Goal: Information Seeking & Learning: Check status

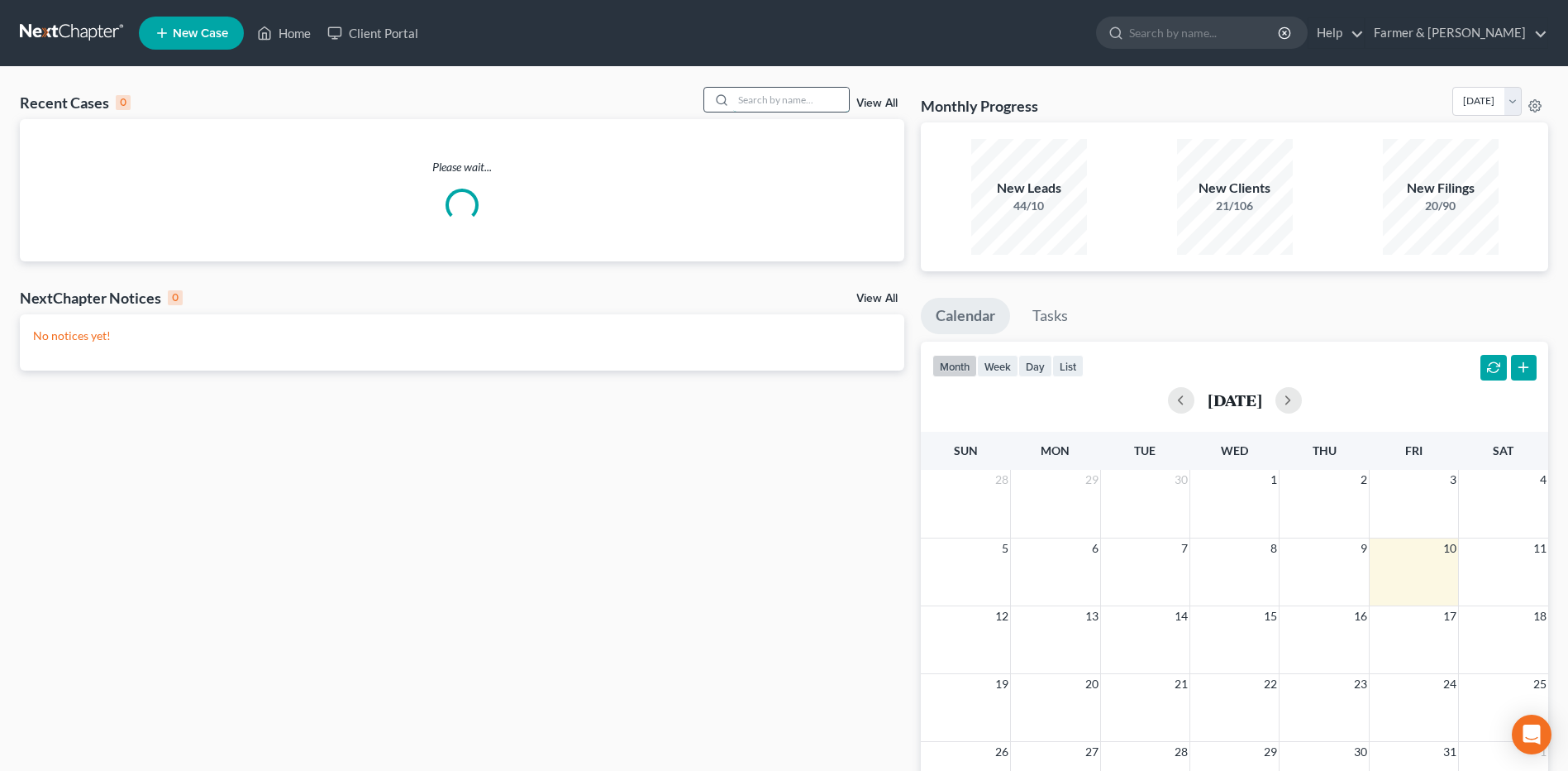
click at [778, 91] on input "search" at bounding box center [790, 100] width 116 height 24
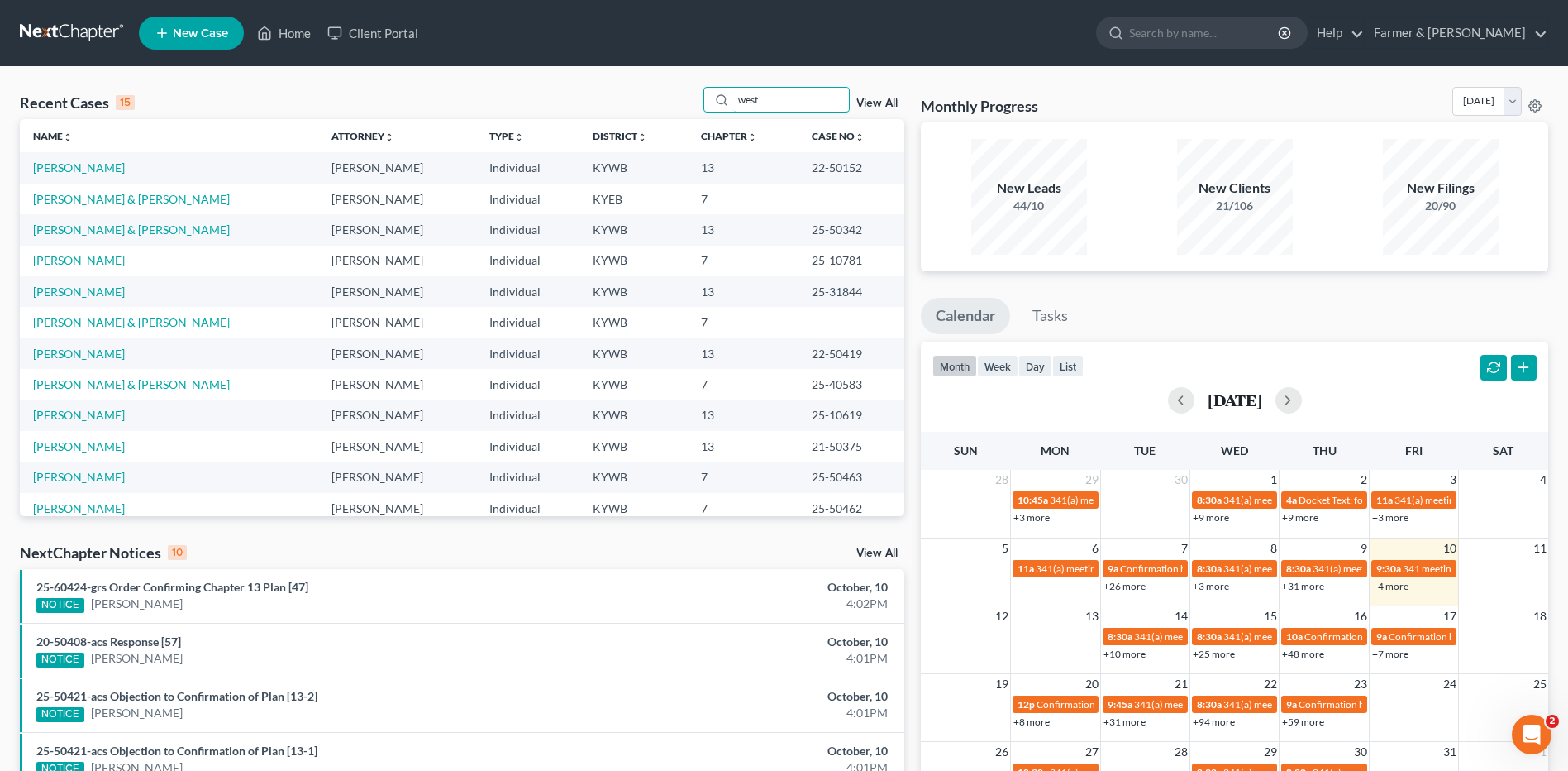
drag, startPoint x: 770, startPoint y: 100, endPoint x: 662, endPoint y: 102, distance: 108.0
click at [666, 101] on div "Recent Cases 15 west View All" at bounding box center [462, 103] width 884 height 32
type input "west"
click at [136, 411] on link "West, Cameron & [PERSON_NAME]" at bounding box center [125, 415] width 184 height 14
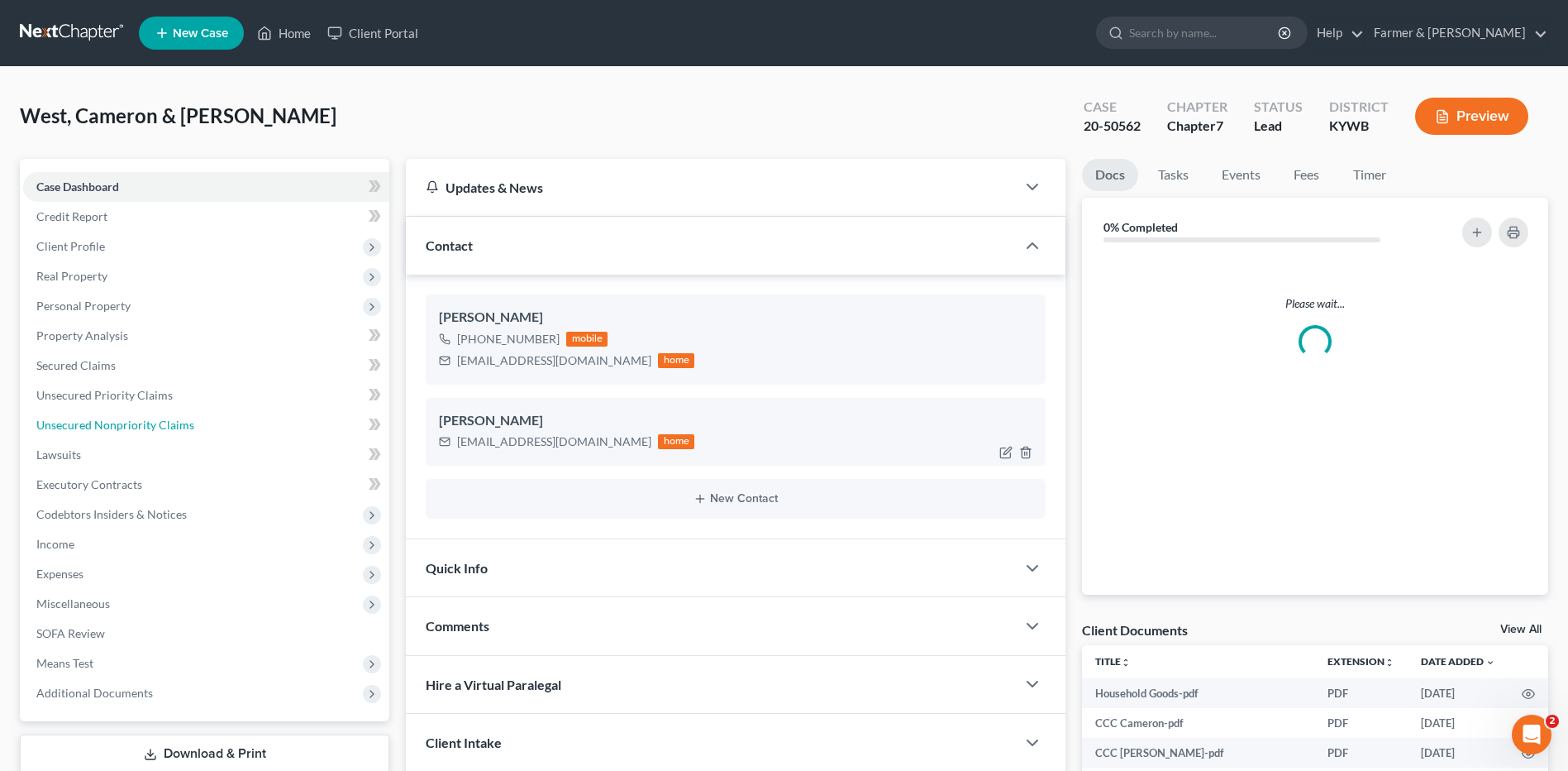
drag, startPoint x: 153, startPoint y: 427, endPoint x: 668, endPoint y: 398, distance: 515.8
click at [153, 427] on span "Unsecured Nonpriority Claims" at bounding box center [115, 424] width 158 height 14
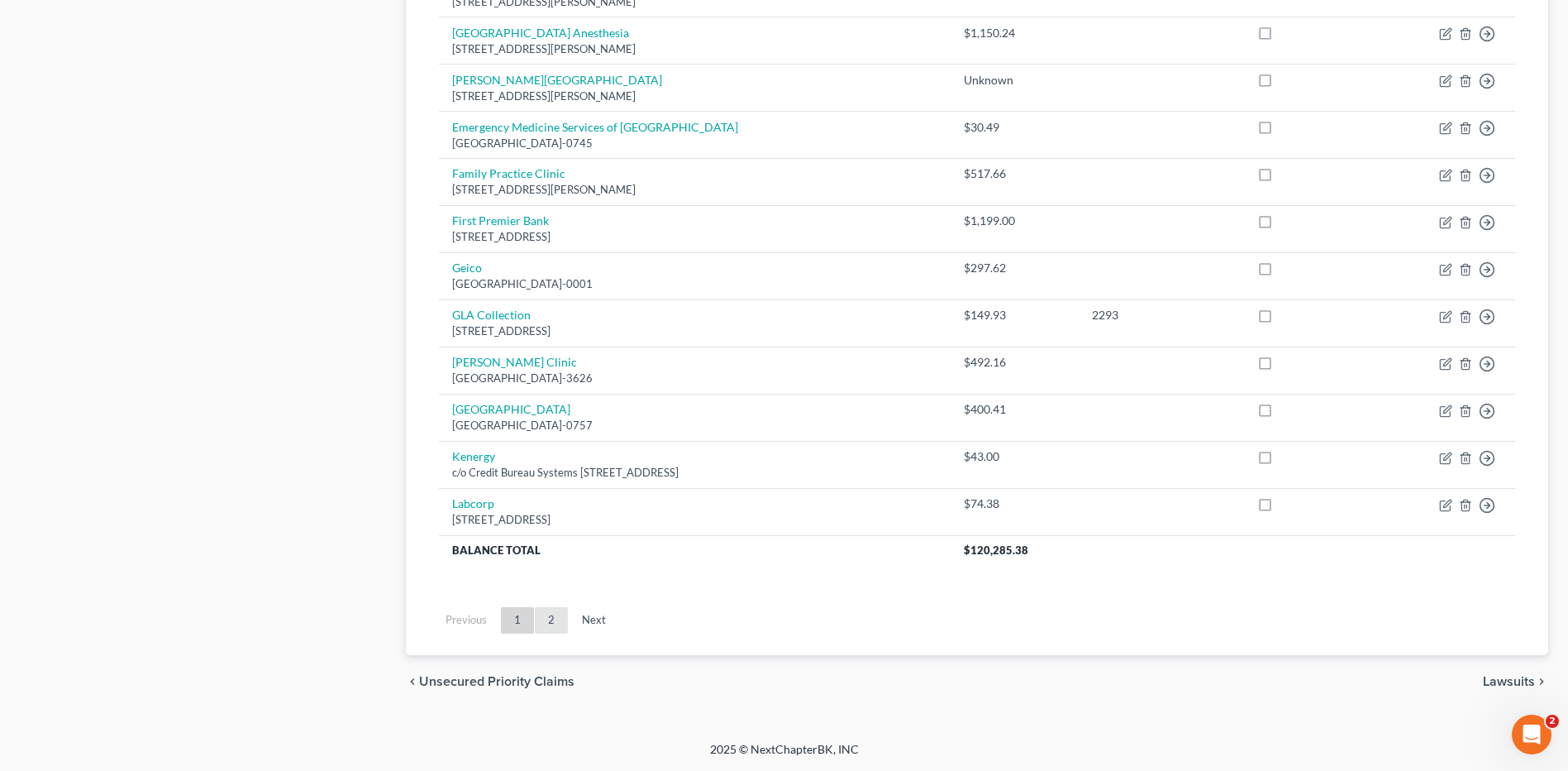
click at [559, 623] on link "2" at bounding box center [551, 620] width 33 height 27
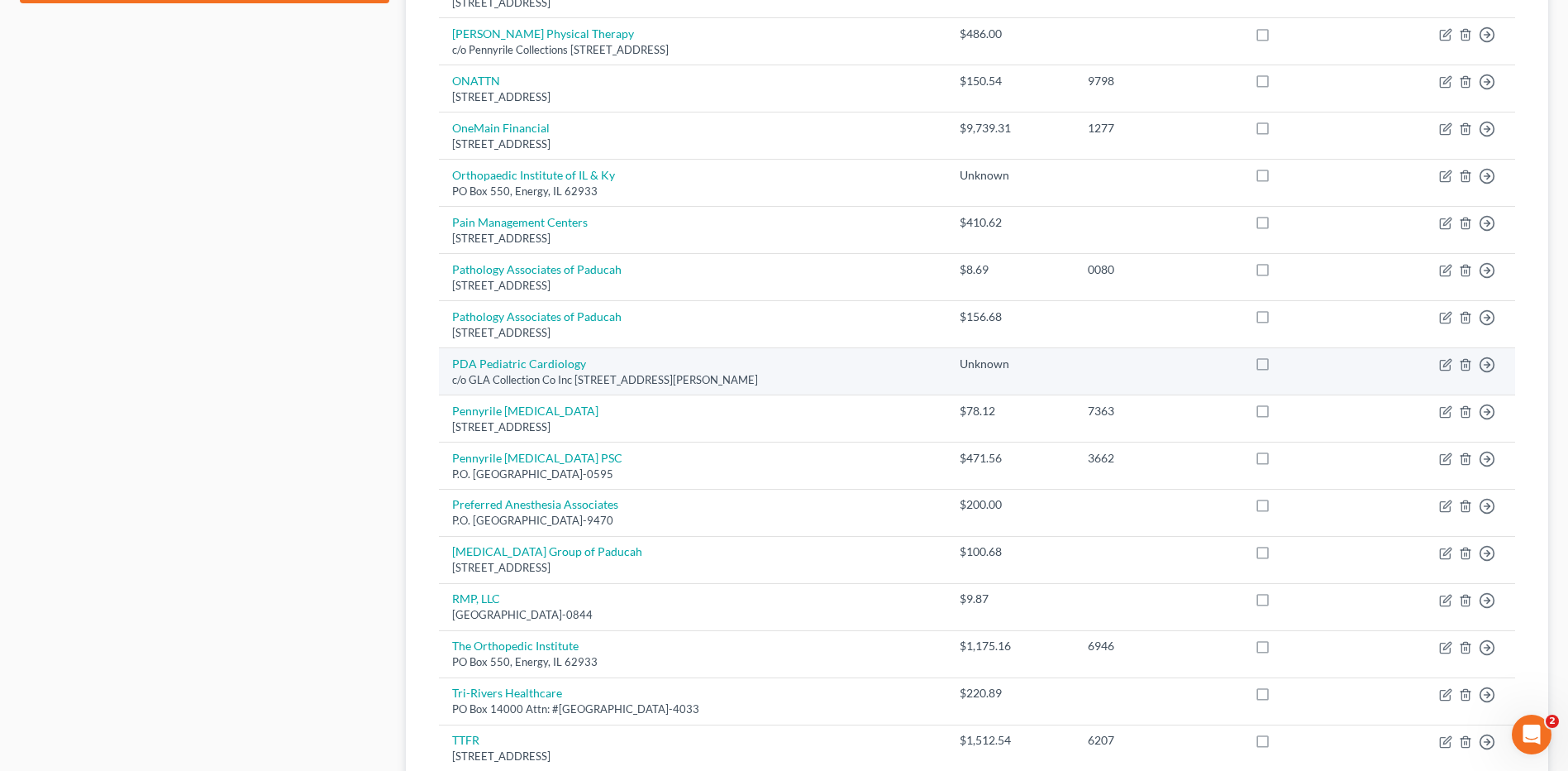
scroll to position [1144, 0]
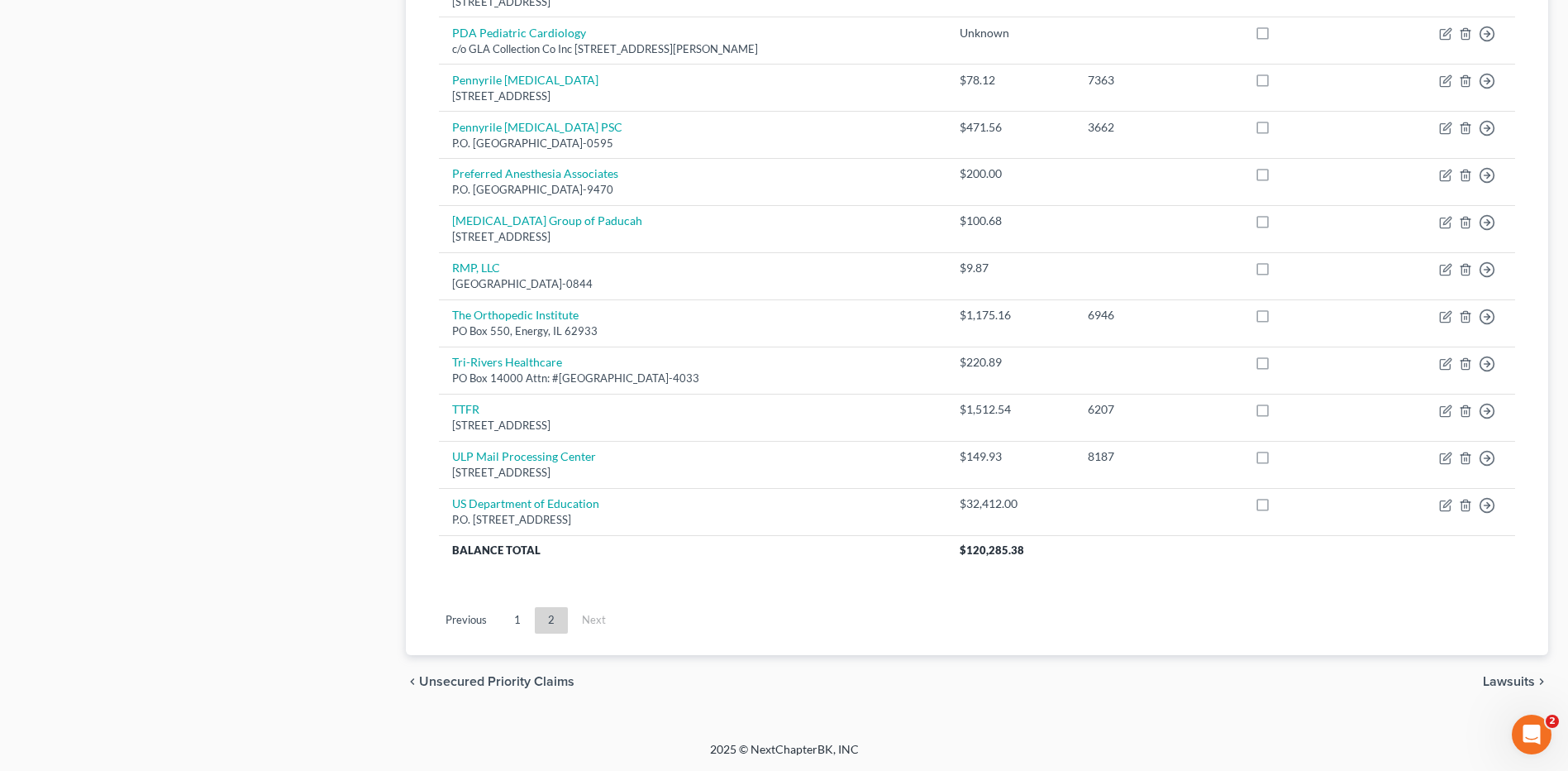
click at [512, 614] on link "1" at bounding box center [517, 620] width 33 height 27
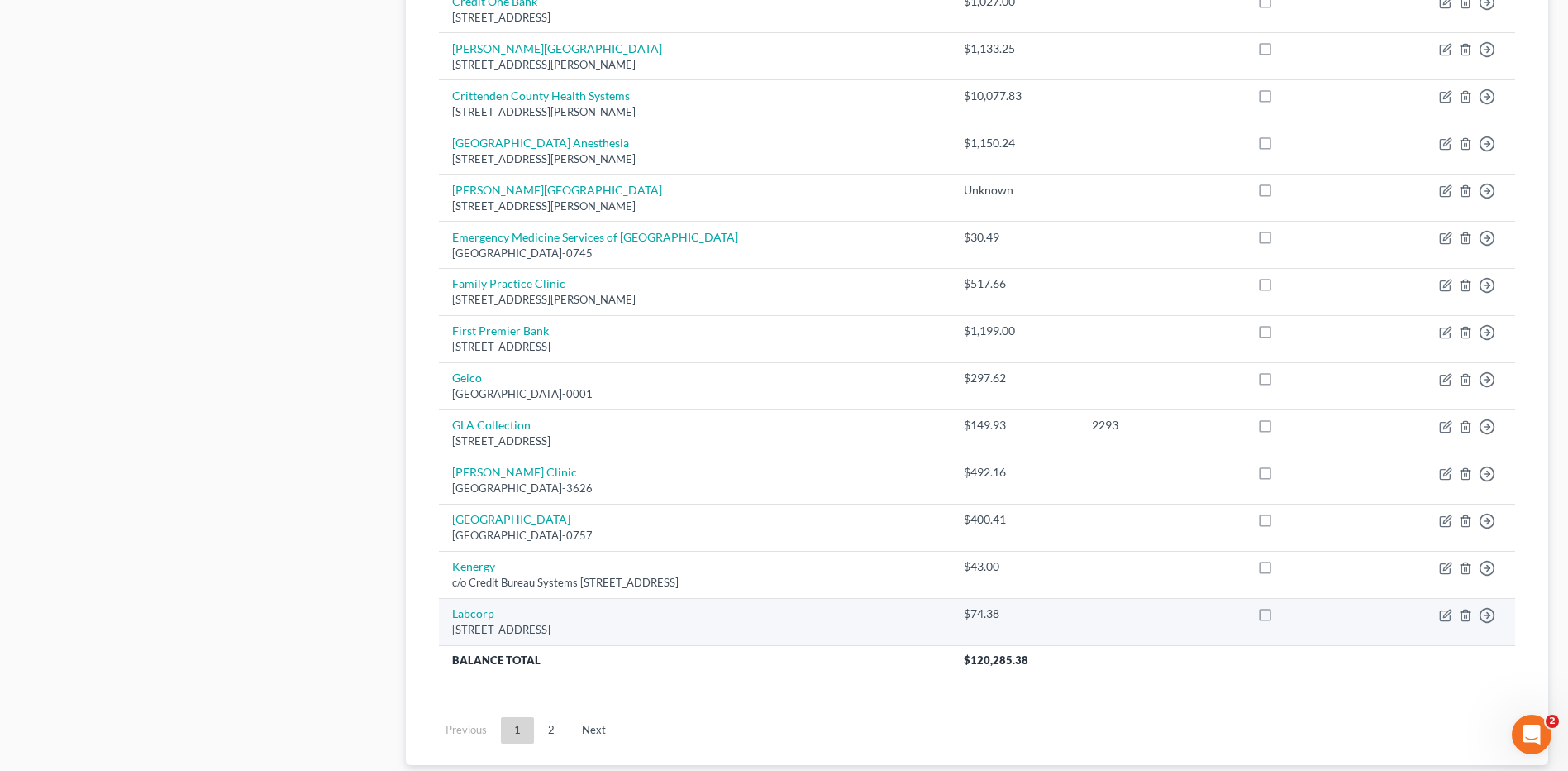
scroll to position [1061, 0]
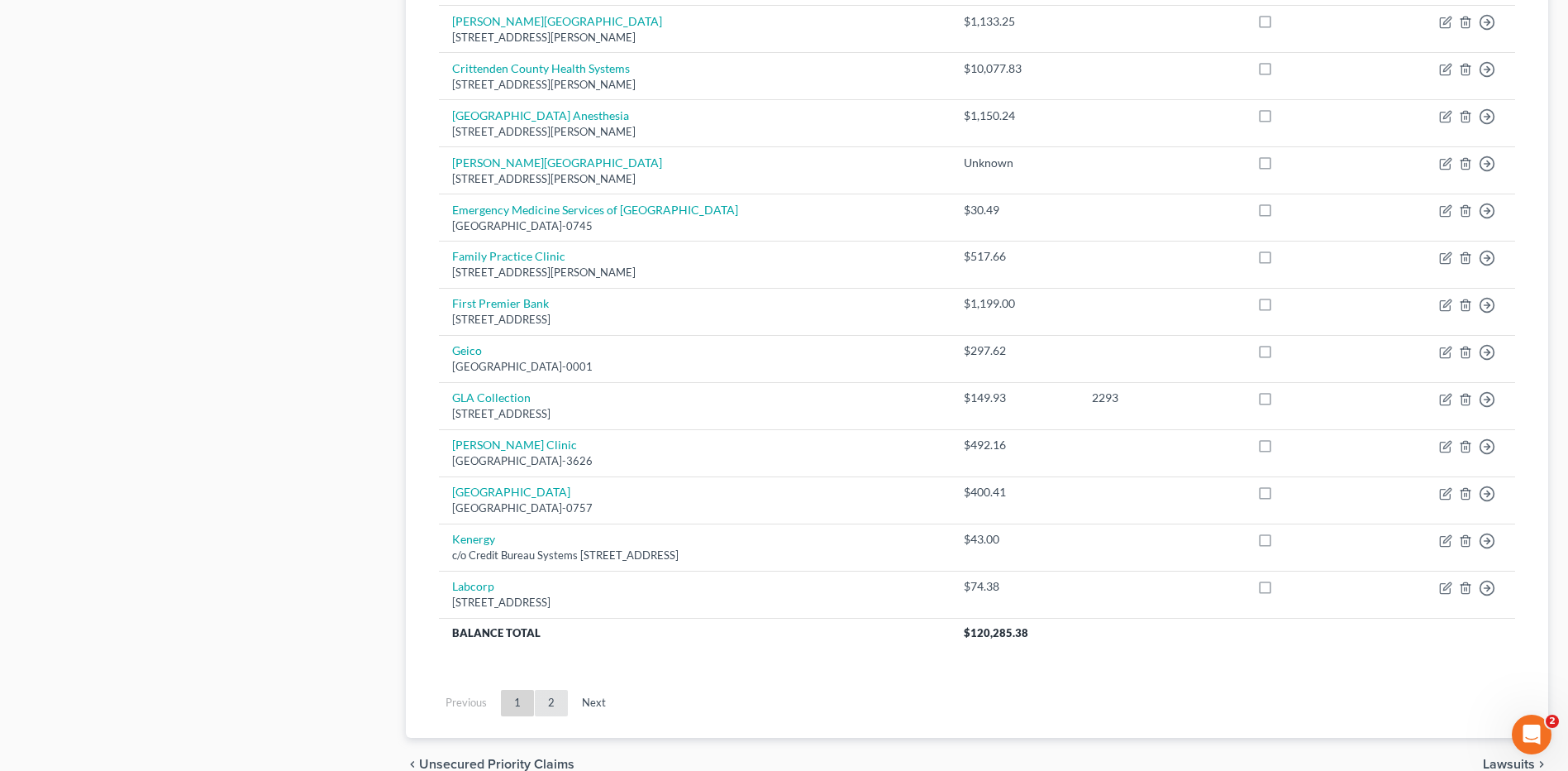
click at [550, 699] on link "2" at bounding box center [551, 703] width 33 height 27
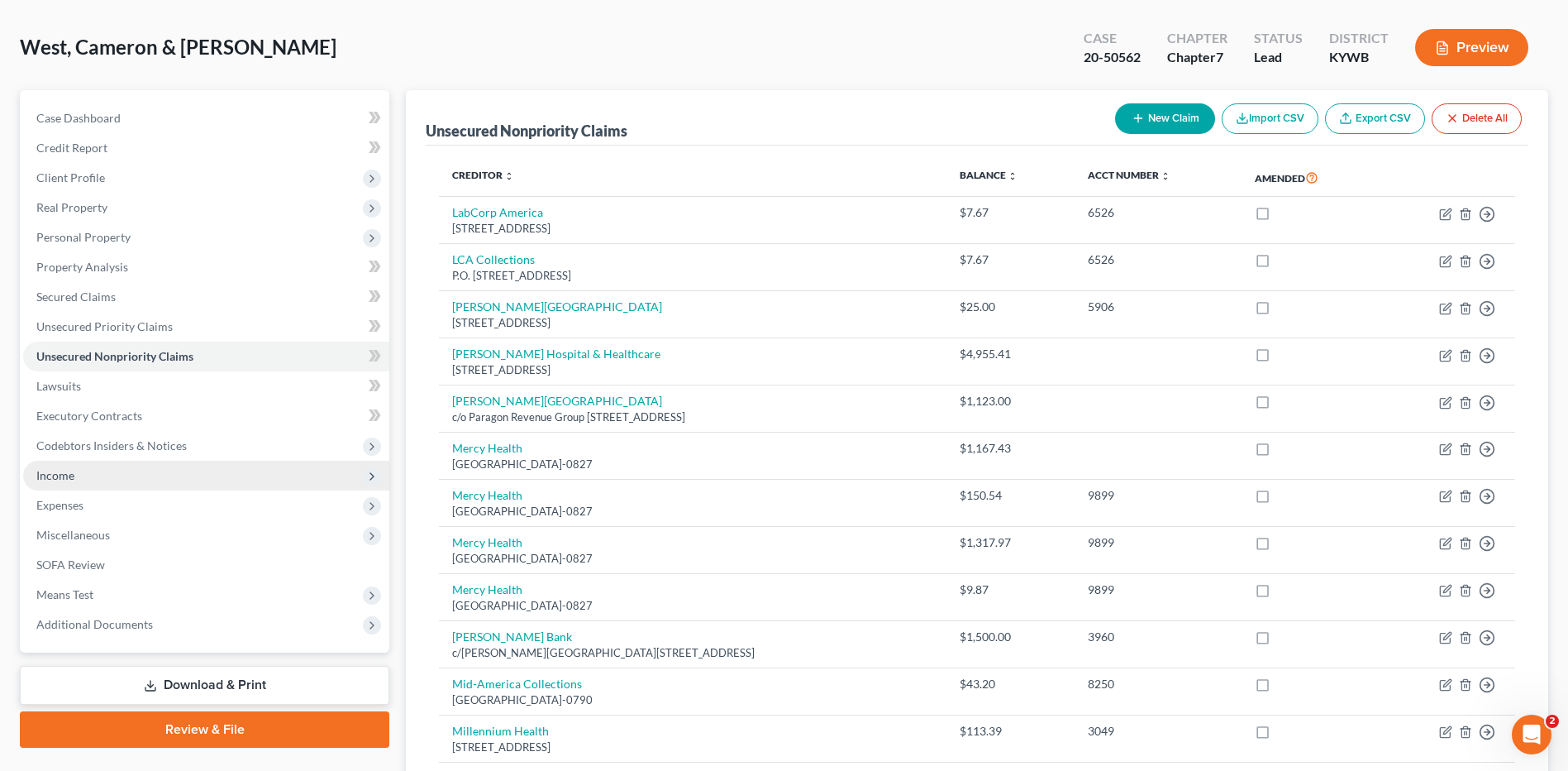
scroll to position [0, 0]
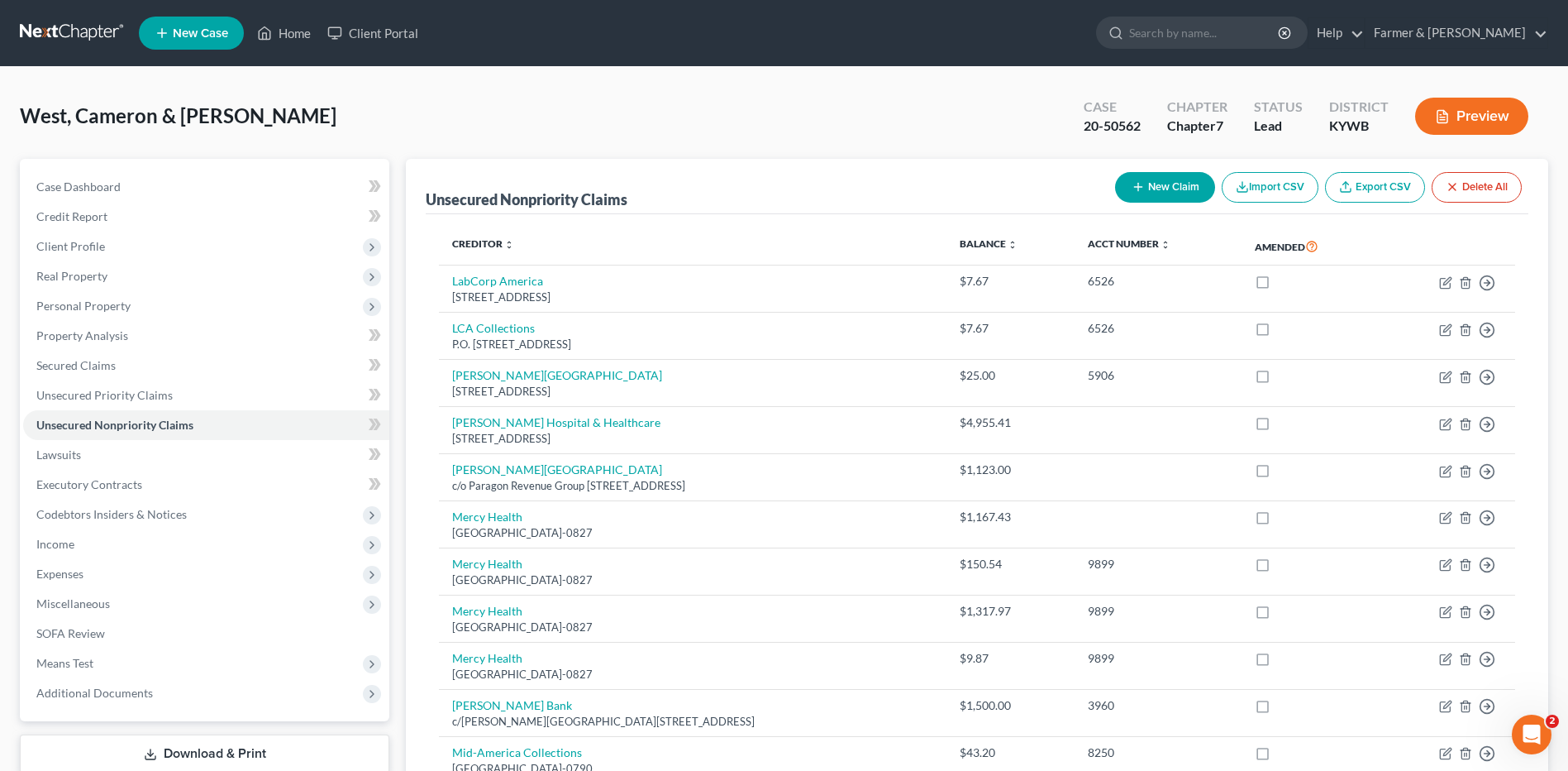
click at [72, 37] on link at bounding box center [72, 33] width 106 height 30
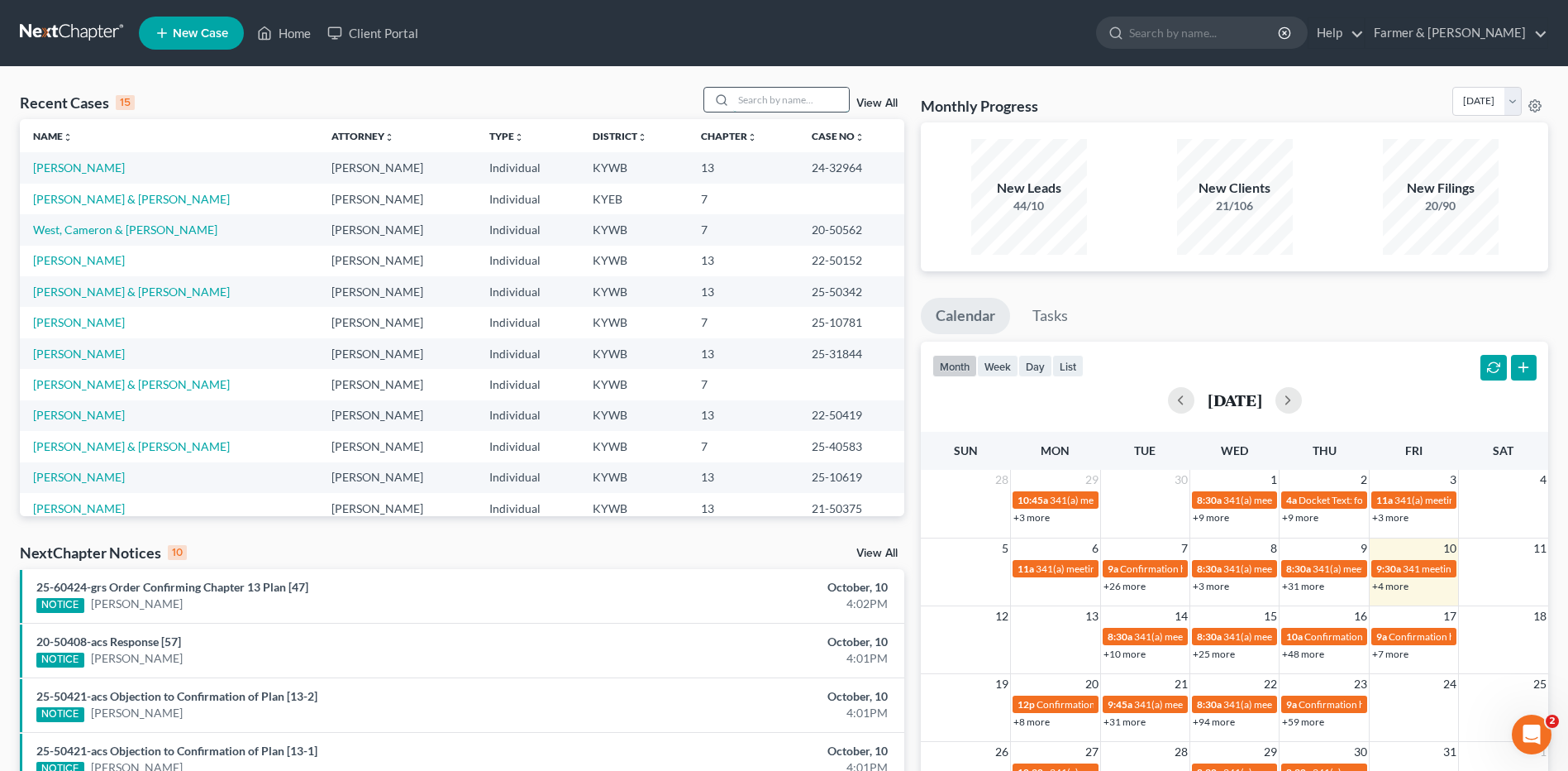
click at [782, 99] on input "search" at bounding box center [790, 100] width 116 height 24
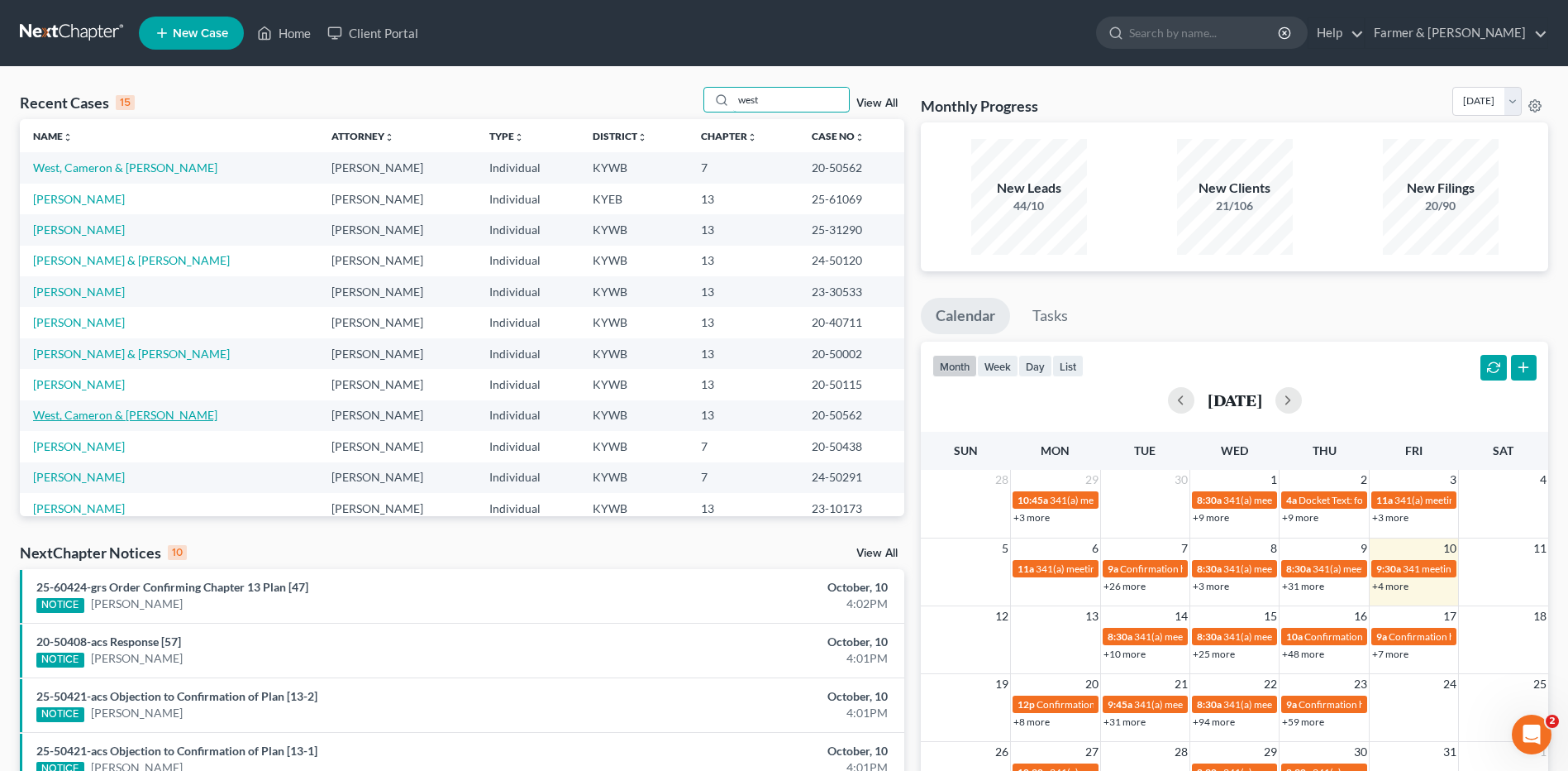
type input "west"
click at [97, 411] on link "West, Cameron & [PERSON_NAME]" at bounding box center [125, 415] width 184 height 14
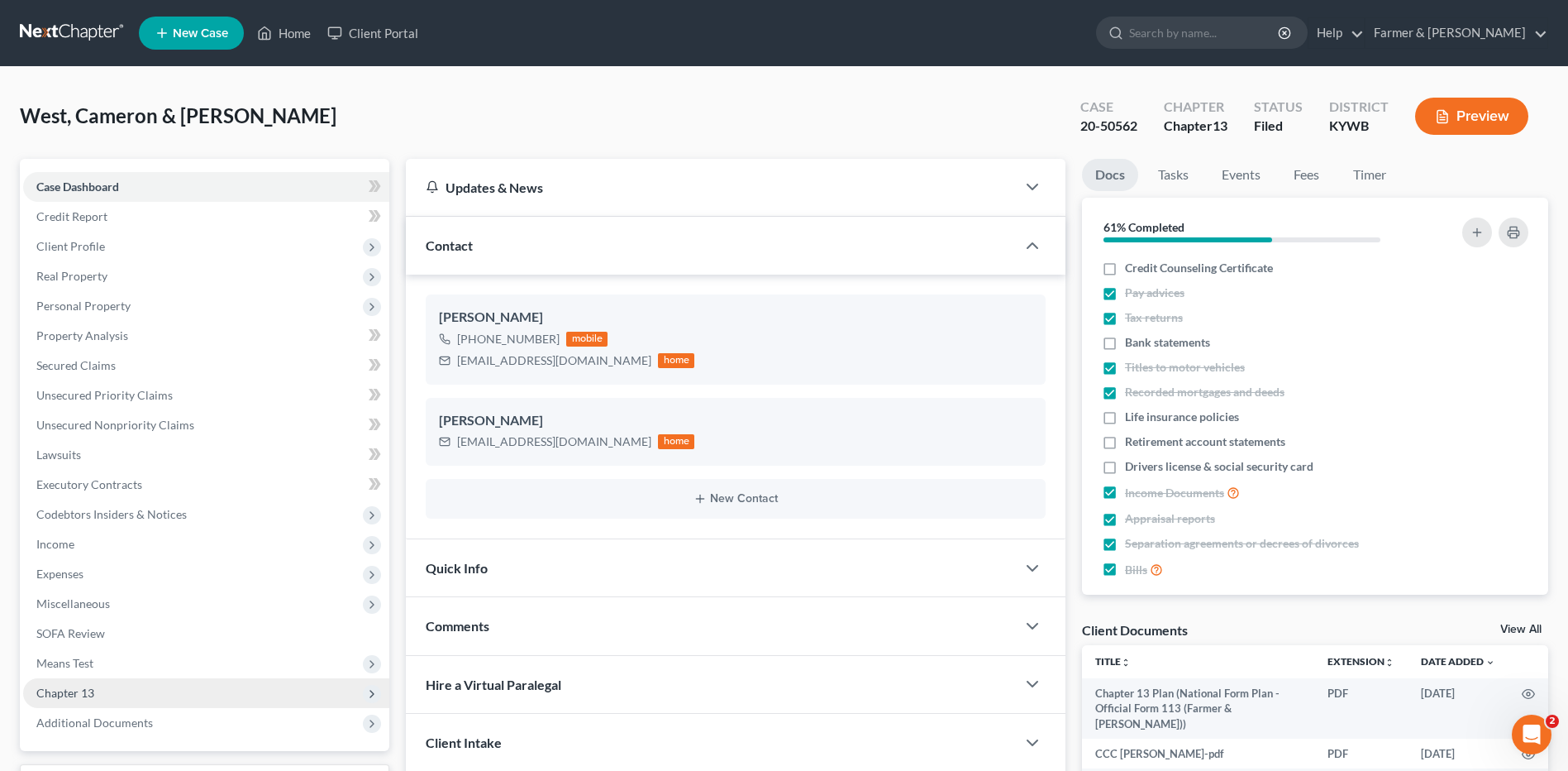
scroll to position [138, 0]
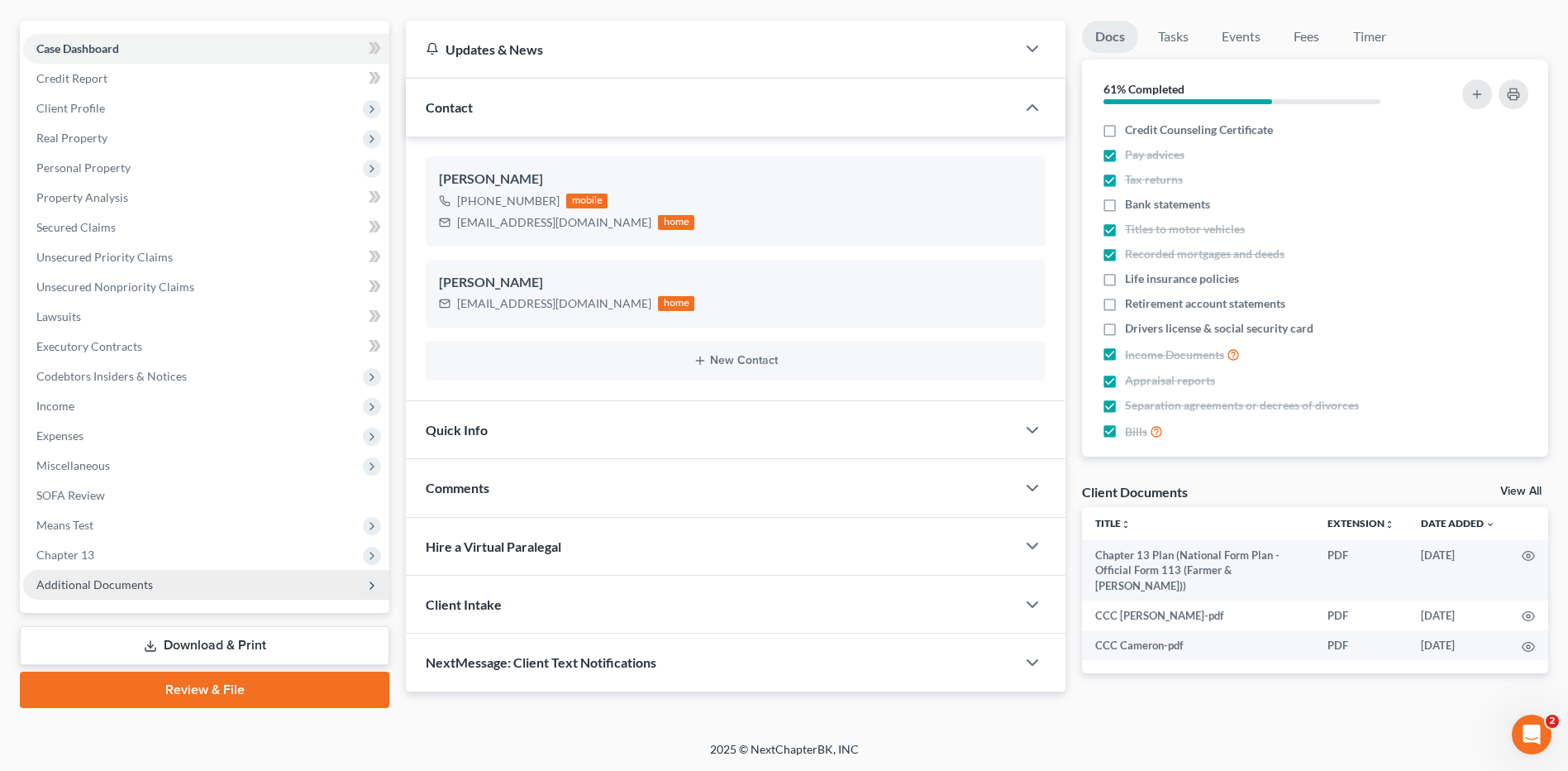
click at [116, 584] on span "Additional Documents" at bounding box center [94, 584] width 116 height 14
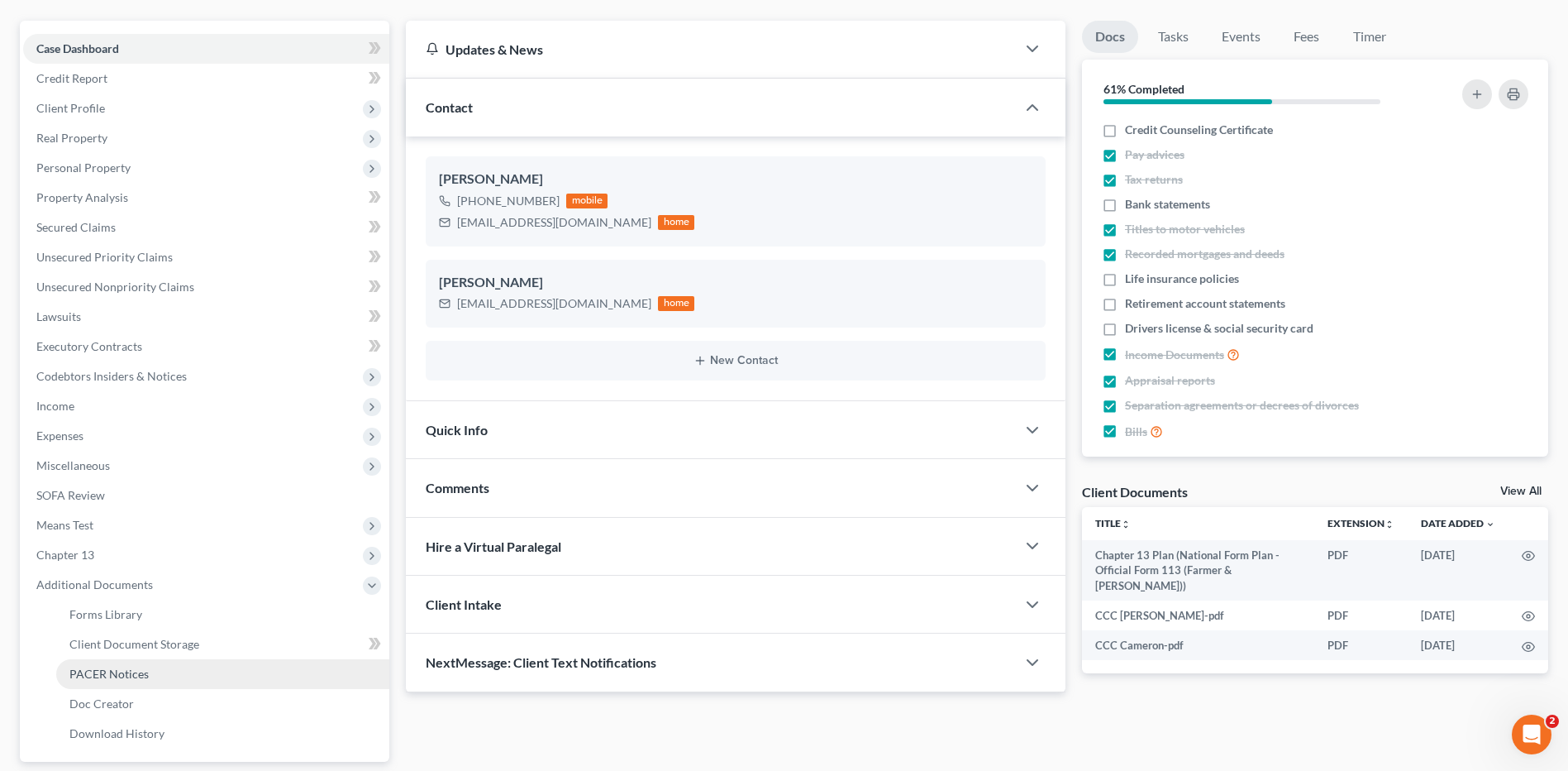
click at [122, 680] on span "PACER Notices" at bounding box center [109, 674] width 79 height 14
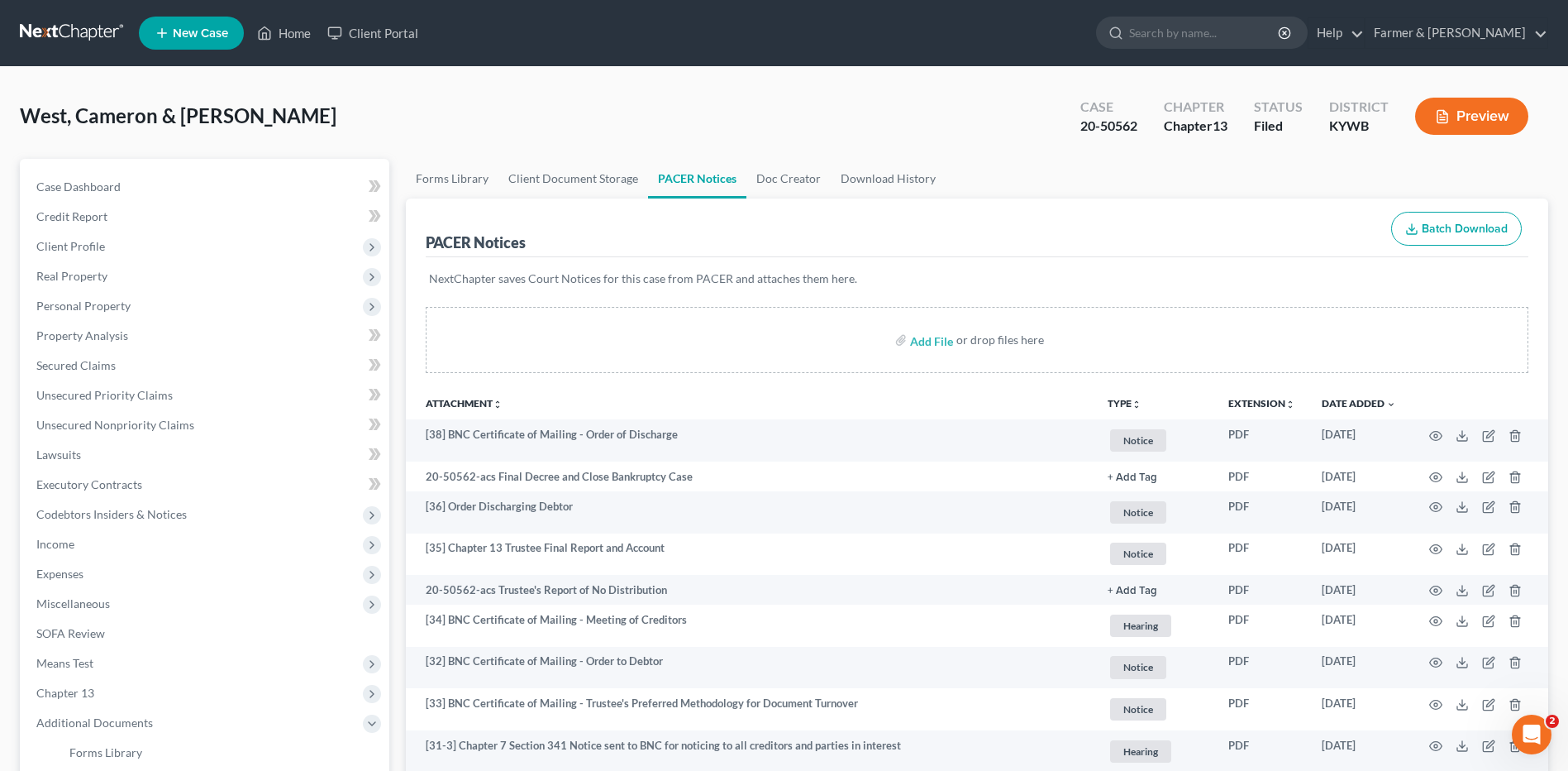
click at [58, 37] on link at bounding box center [72, 33] width 106 height 30
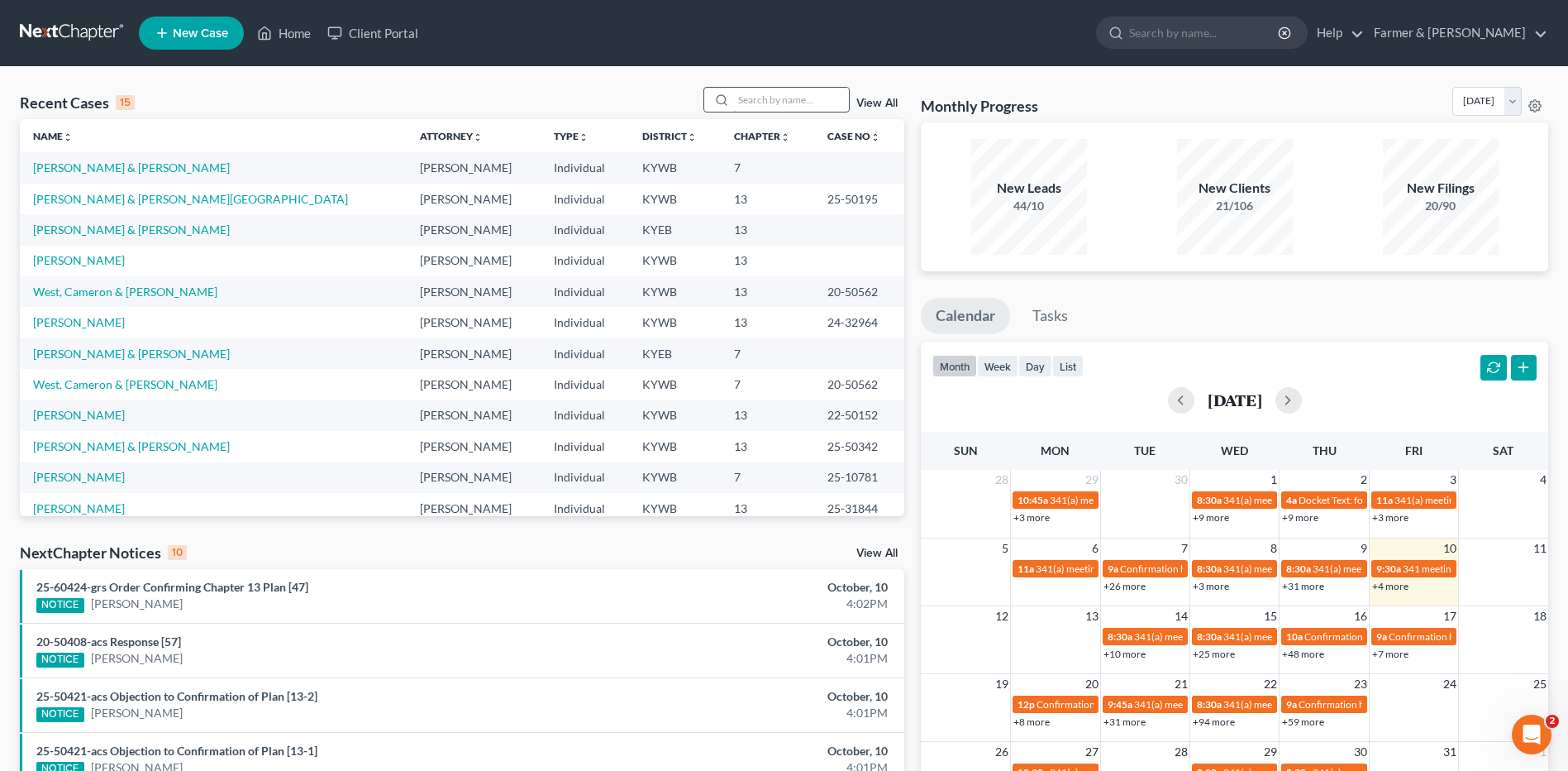
click at [780, 105] on input "search" at bounding box center [790, 100] width 116 height 24
type input "vandiver"
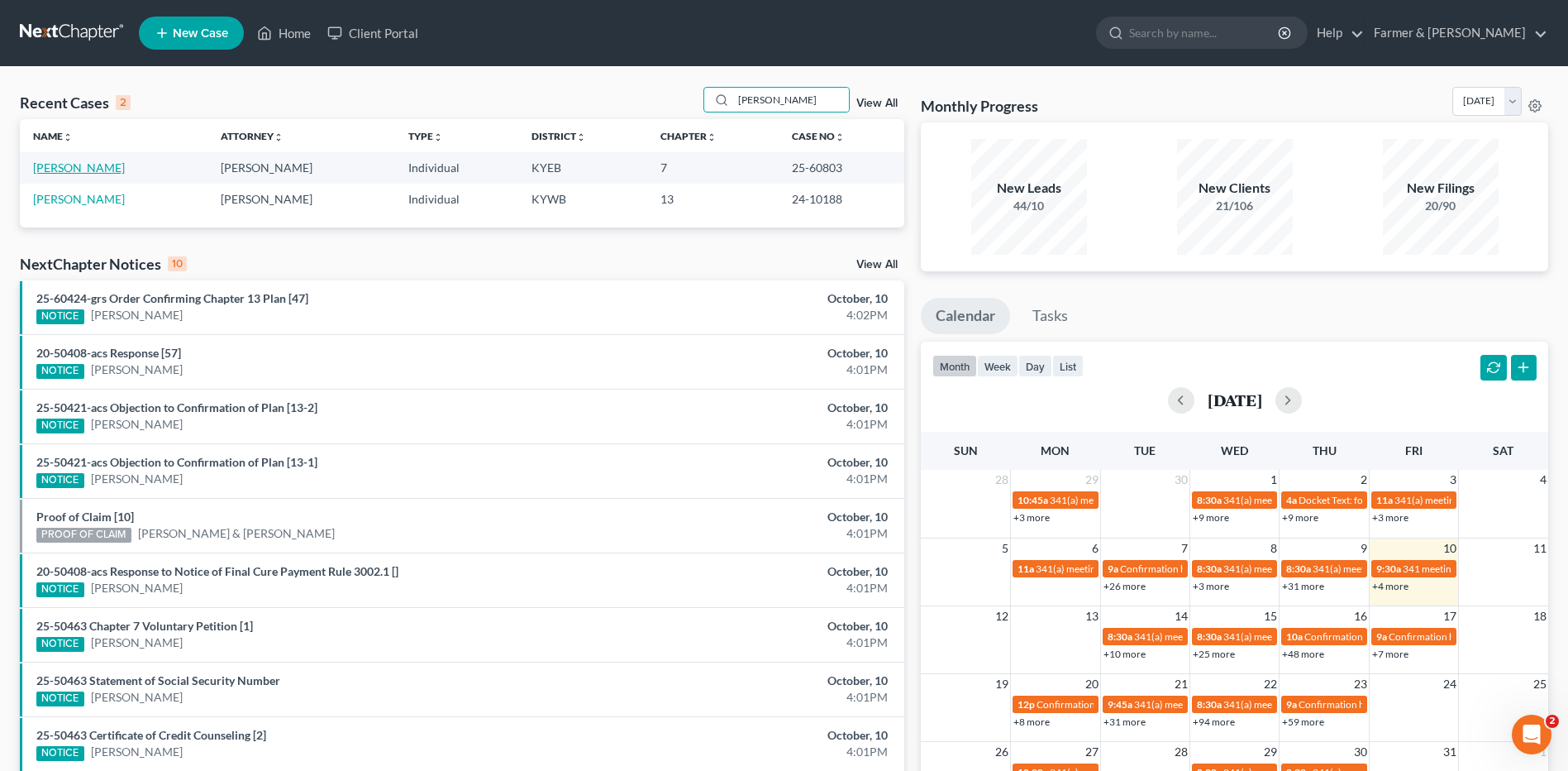
click at [92, 168] on link "Vandiver, Casey" at bounding box center [78, 167] width 91 height 14
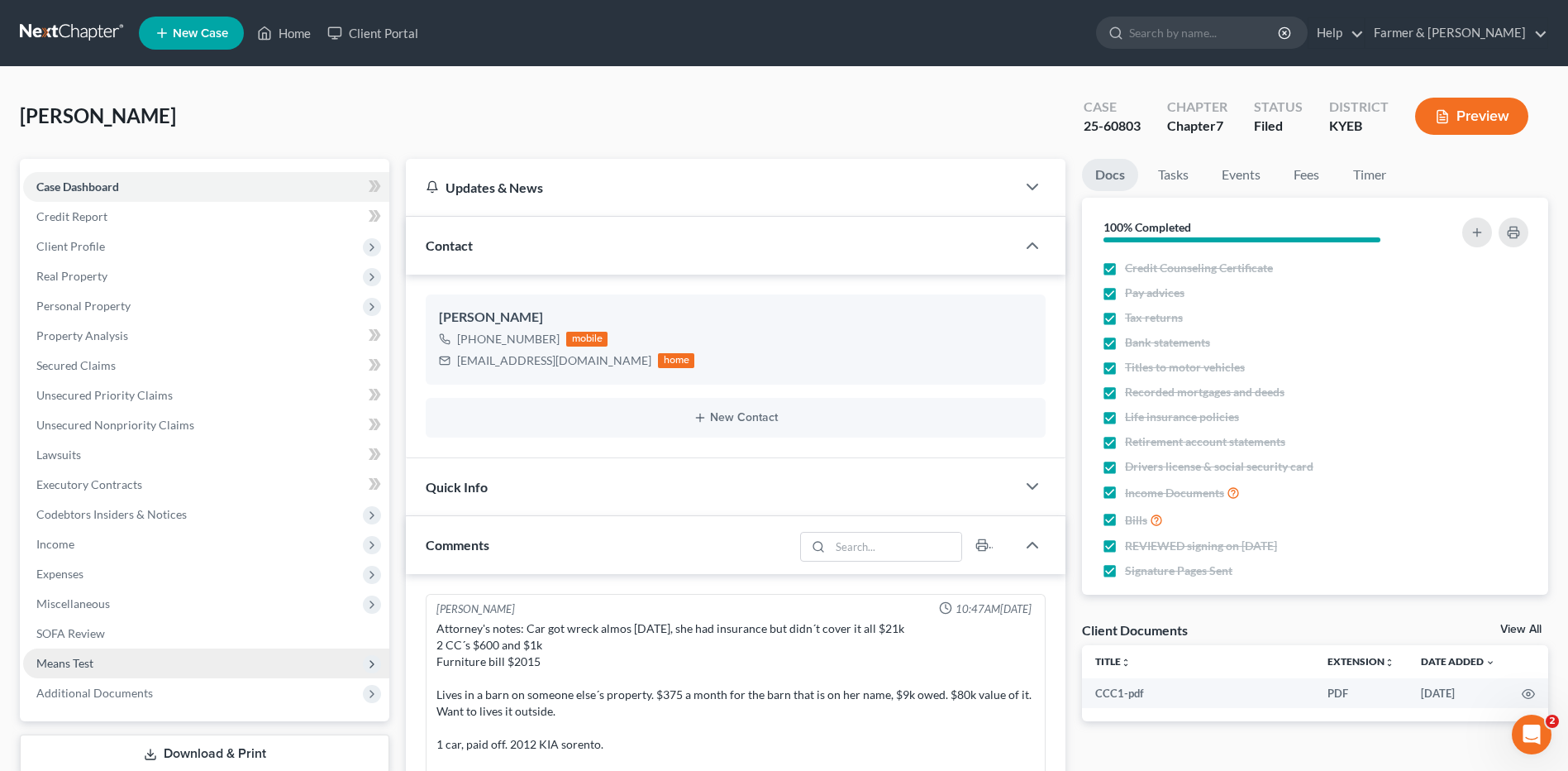
click at [129, 697] on span "Additional Documents" at bounding box center [94, 693] width 116 height 14
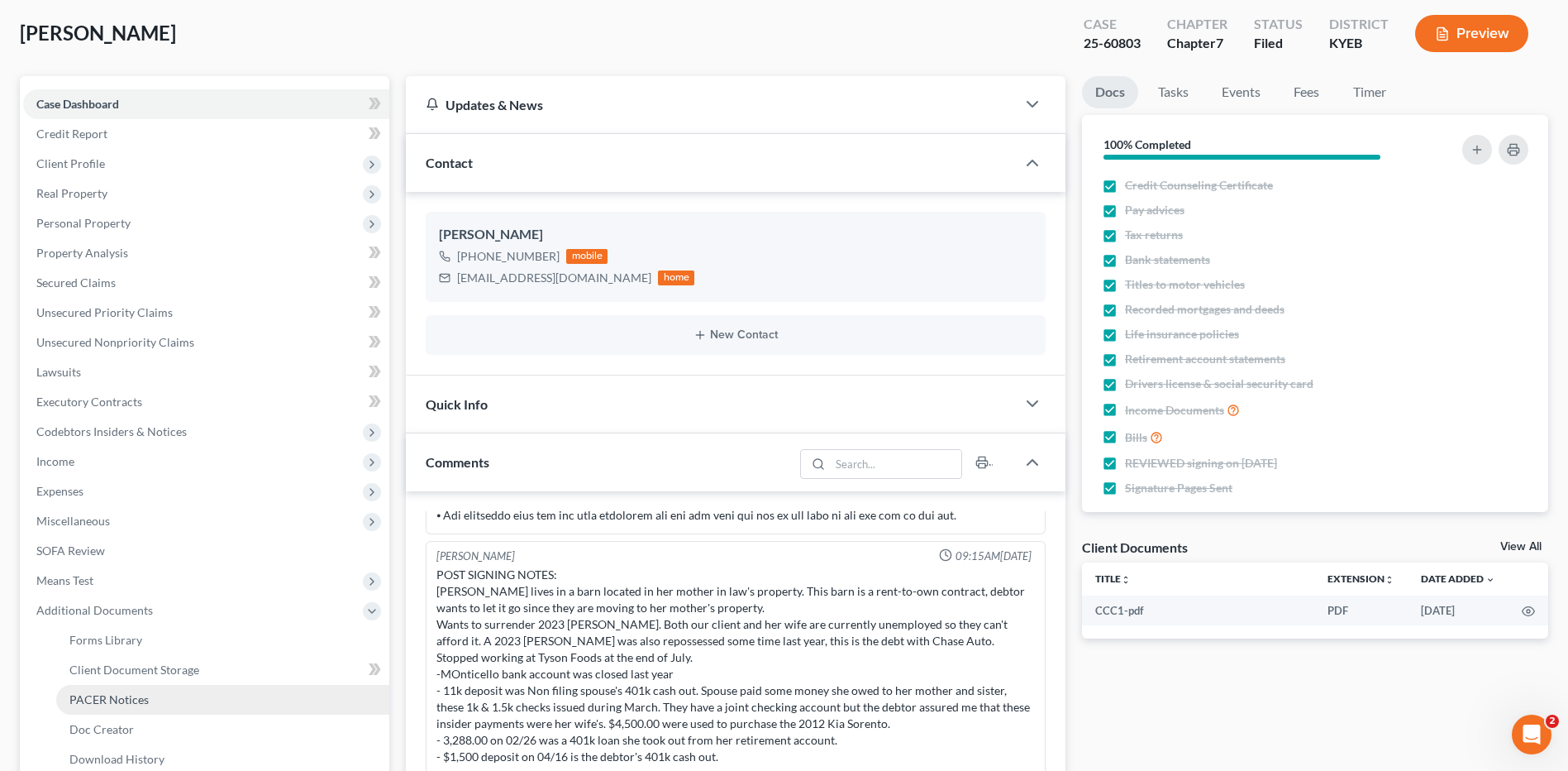
click at [123, 702] on span "PACER Notices" at bounding box center [109, 699] width 79 height 14
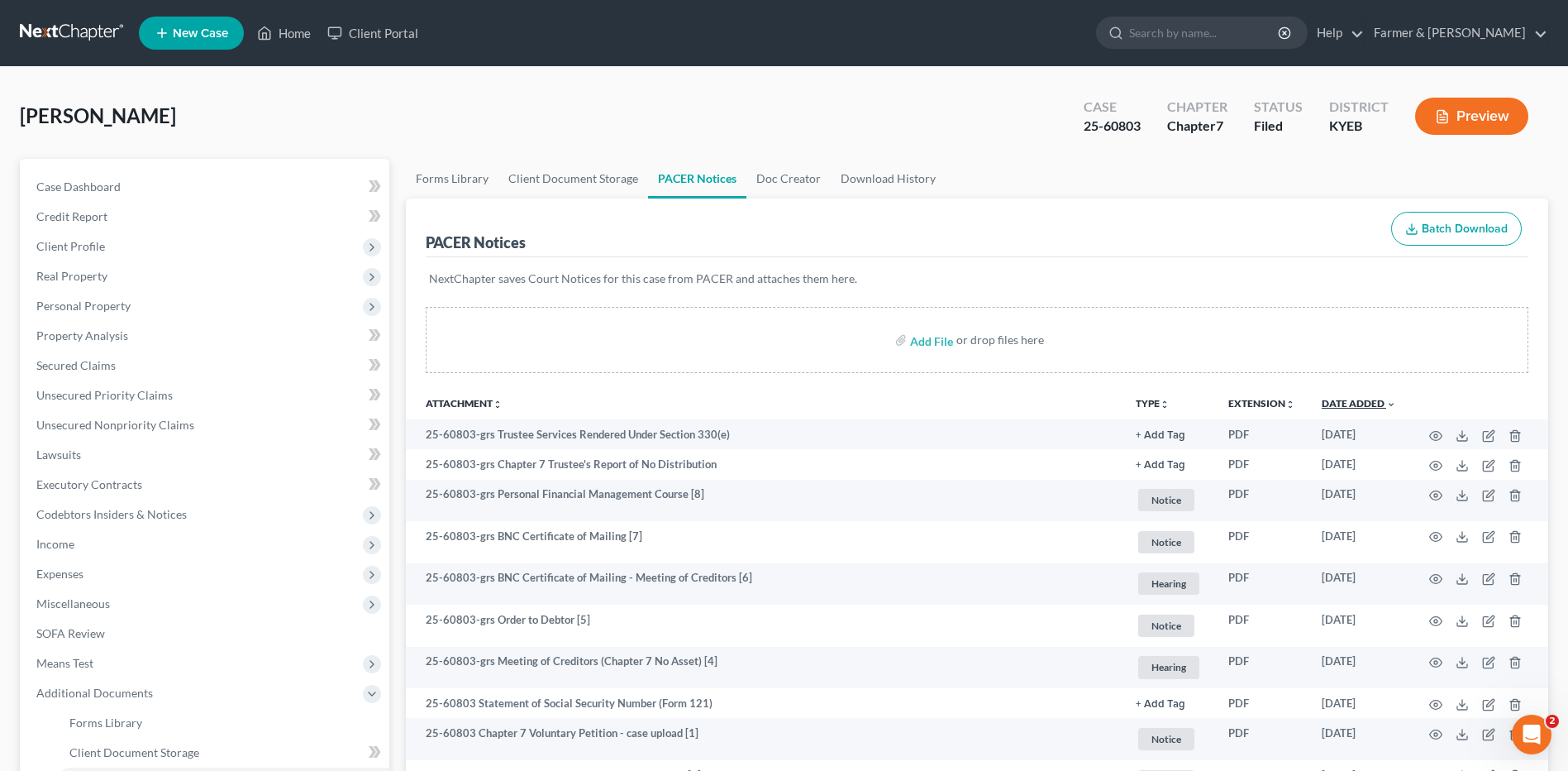
click at [1384, 403] on link "Date Added unfold_more expand_more expand_less" at bounding box center [1359, 403] width 74 height 12
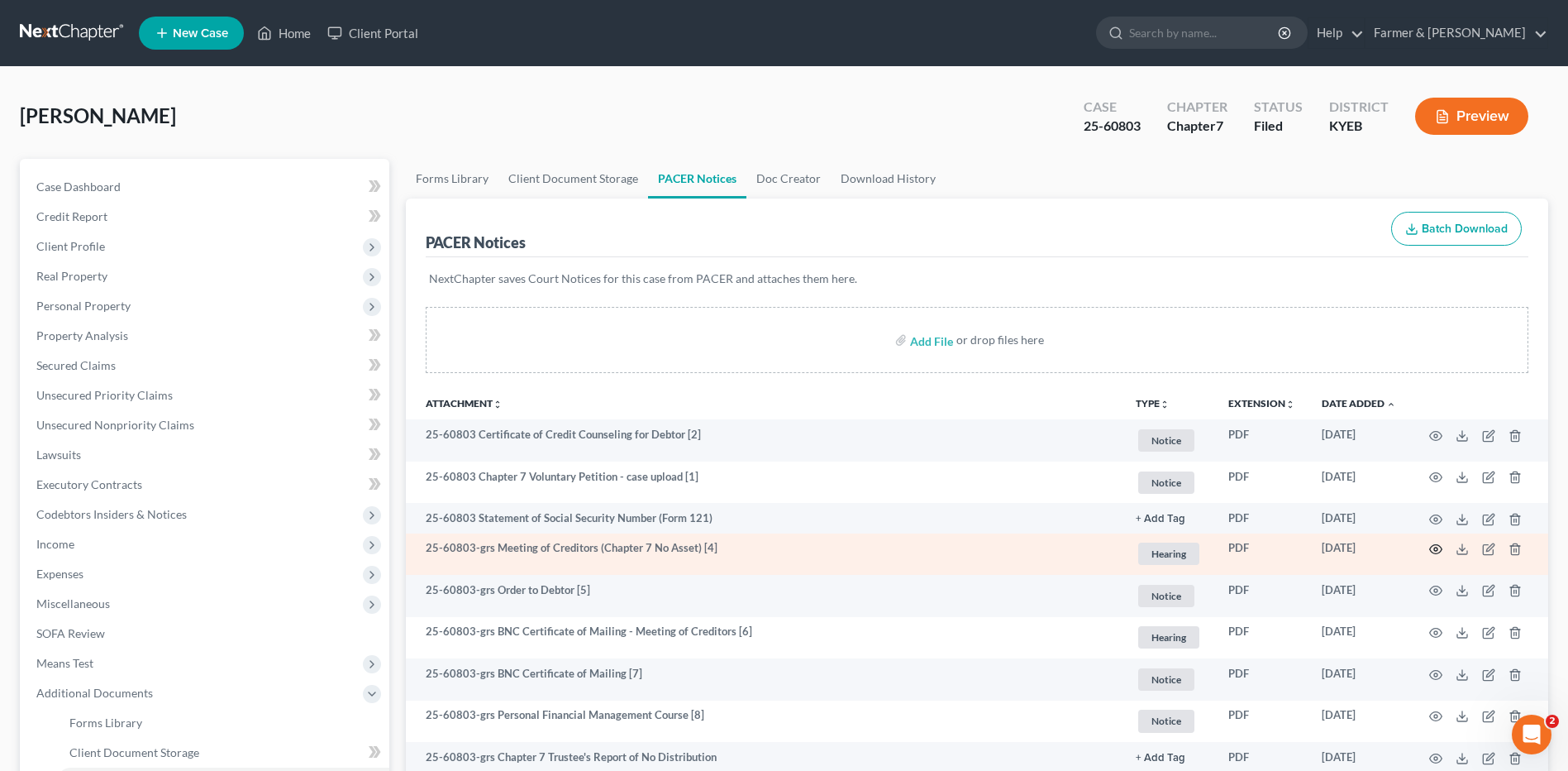
click at [1437, 549] on circle "button" at bounding box center [1435, 549] width 3 height 3
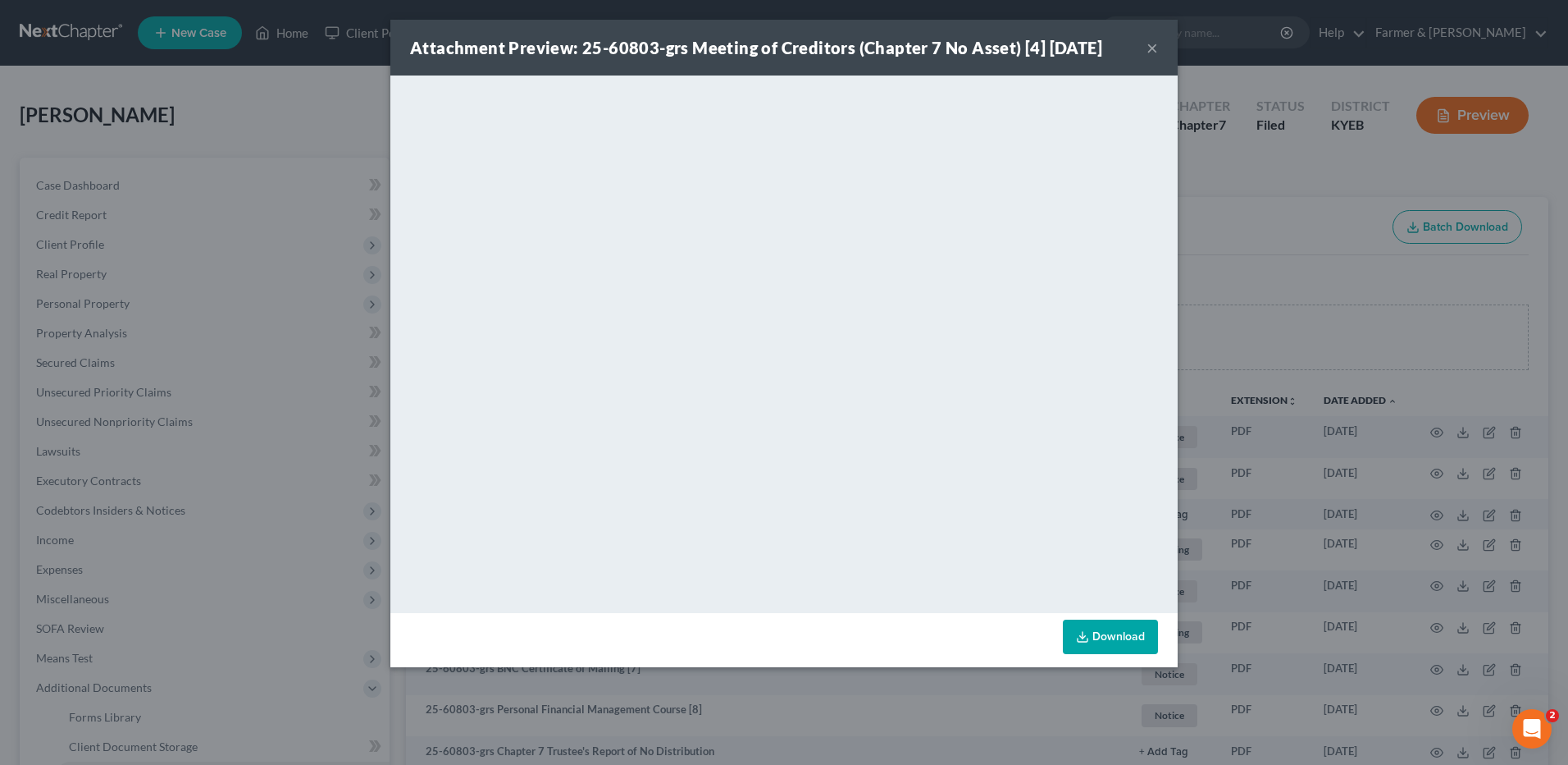
click at [1157, 50] on button "×" at bounding box center [1151, 47] width 11 height 20
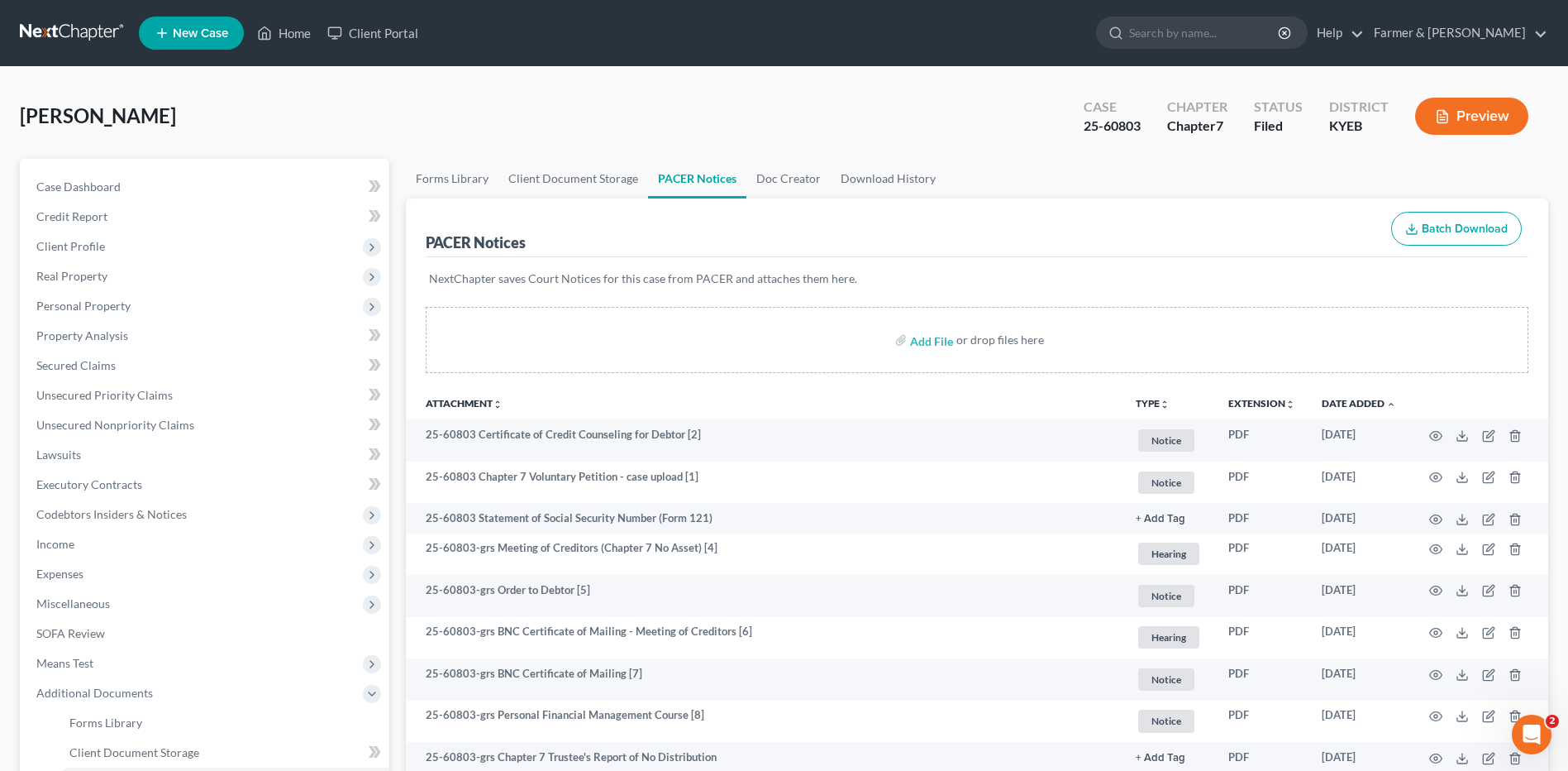
drag, startPoint x: 47, startPoint y: 33, endPoint x: 181, endPoint y: 6, distance: 136.7
click at [47, 32] on link at bounding box center [72, 33] width 106 height 30
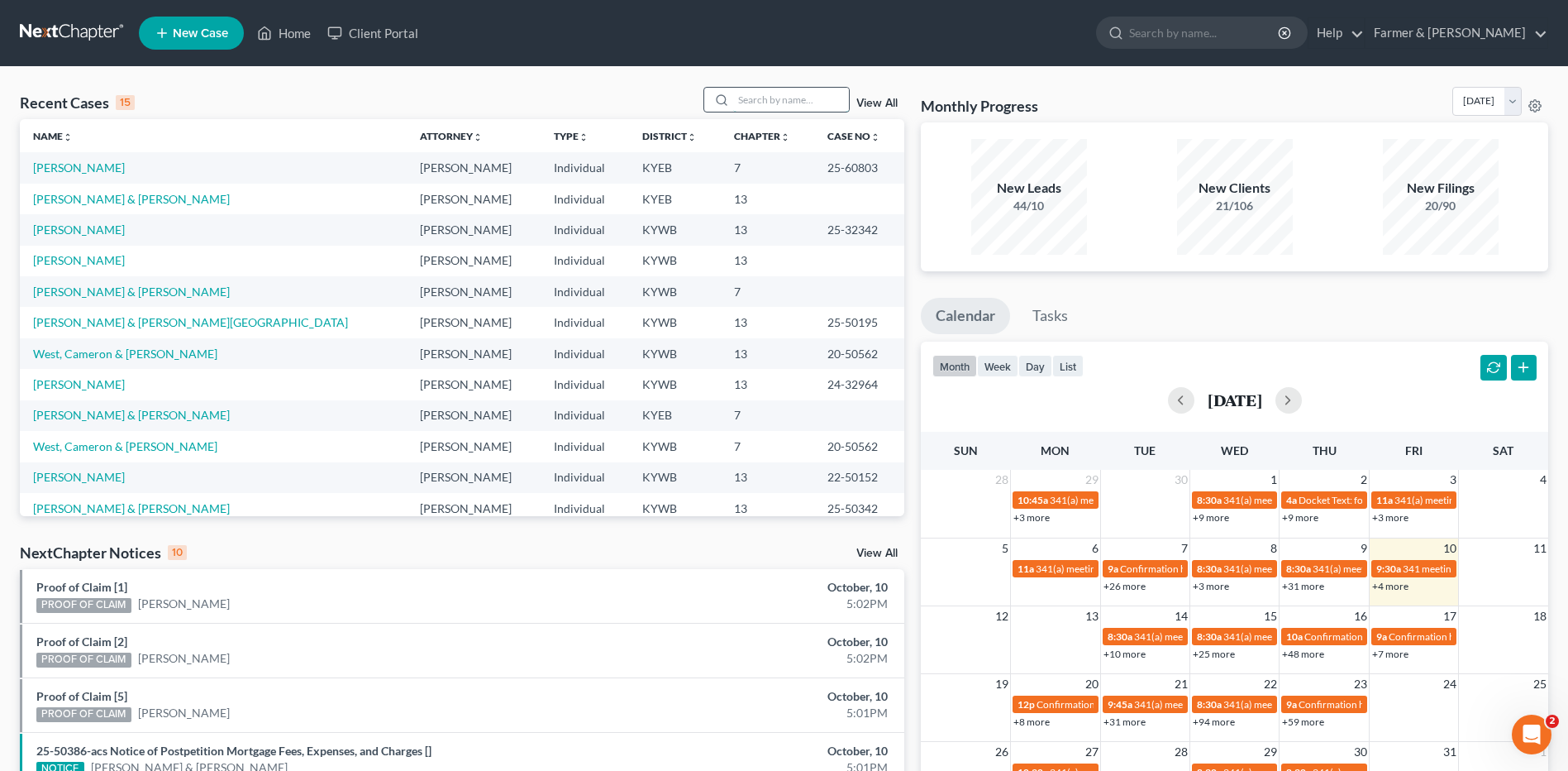
click at [749, 103] on input "search" at bounding box center [790, 100] width 116 height 24
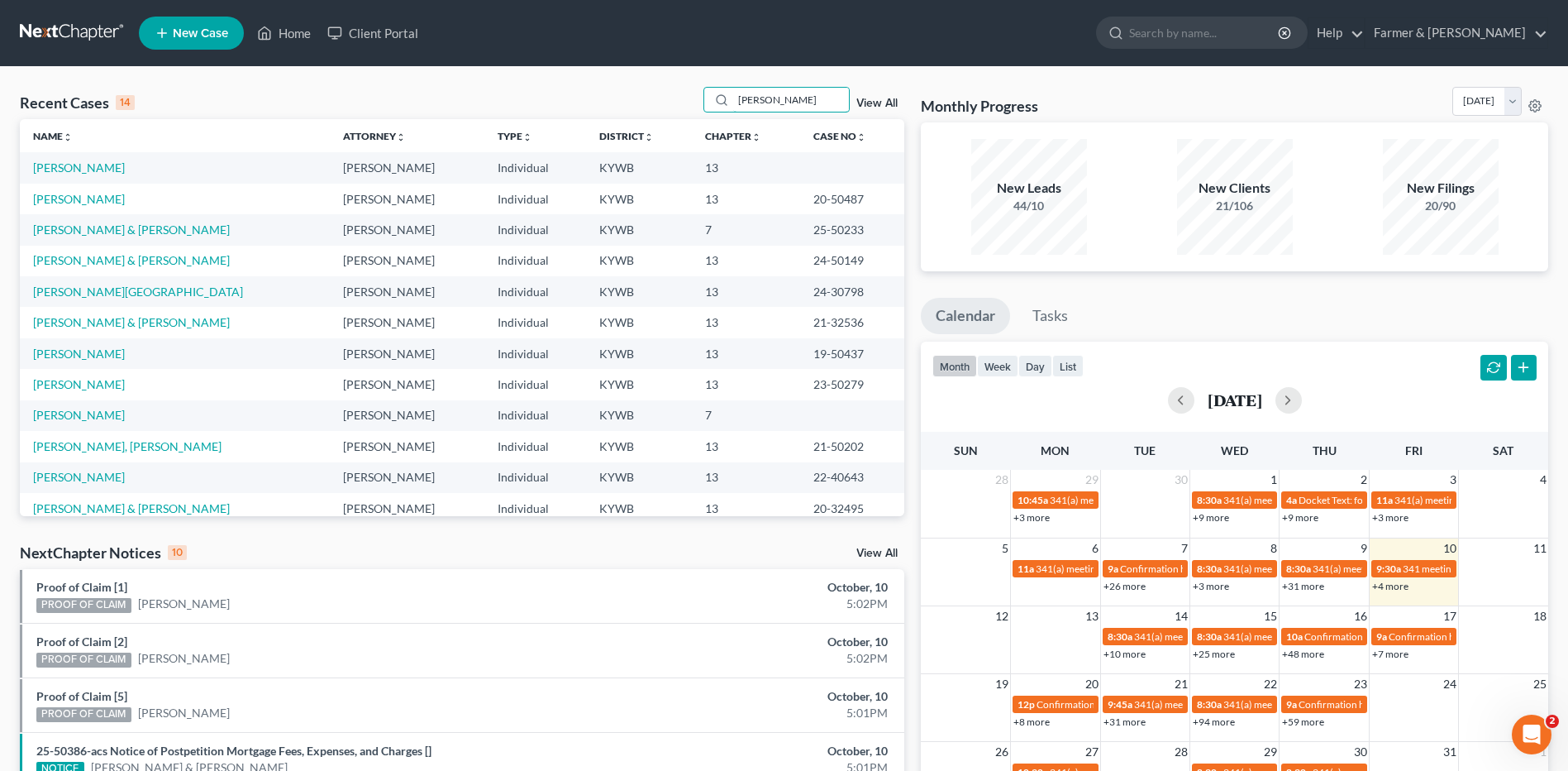
drag, startPoint x: 787, startPoint y: 103, endPoint x: 504, endPoint y: 80, distance: 283.9
click at [504, 88] on div "Recent Cases 14 hester View All" at bounding box center [462, 103] width 884 height 32
type input "hester"
click at [58, 41] on link at bounding box center [72, 33] width 106 height 30
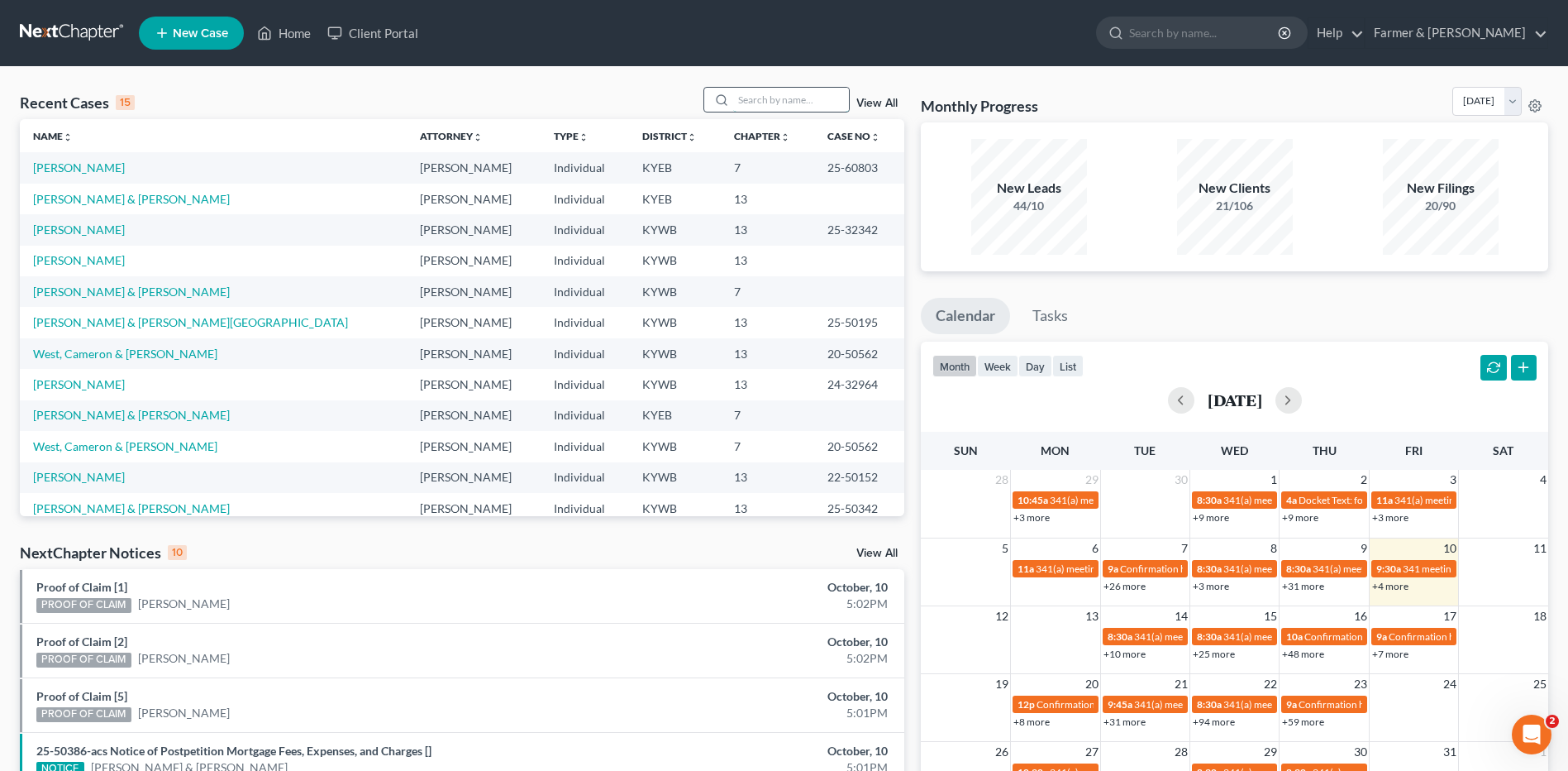
click at [780, 101] on input "search" at bounding box center [790, 100] width 116 height 24
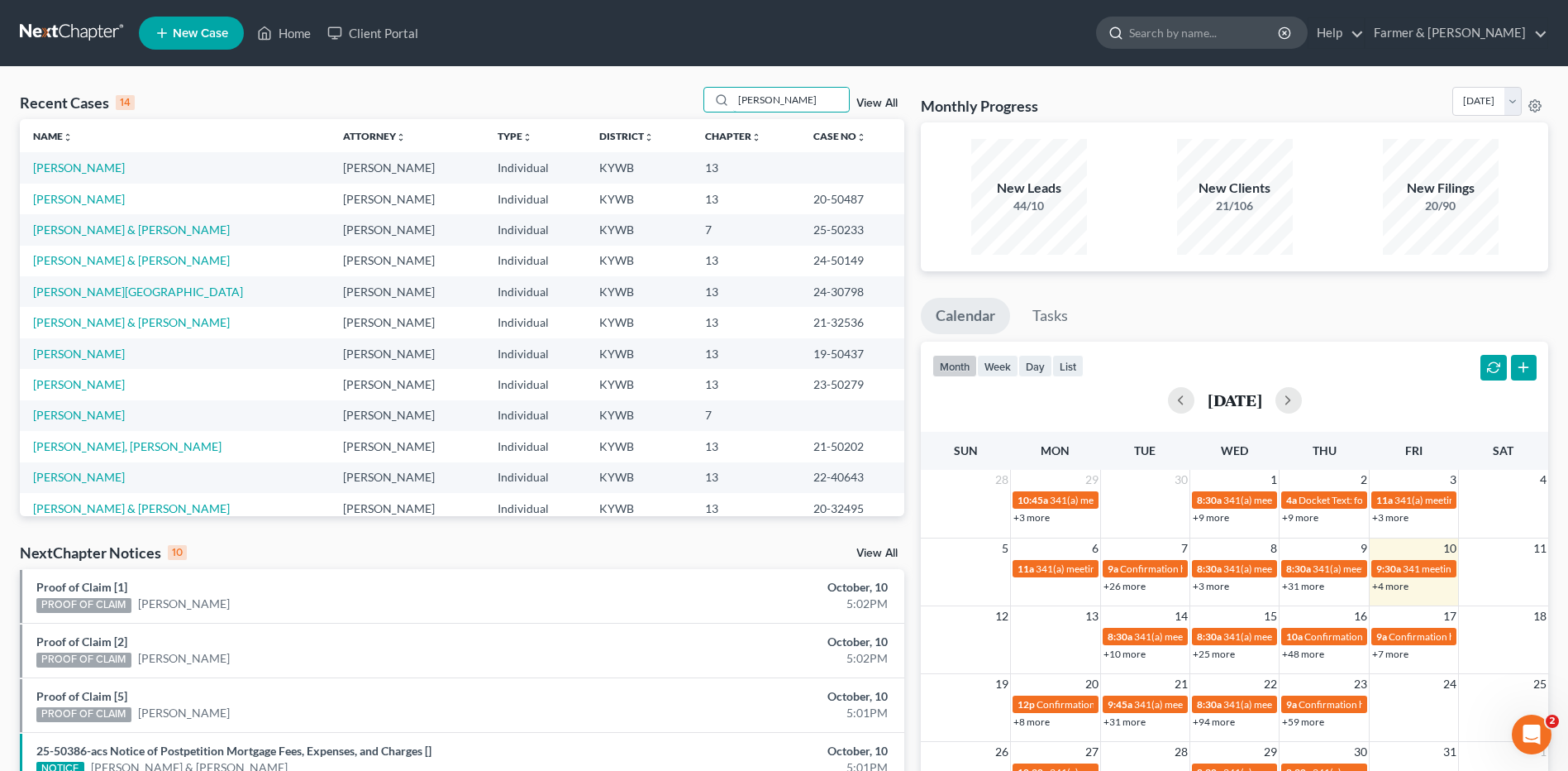
type input "hester"
click at [1280, 34] on input "search" at bounding box center [1204, 32] width 151 height 30
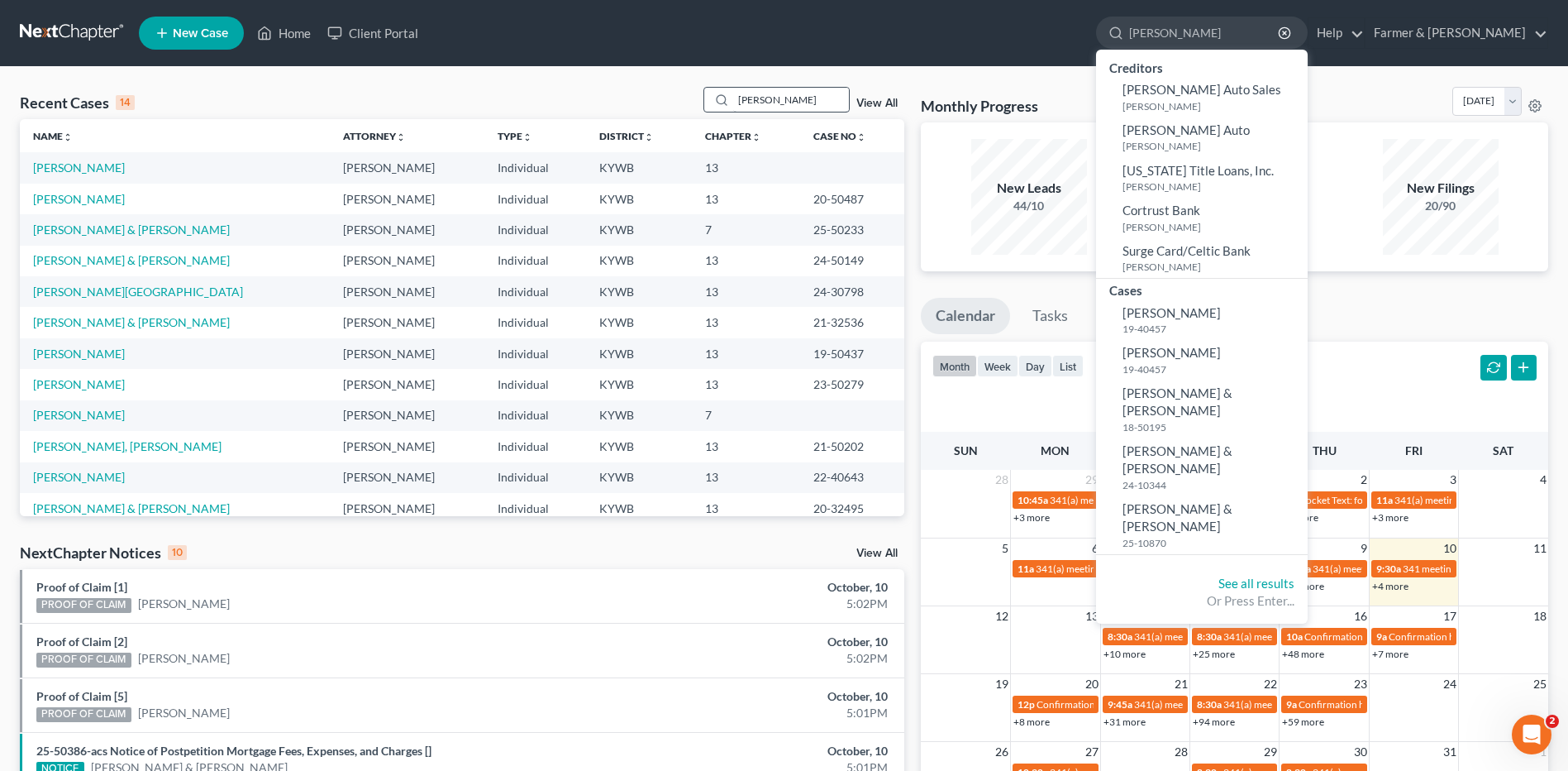
type input "hester, richard"
drag, startPoint x: 783, startPoint y: 96, endPoint x: 686, endPoint y: 99, distance: 97.0
click at [684, 105] on div "Recent Cases 14 hester View All" at bounding box center [462, 103] width 884 height 32
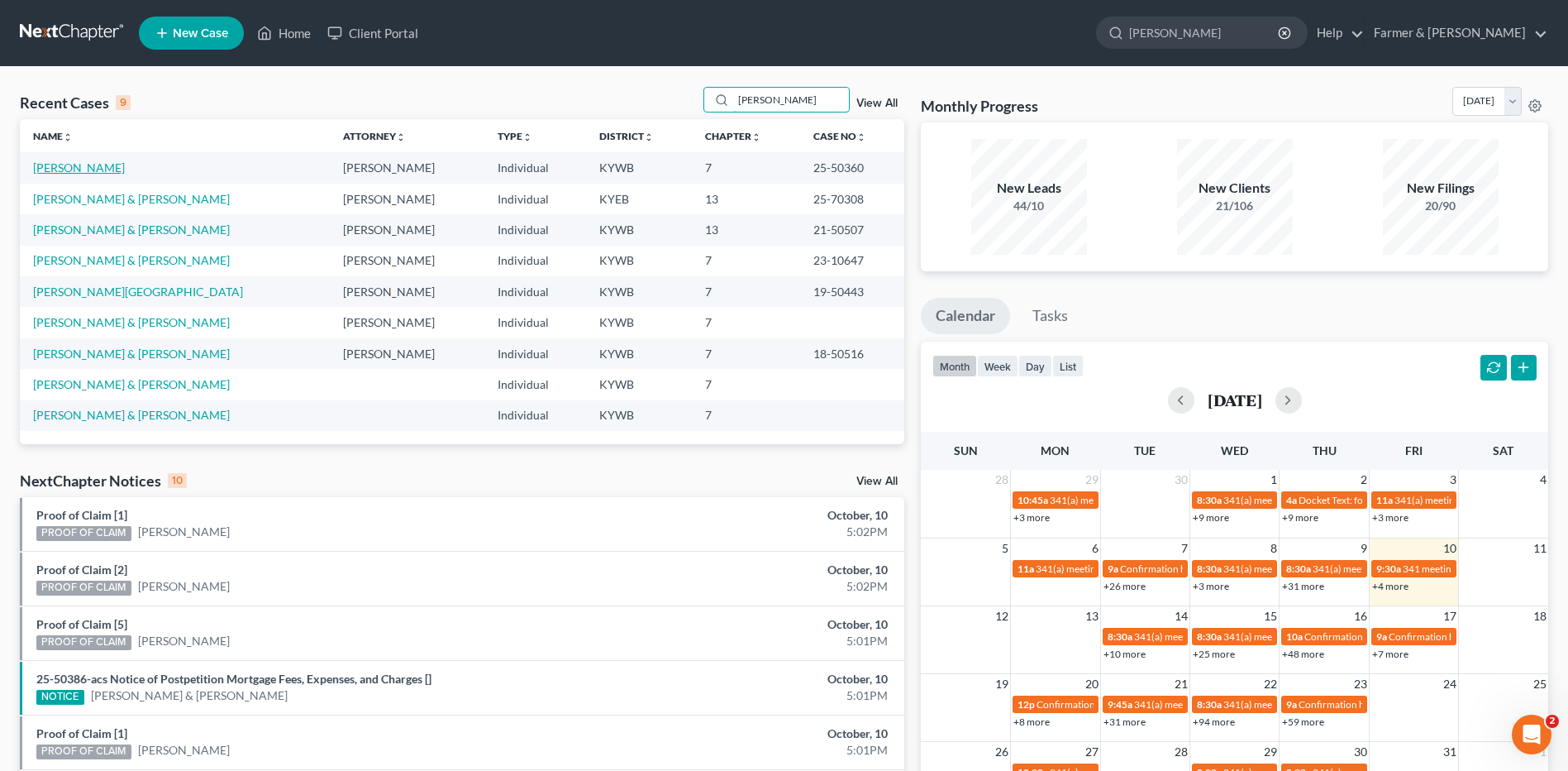
type input "lester"
click at [89, 166] on link "[PERSON_NAME]" at bounding box center [78, 167] width 91 height 14
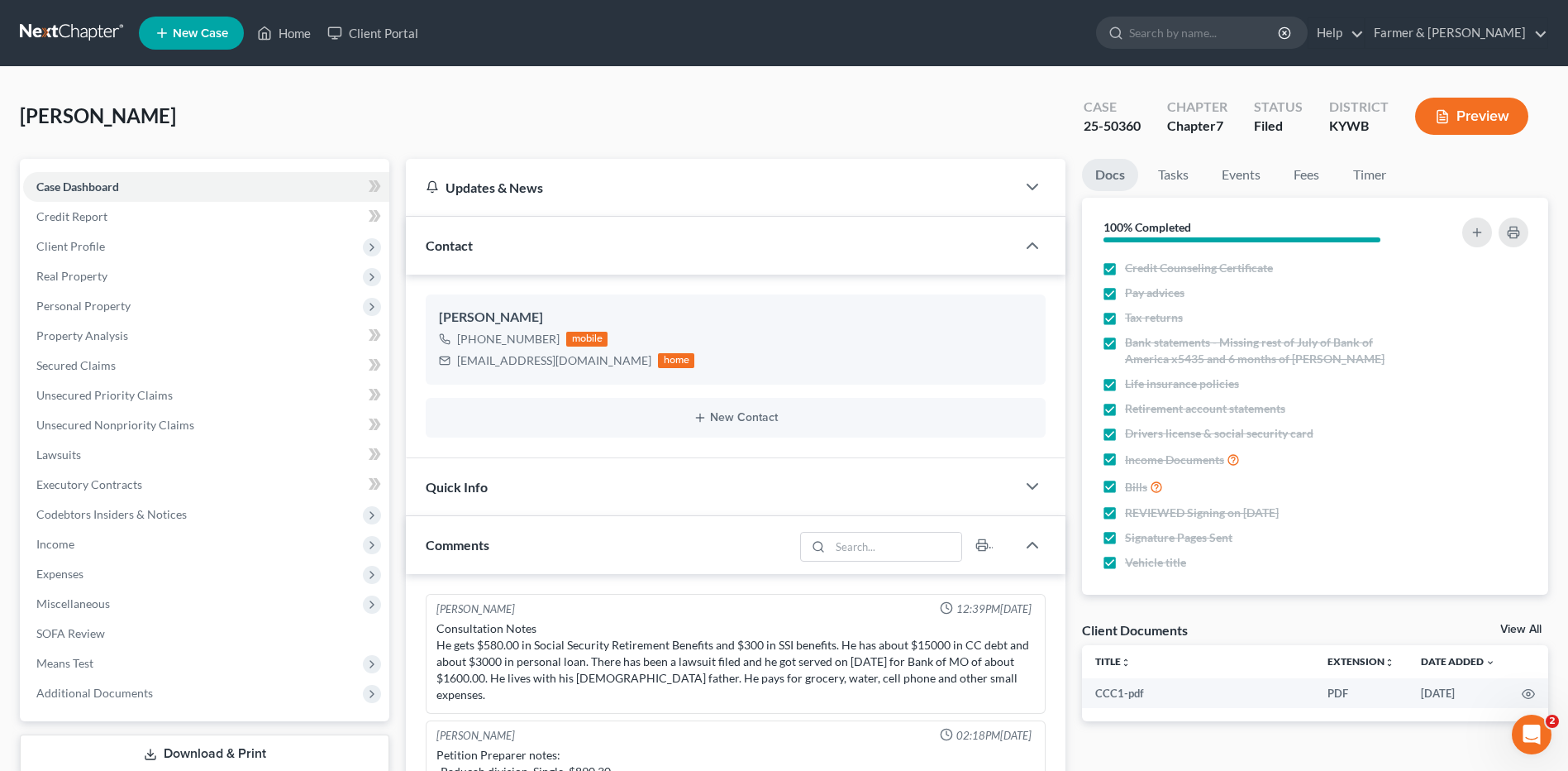
scroll to position [330, 0]
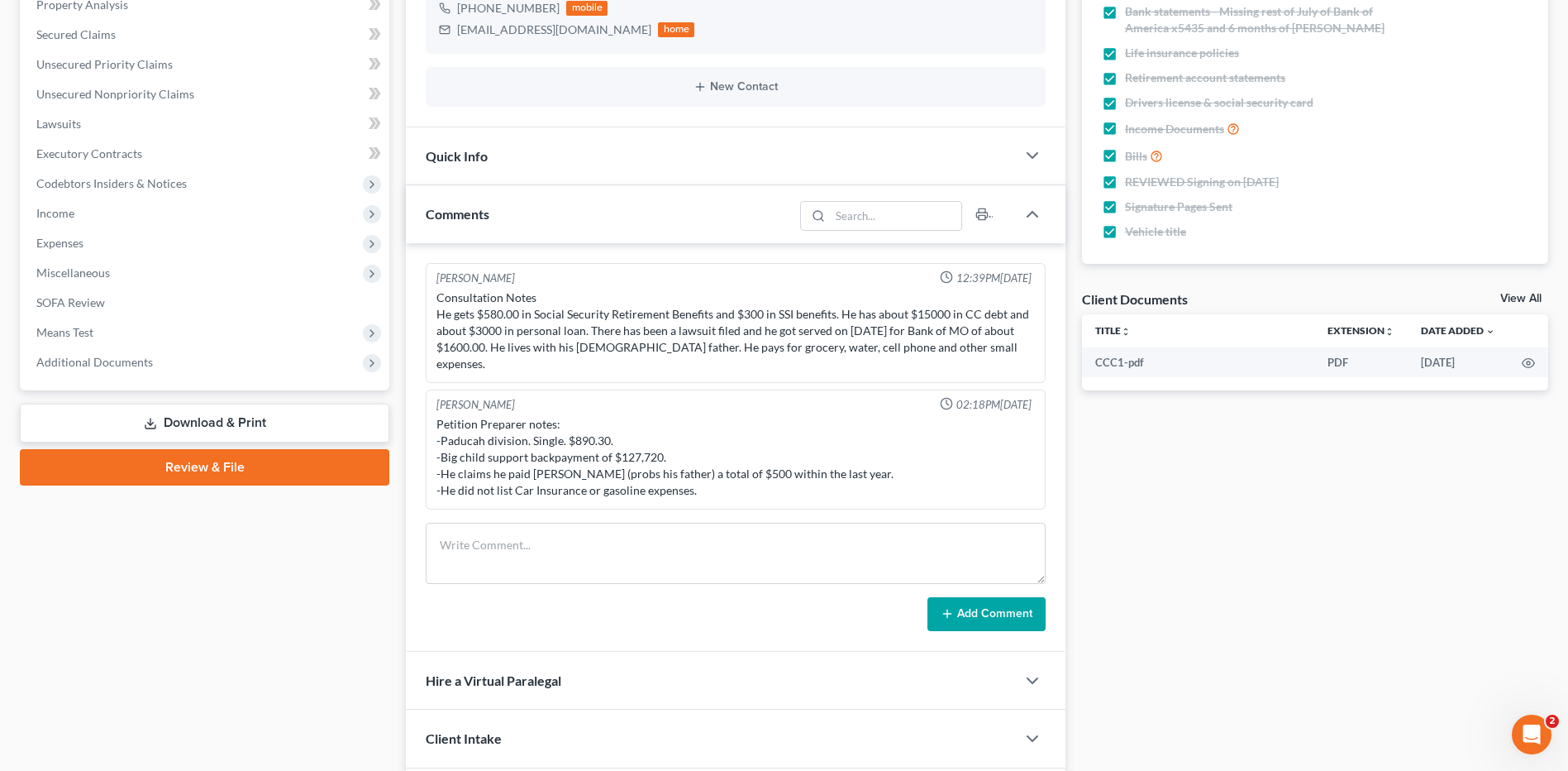
click at [111, 380] on div "Case Dashboard Payments Invoices Payments Payments Credit Report Client Profile…" at bounding box center [204, 110] width 370 height 562
click at [115, 360] on span "Additional Documents" at bounding box center [94, 361] width 116 height 14
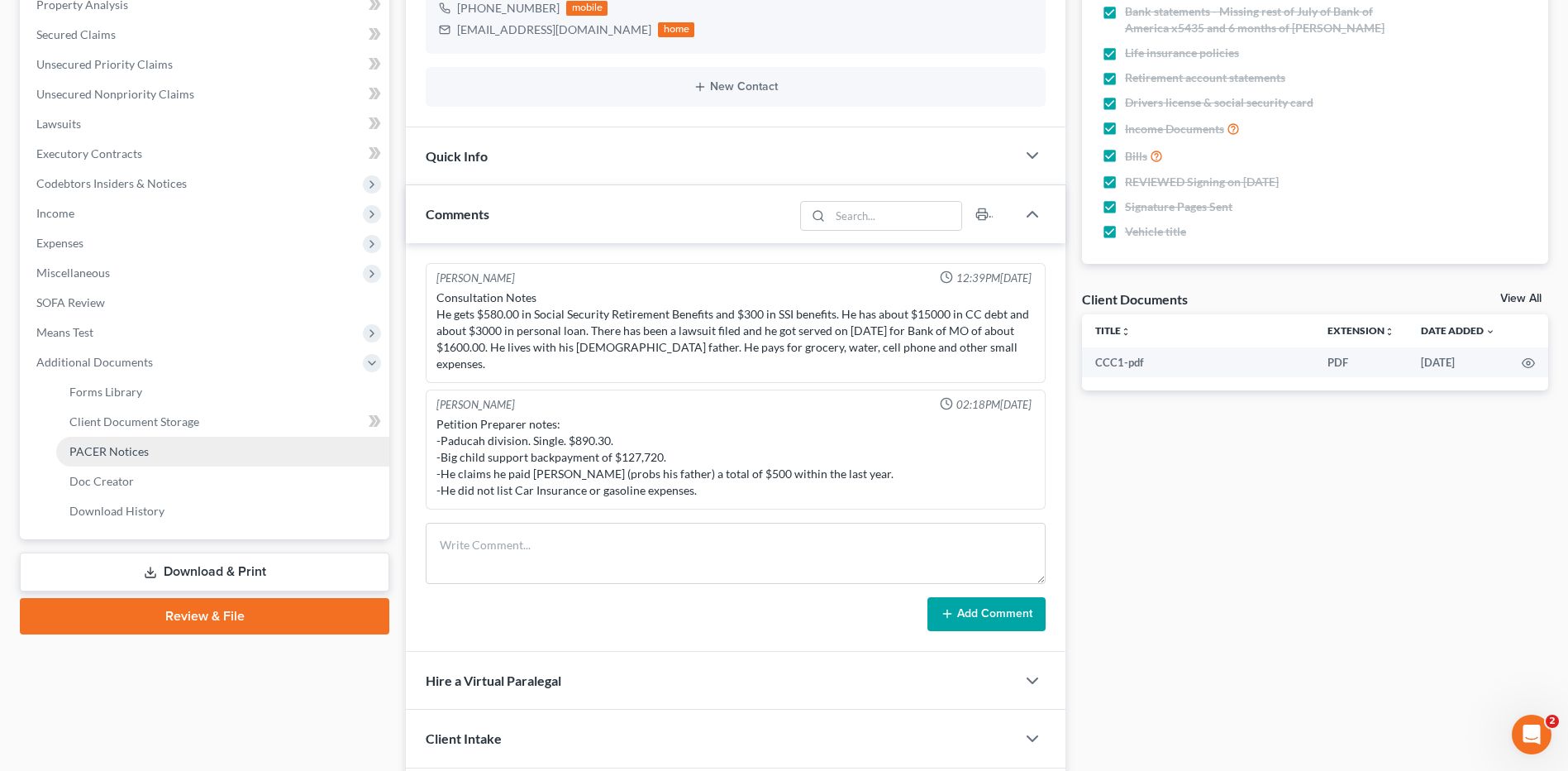
click at [143, 448] on span "PACER Notices" at bounding box center [109, 451] width 79 height 14
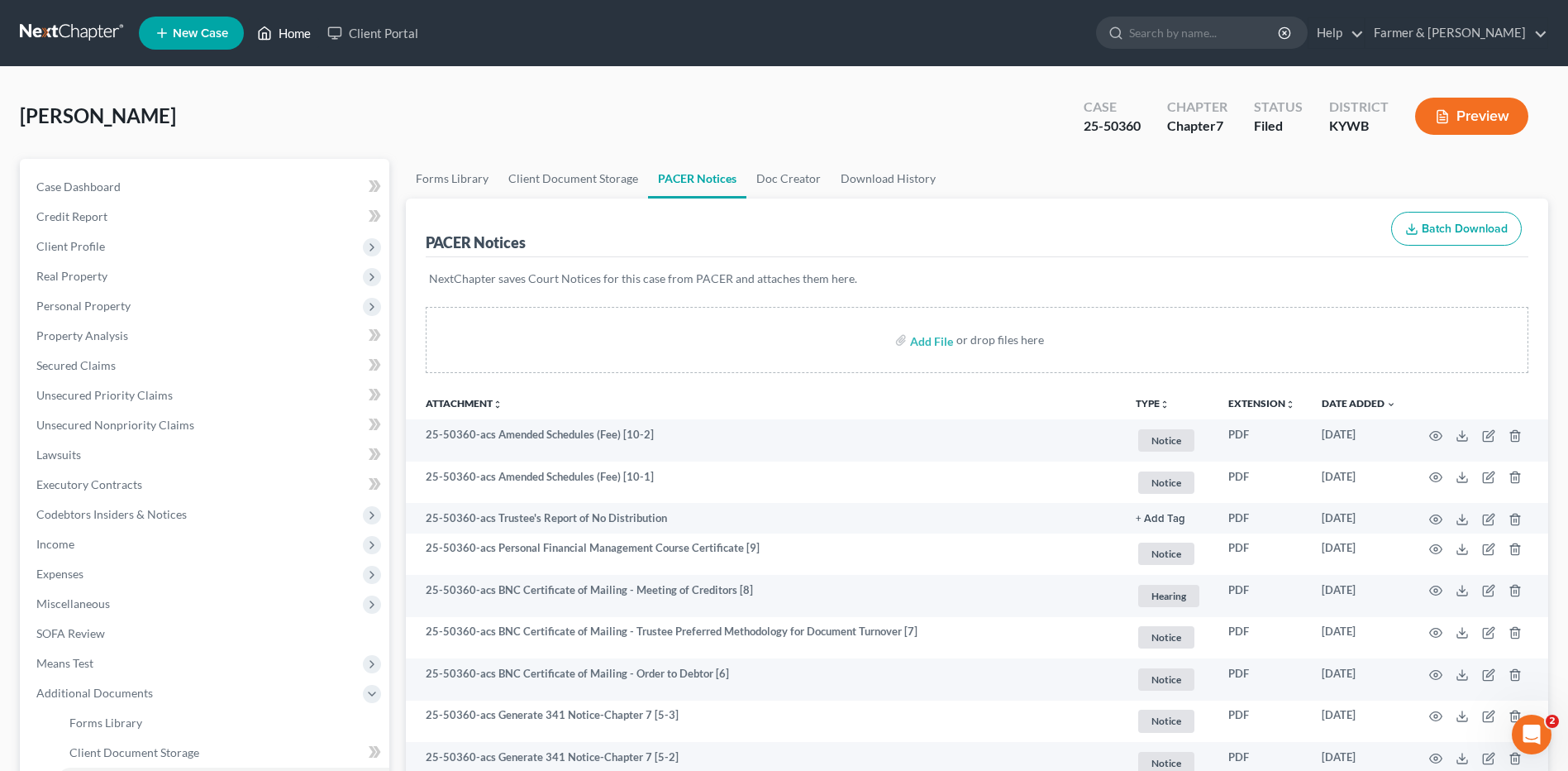
drag, startPoint x: 97, startPoint y: 35, endPoint x: 259, endPoint y: 43, distance: 162.2
click at [97, 35] on link at bounding box center [72, 33] width 106 height 30
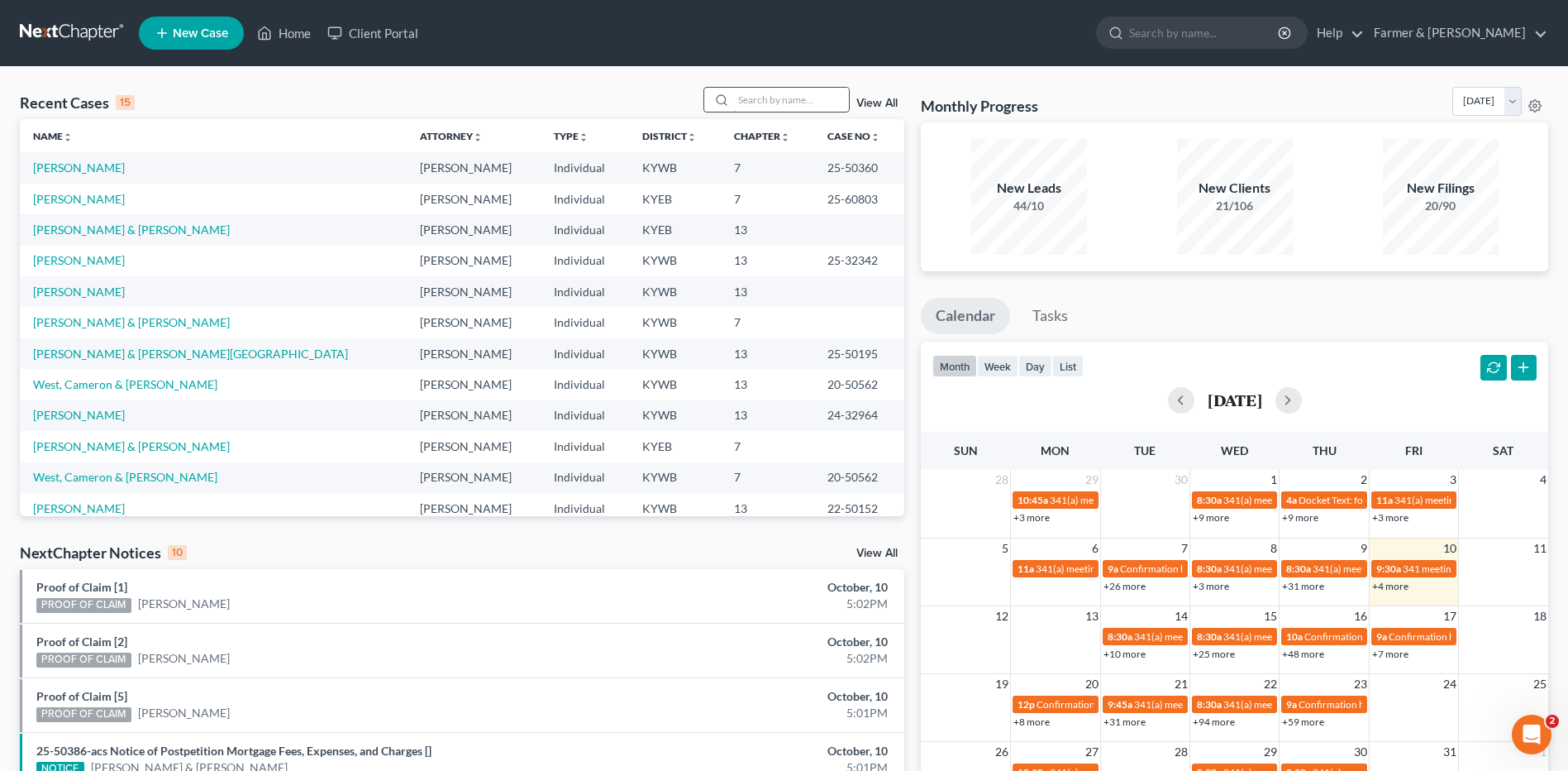
click at [773, 101] on input "search" at bounding box center [790, 100] width 116 height 24
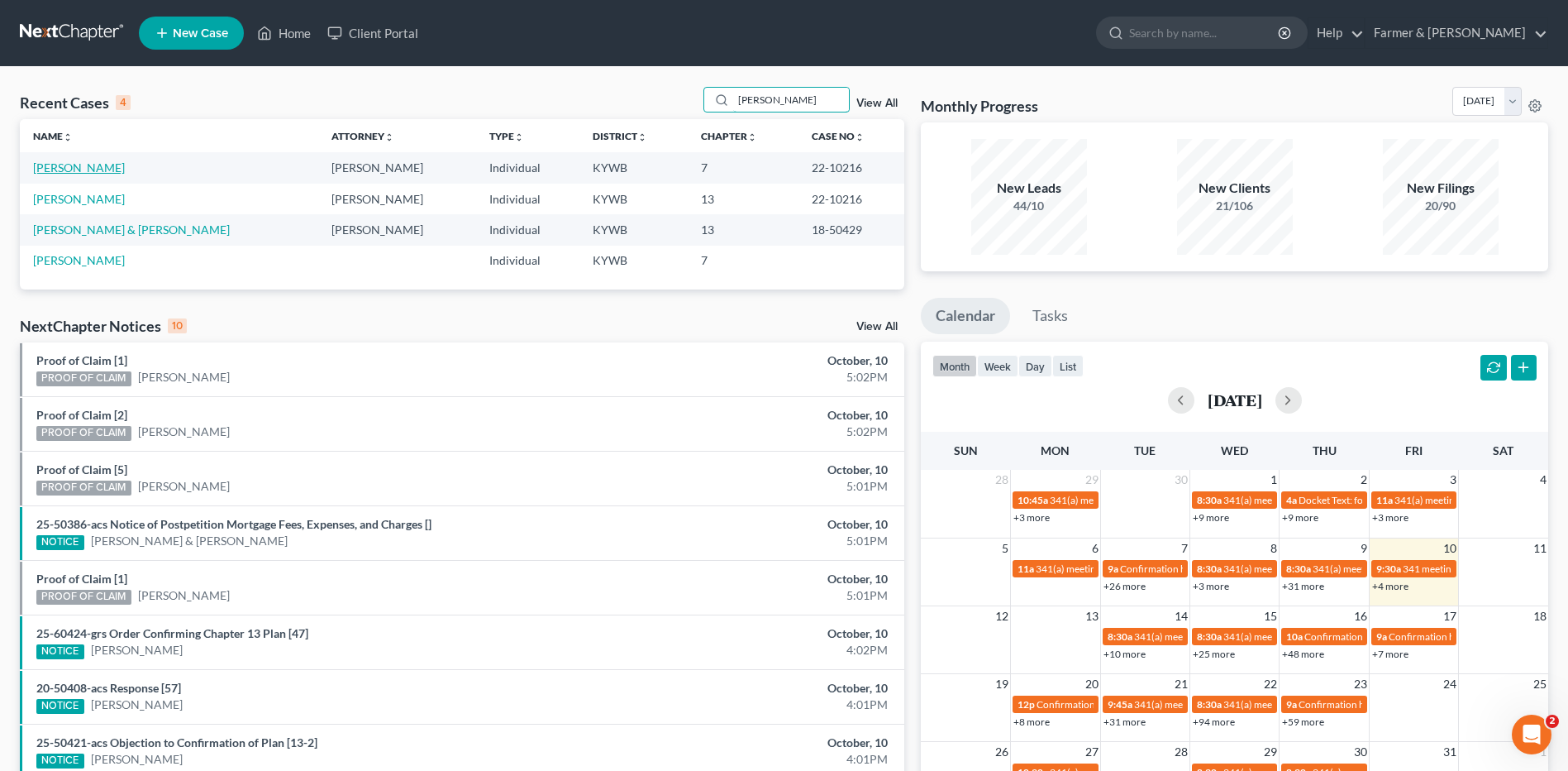
type input "gentry"
click at [86, 167] on link "[PERSON_NAME]" at bounding box center [78, 167] width 91 height 14
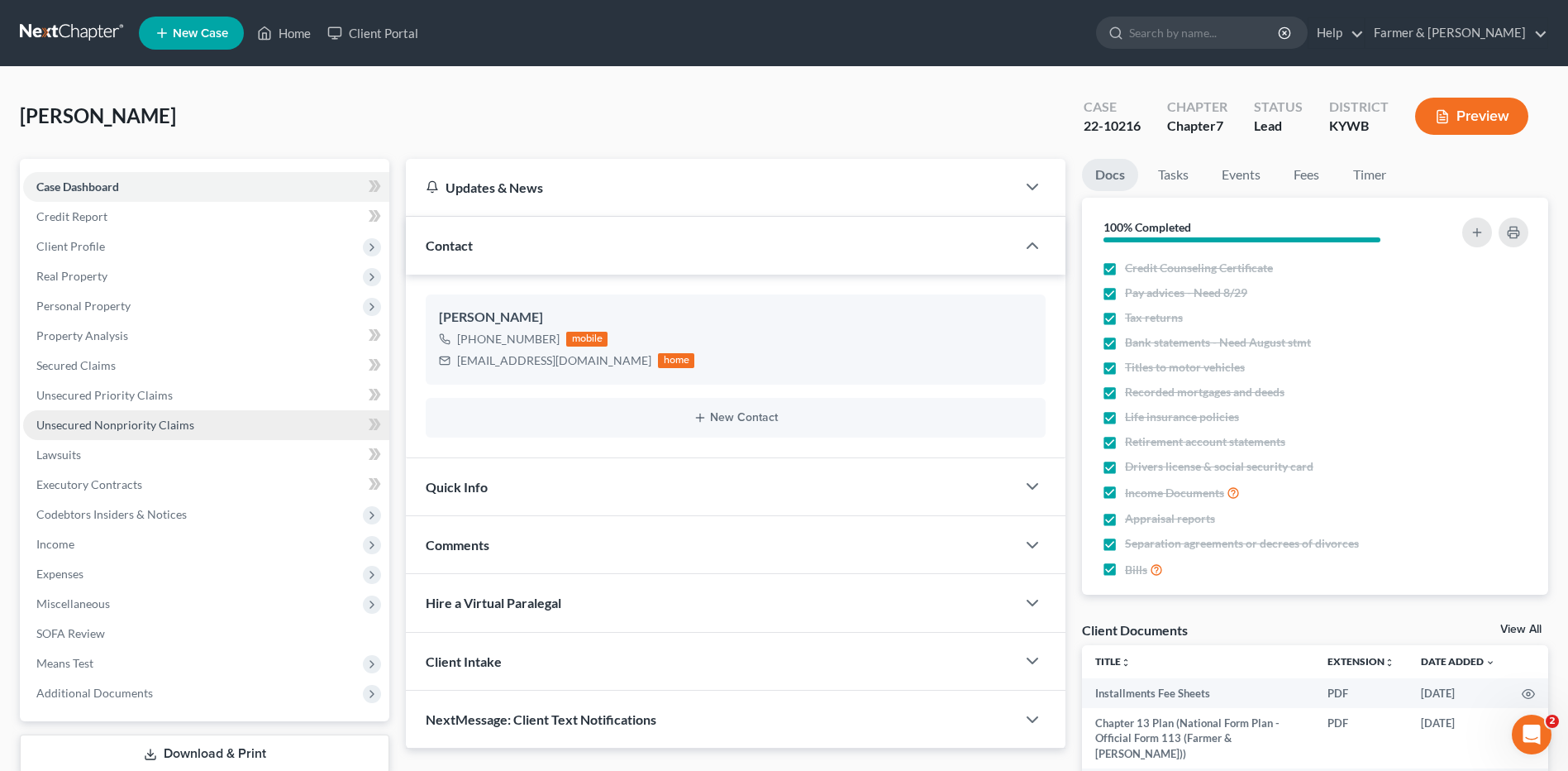
click at [91, 245] on span "Client Profile" at bounding box center [71, 246] width 69 height 14
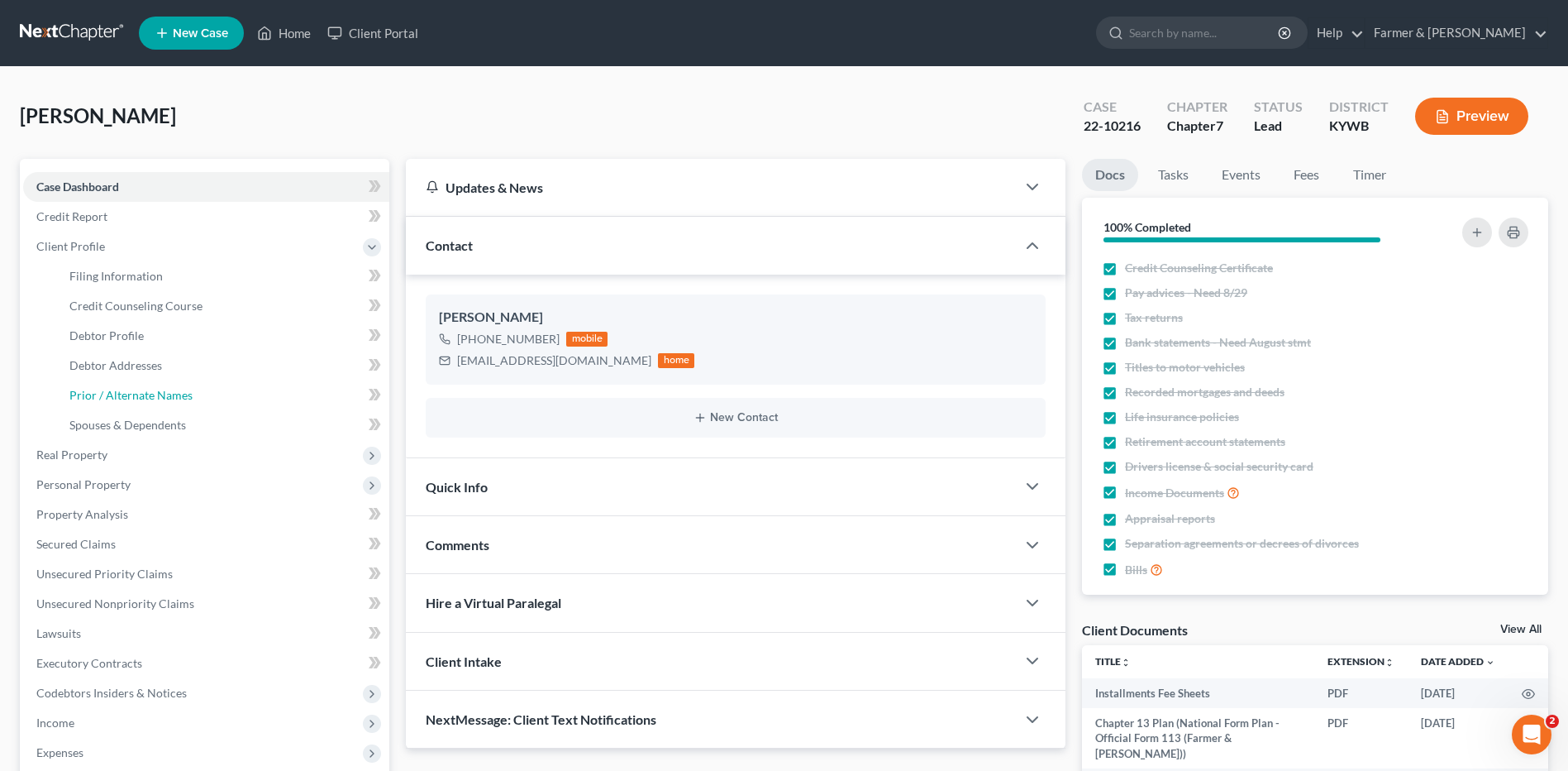
drag, startPoint x: 133, startPoint y: 397, endPoint x: 361, endPoint y: 429, distance: 230.2
click at [133, 396] on span "Prior / Alternate Names" at bounding box center [131, 395] width 123 height 14
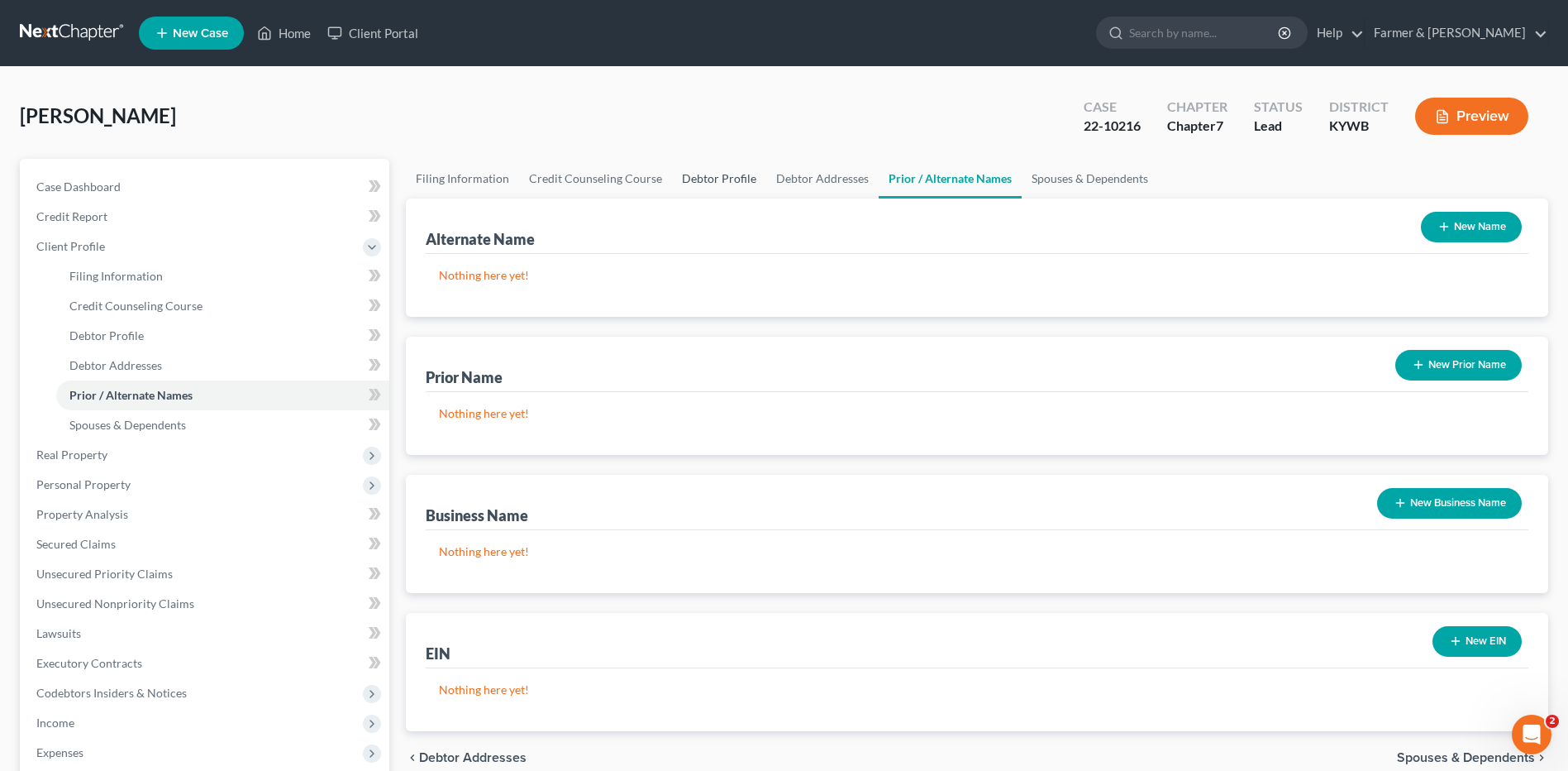
click at [735, 184] on link "Debtor Profile" at bounding box center [718, 179] width 94 height 40
select select "3"
select select "1"
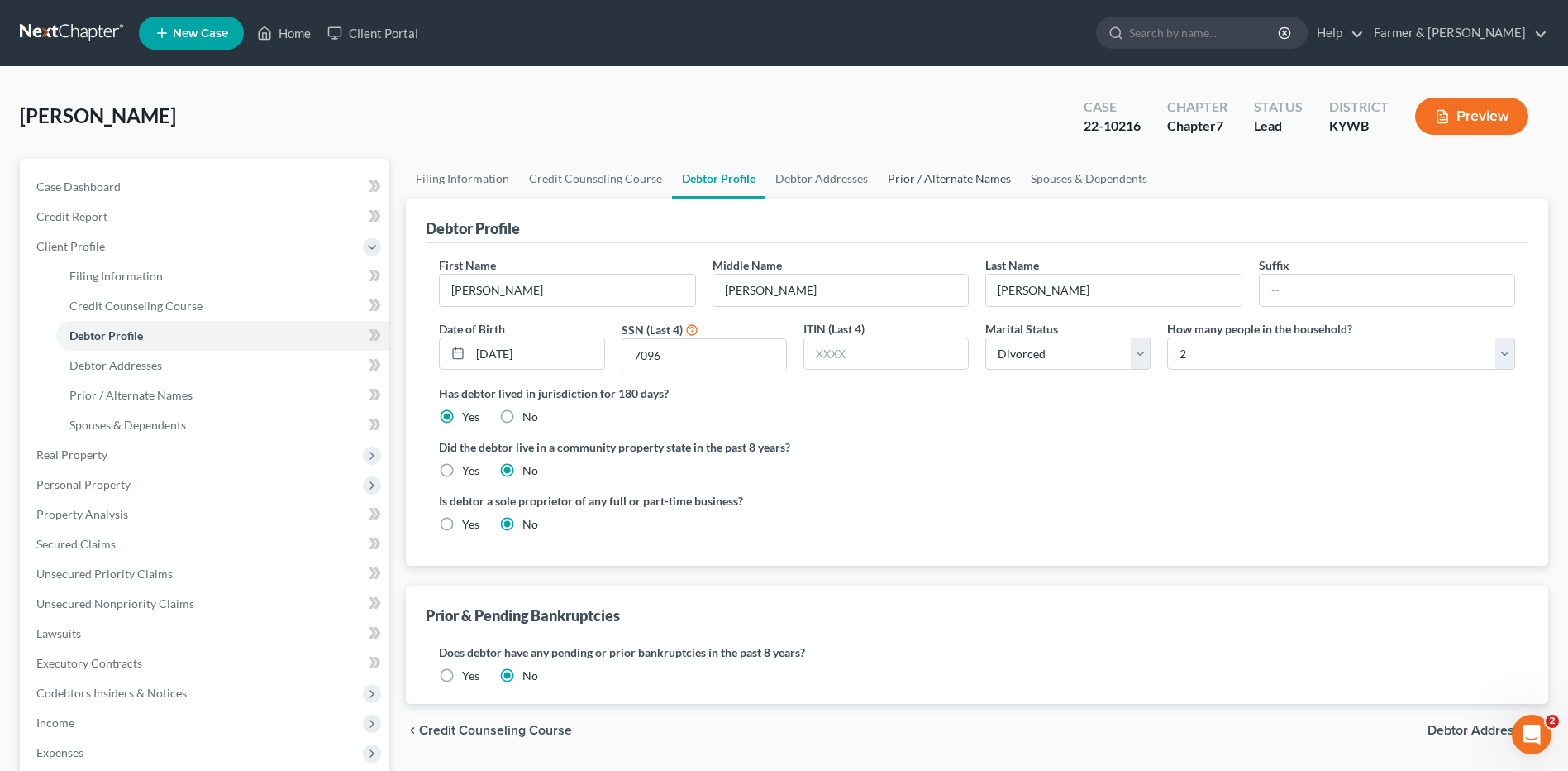
click at [918, 179] on link "Prior / Alternate Names" at bounding box center [949, 179] width 143 height 40
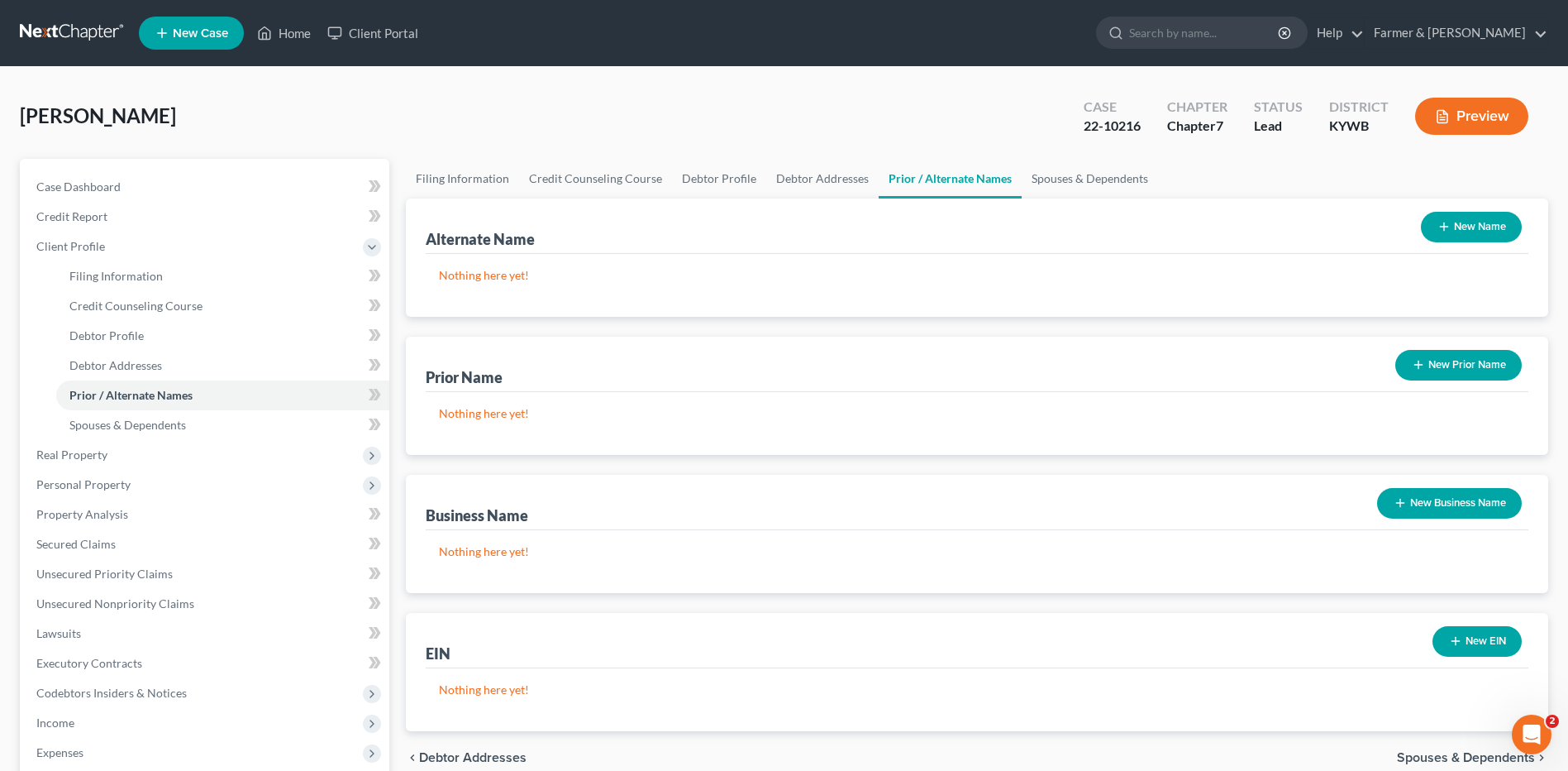
click at [94, 30] on link at bounding box center [72, 33] width 106 height 30
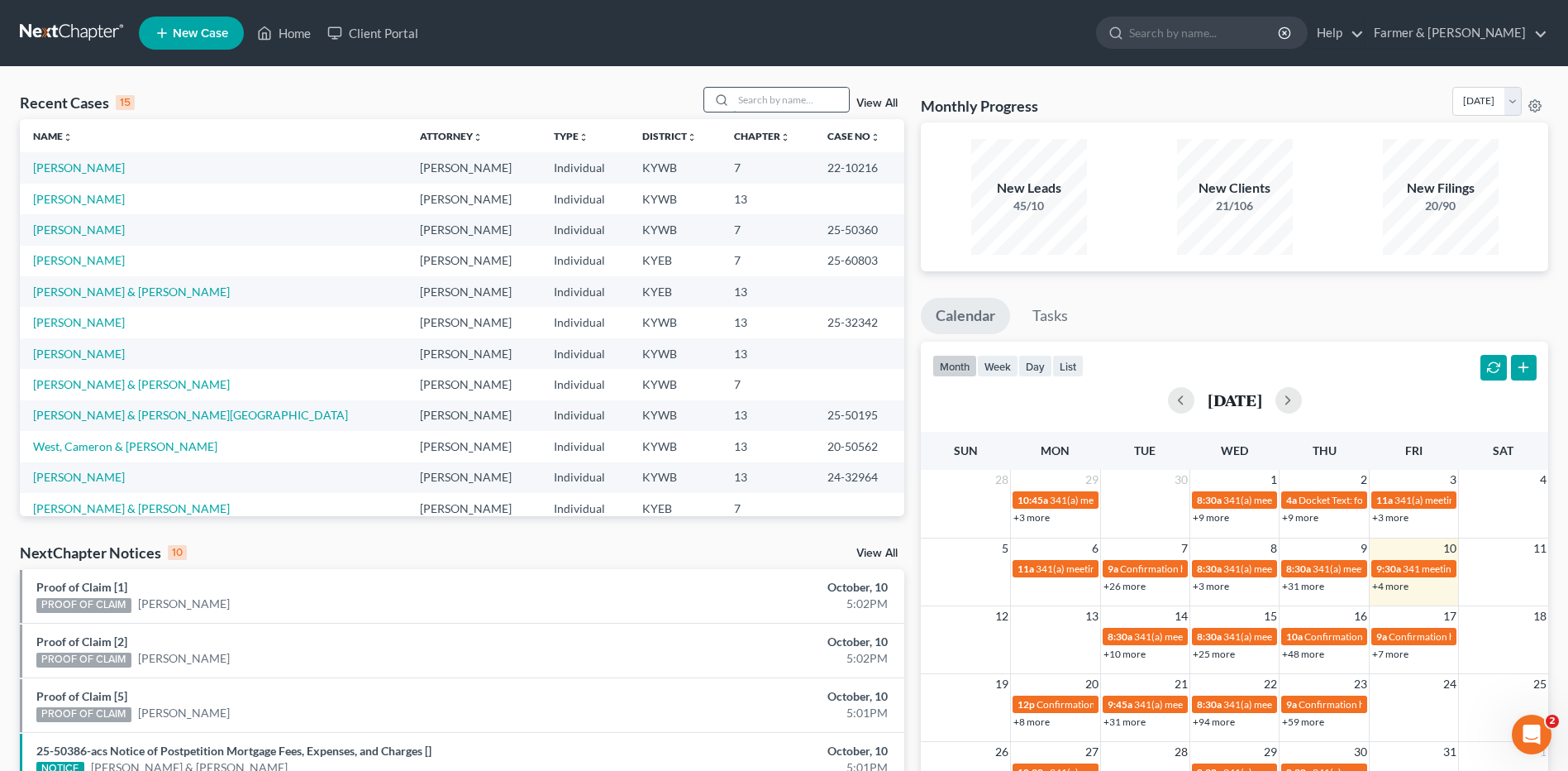
click at [803, 95] on input "search" at bounding box center [790, 100] width 116 height 24
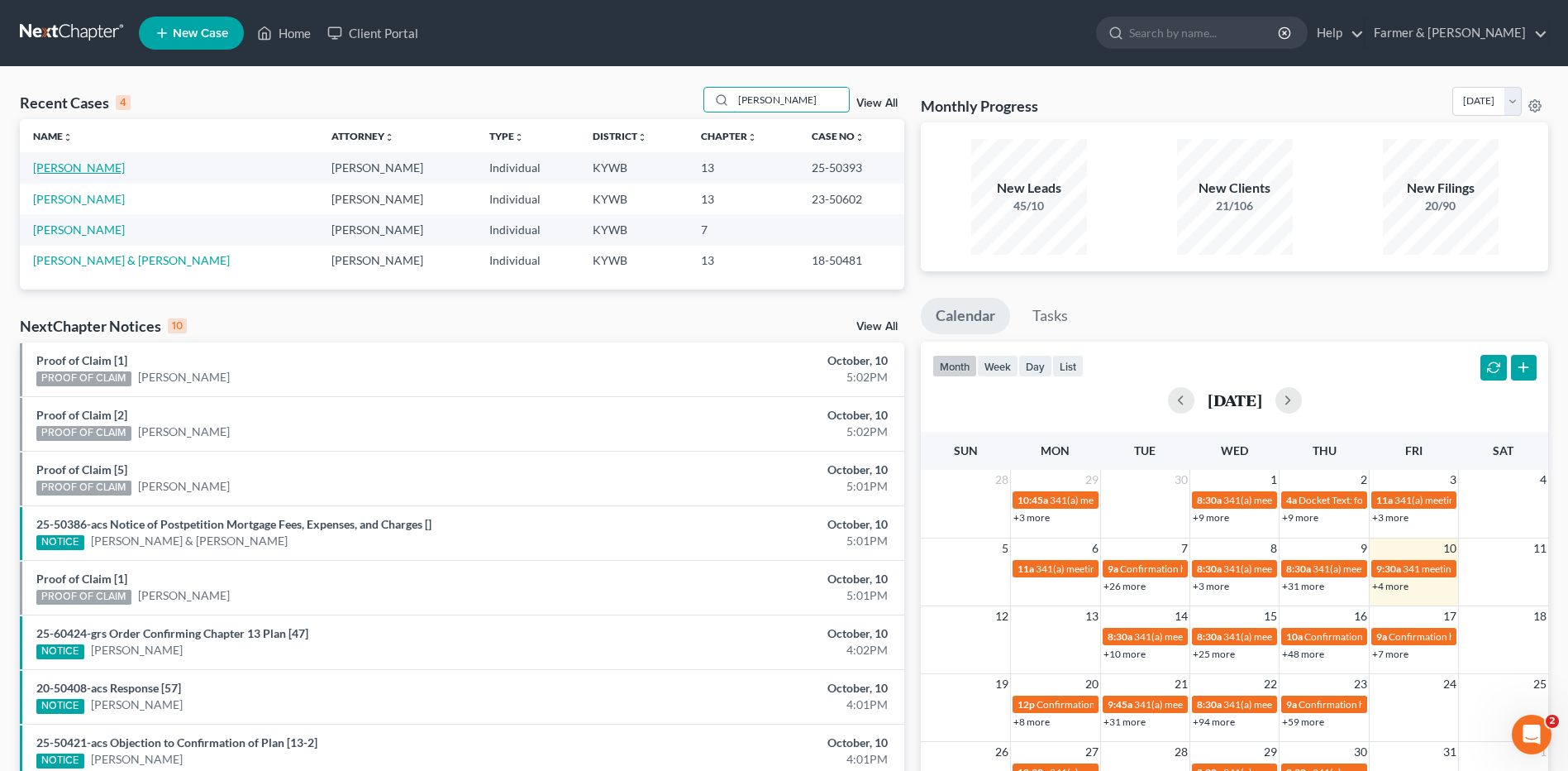
type input "[PERSON_NAME]"
click at [83, 166] on link "[PERSON_NAME]" at bounding box center [78, 167] width 91 height 14
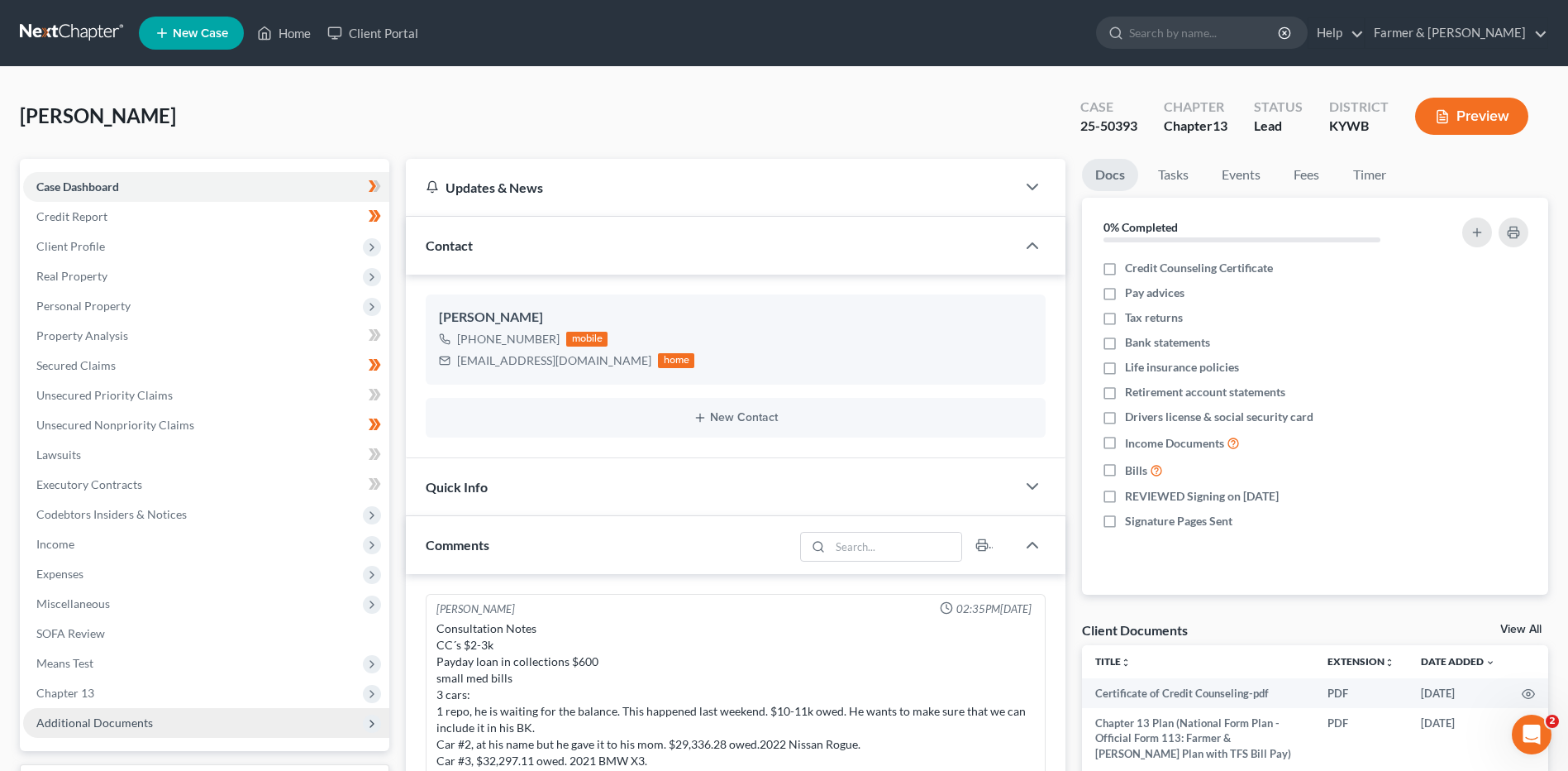
click at [119, 721] on span "Additional Documents" at bounding box center [94, 722] width 116 height 14
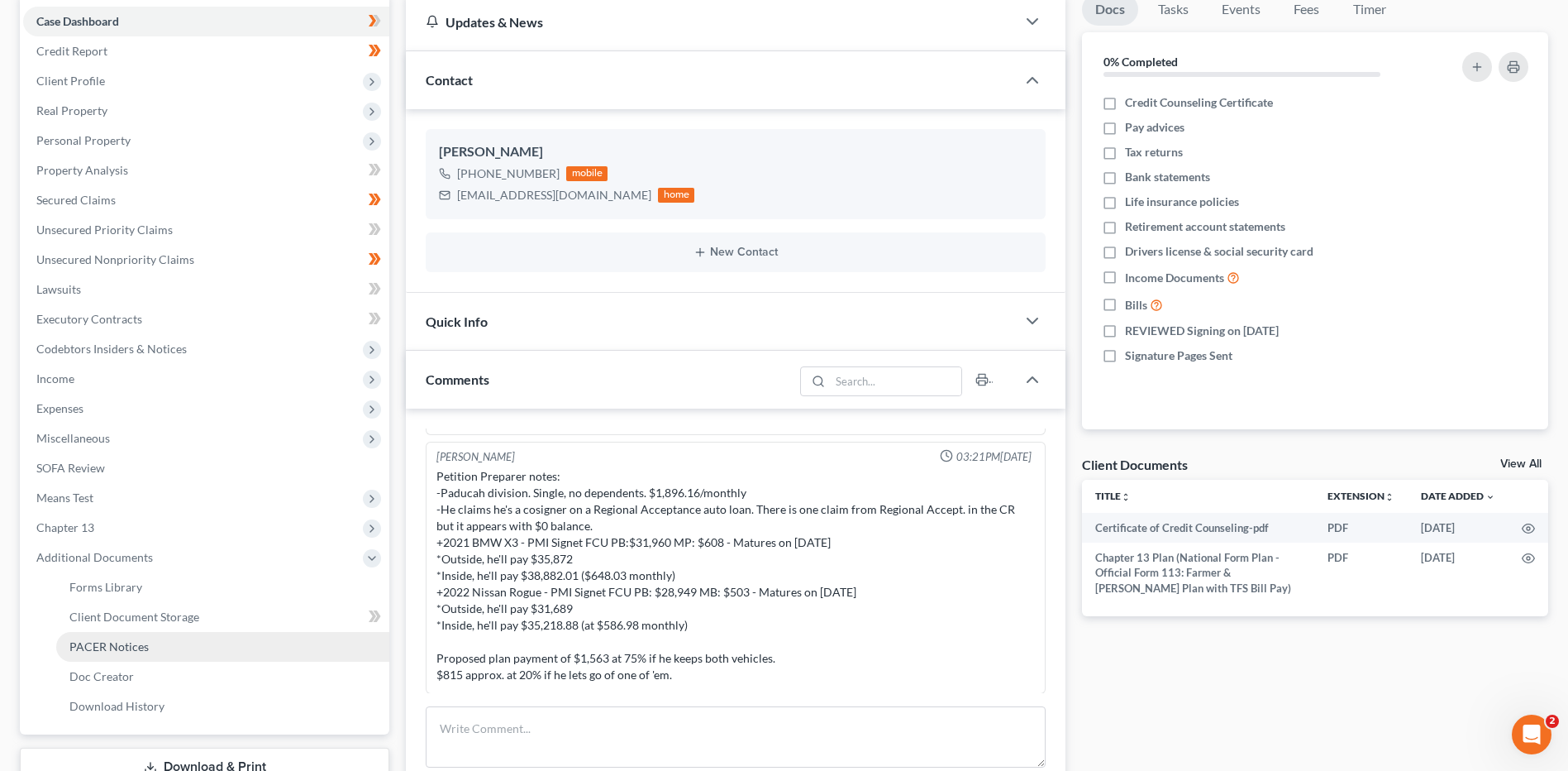
click at [121, 640] on span "PACER Notices" at bounding box center [109, 646] width 79 height 14
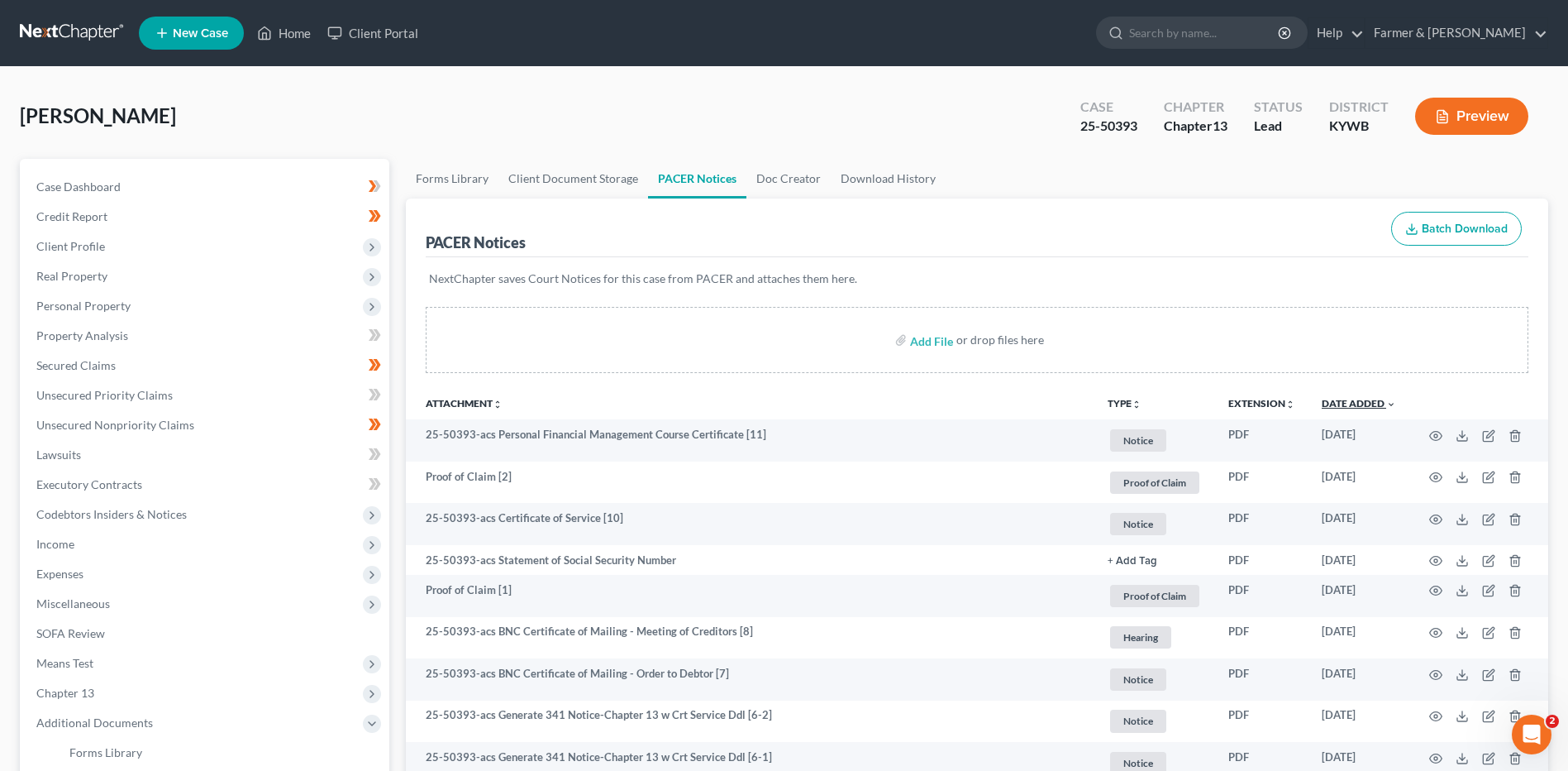
click at [1355, 408] on link "Date Added unfold_more expand_more expand_less" at bounding box center [1359, 403] width 74 height 12
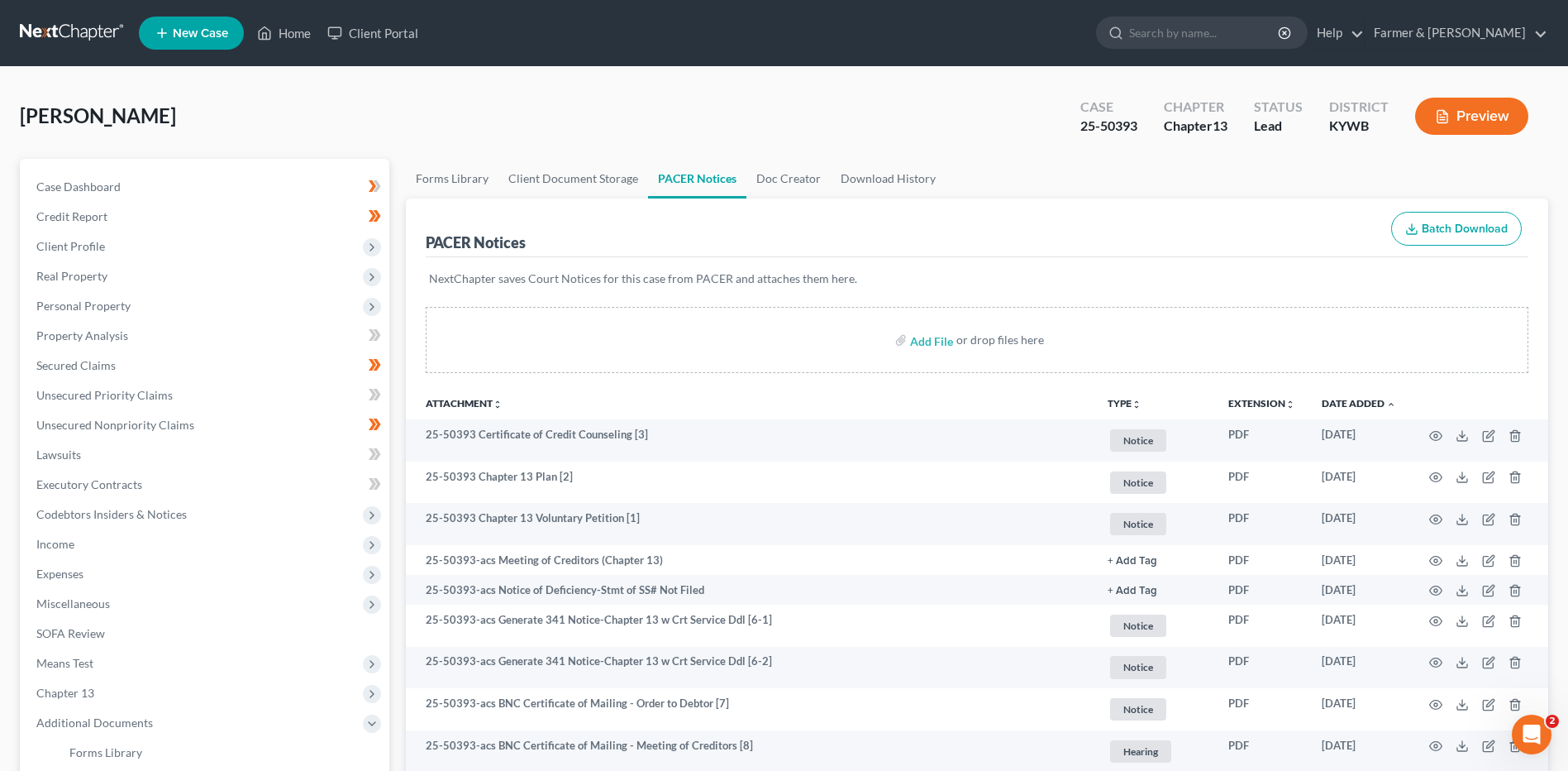
click at [97, 31] on link at bounding box center [72, 33] width 106 height 30
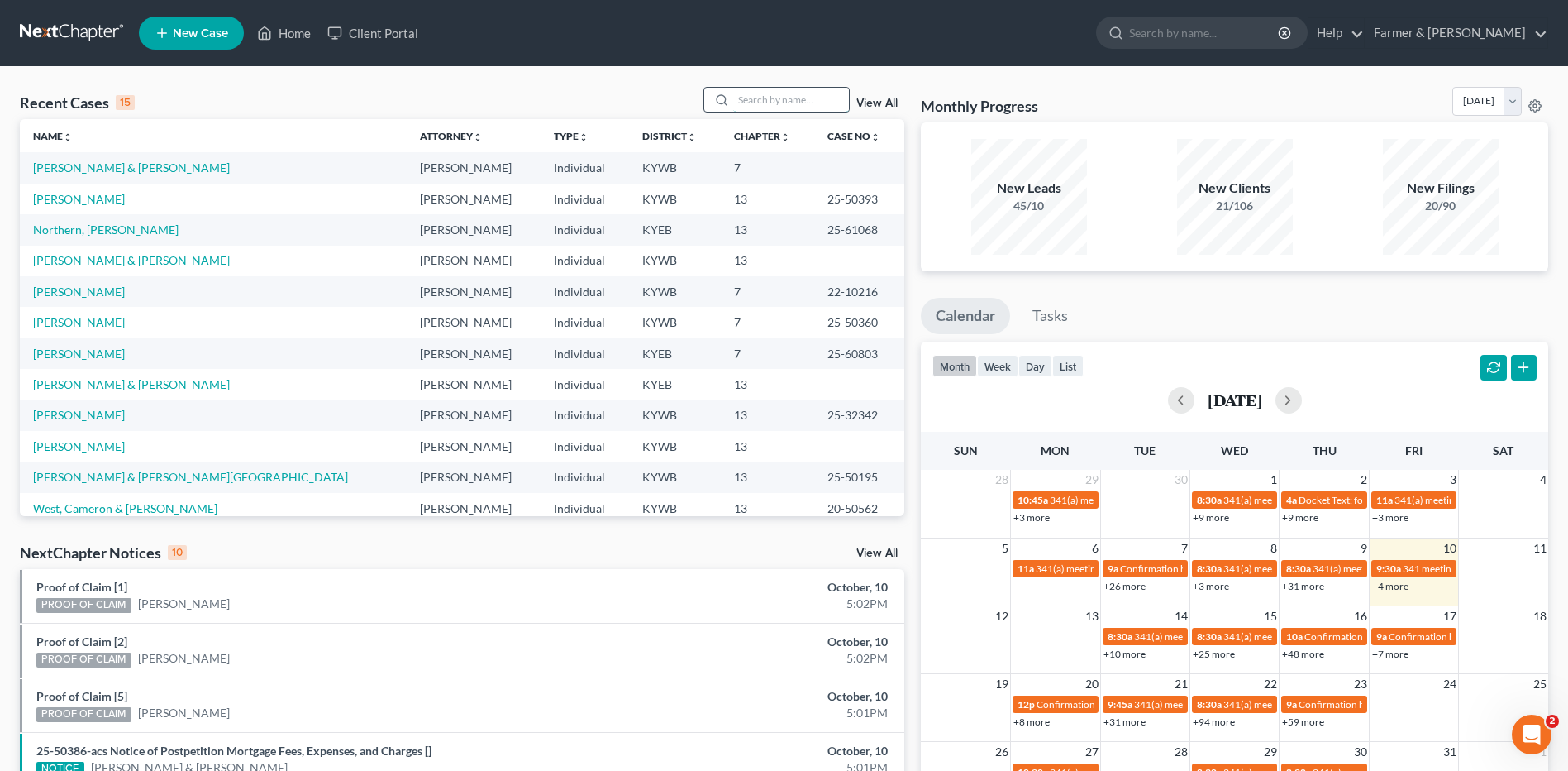
click at [801, 100] on input "search" at bounding box center [790, 100] width 116 height 24
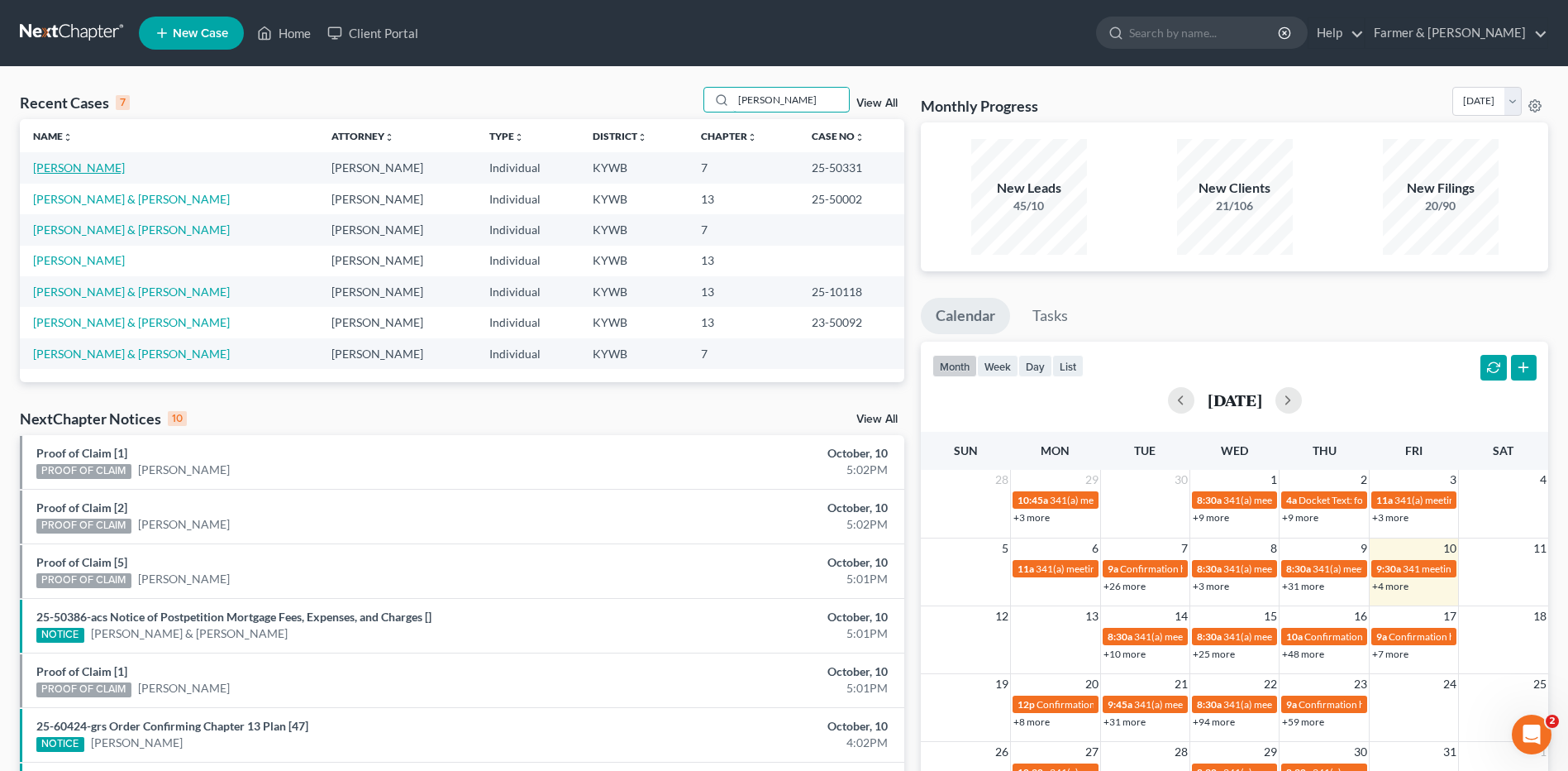
type input "[PERSON_NAME]"
click at [106, 170] on link "[PERSON_NAME]" at bounding box center [78, 167] width 91 height 14
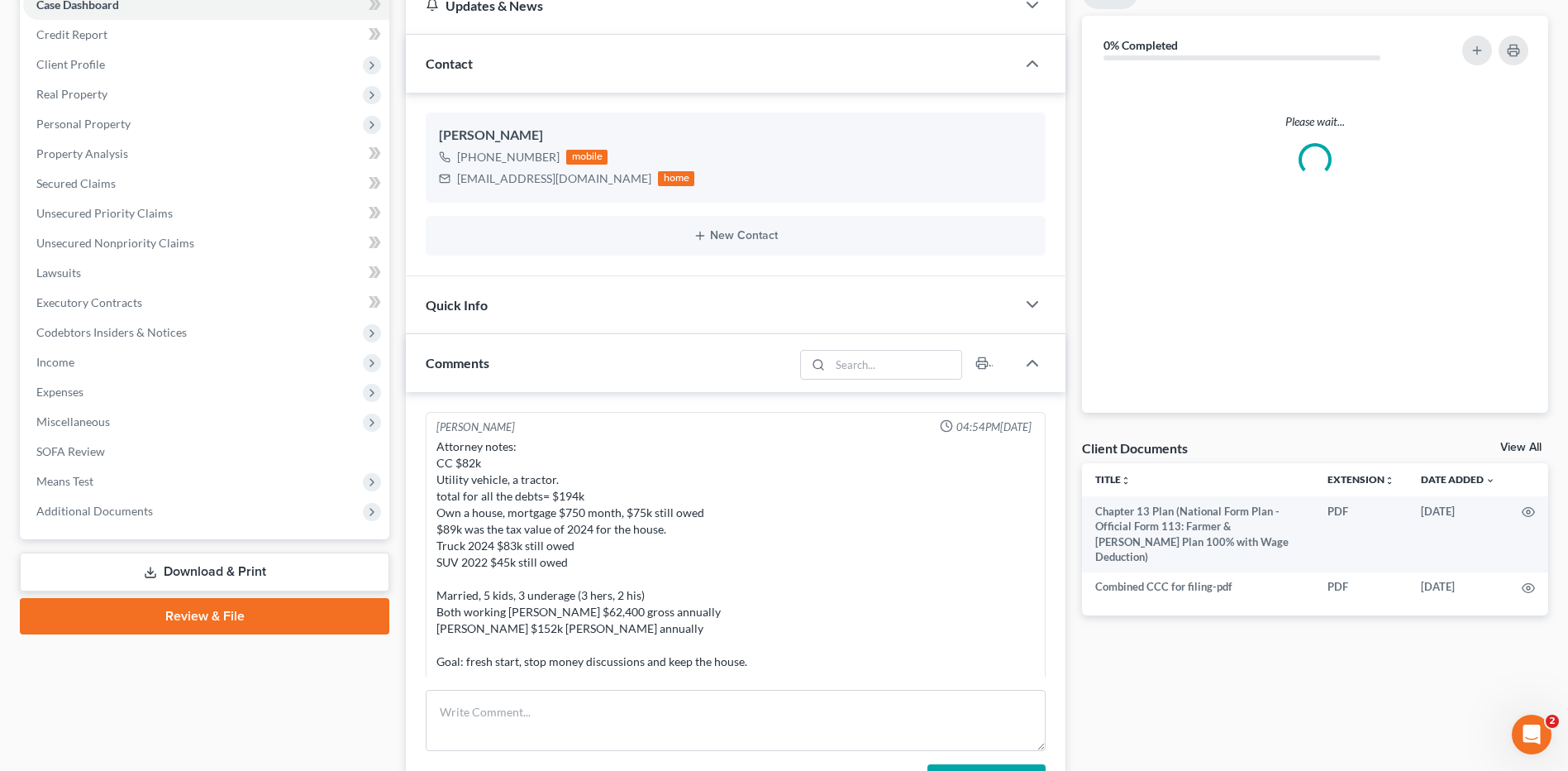
scroll to position [330, 0]
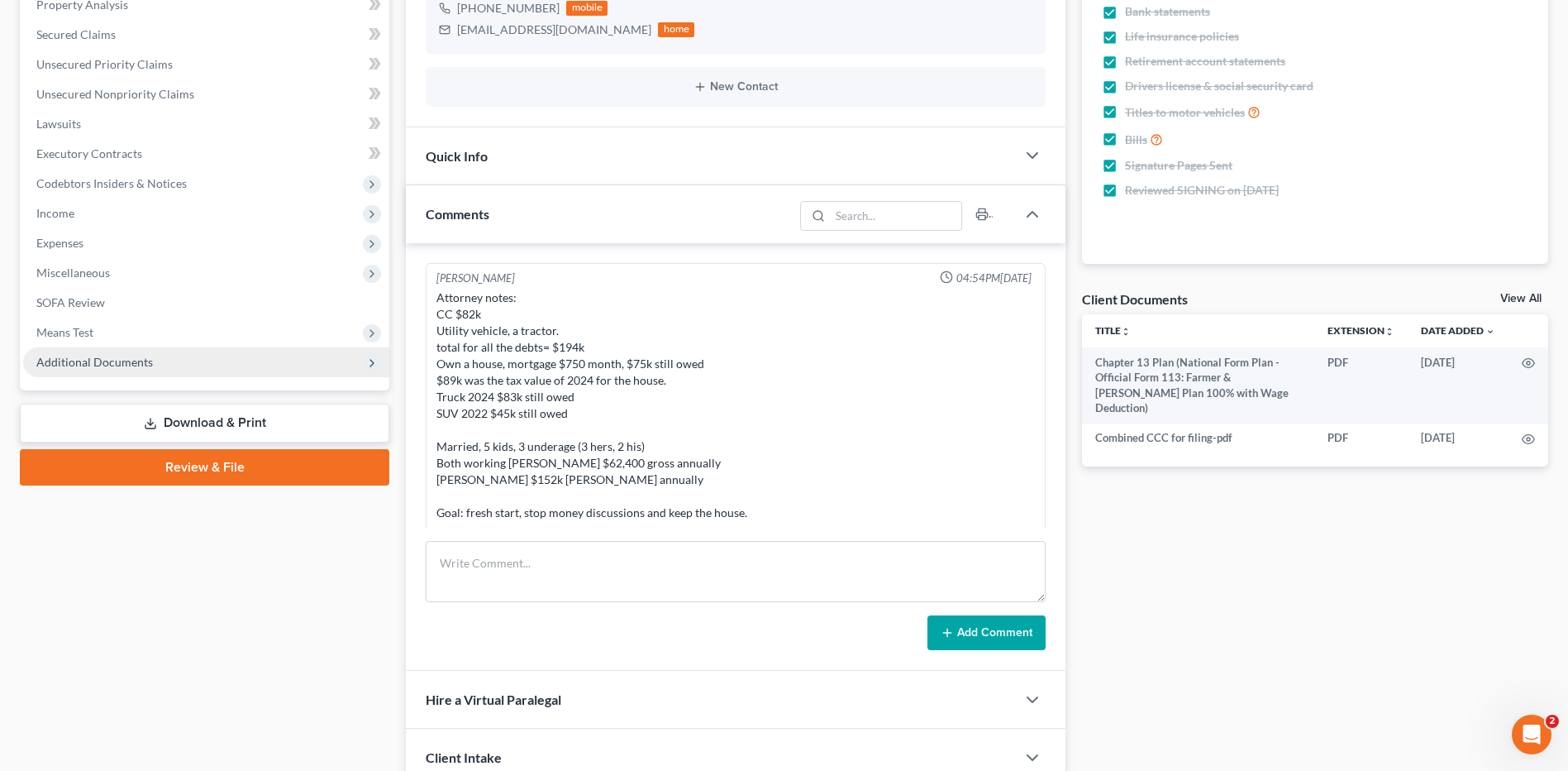
click at [135, 363] on span "Additional Documents" at bounding box center [94, 361] width 116 height 14
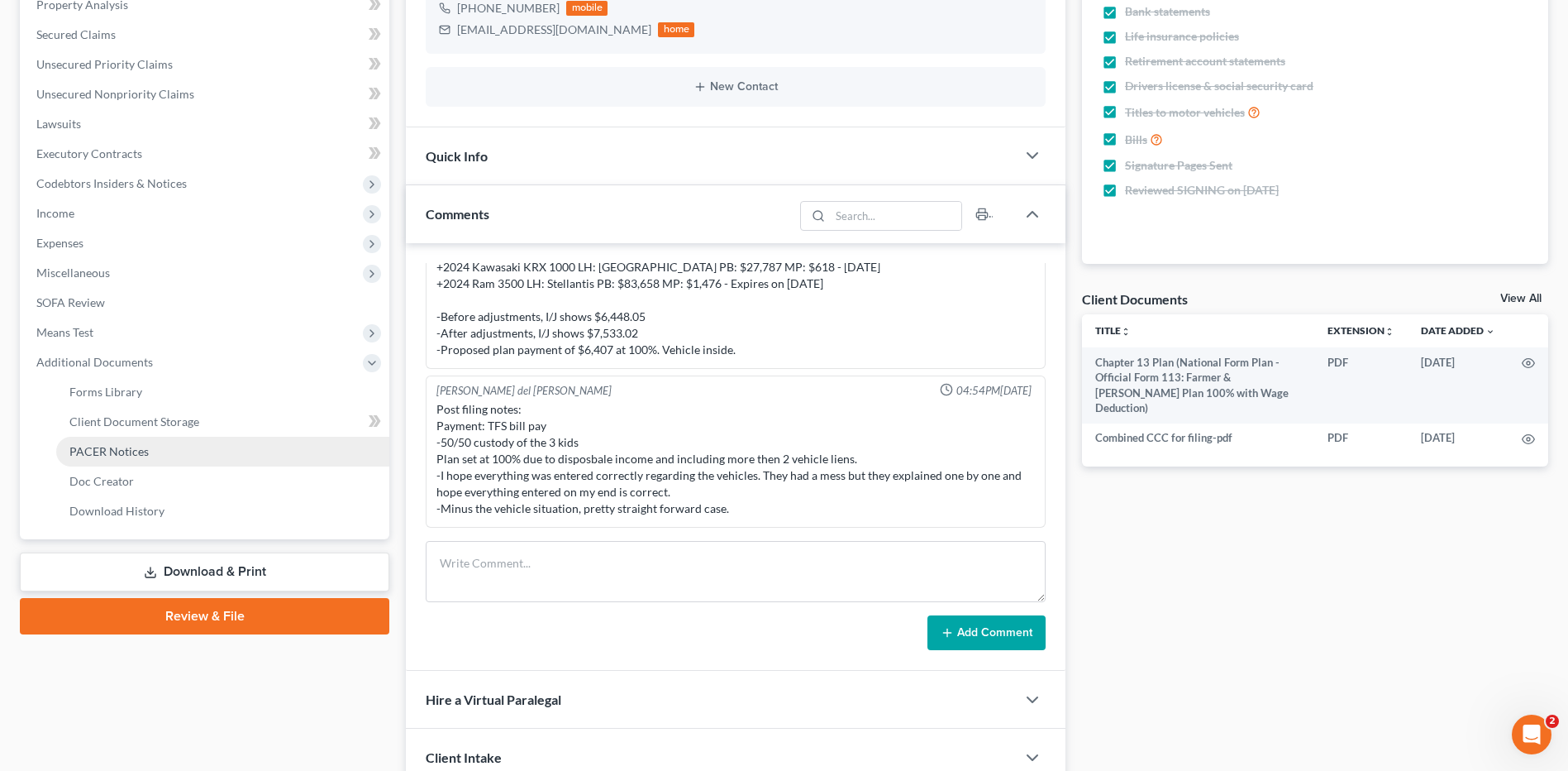
click at [128, 454] on span "PACER Notices" at bounding box center [109, 451] width 79 height 14
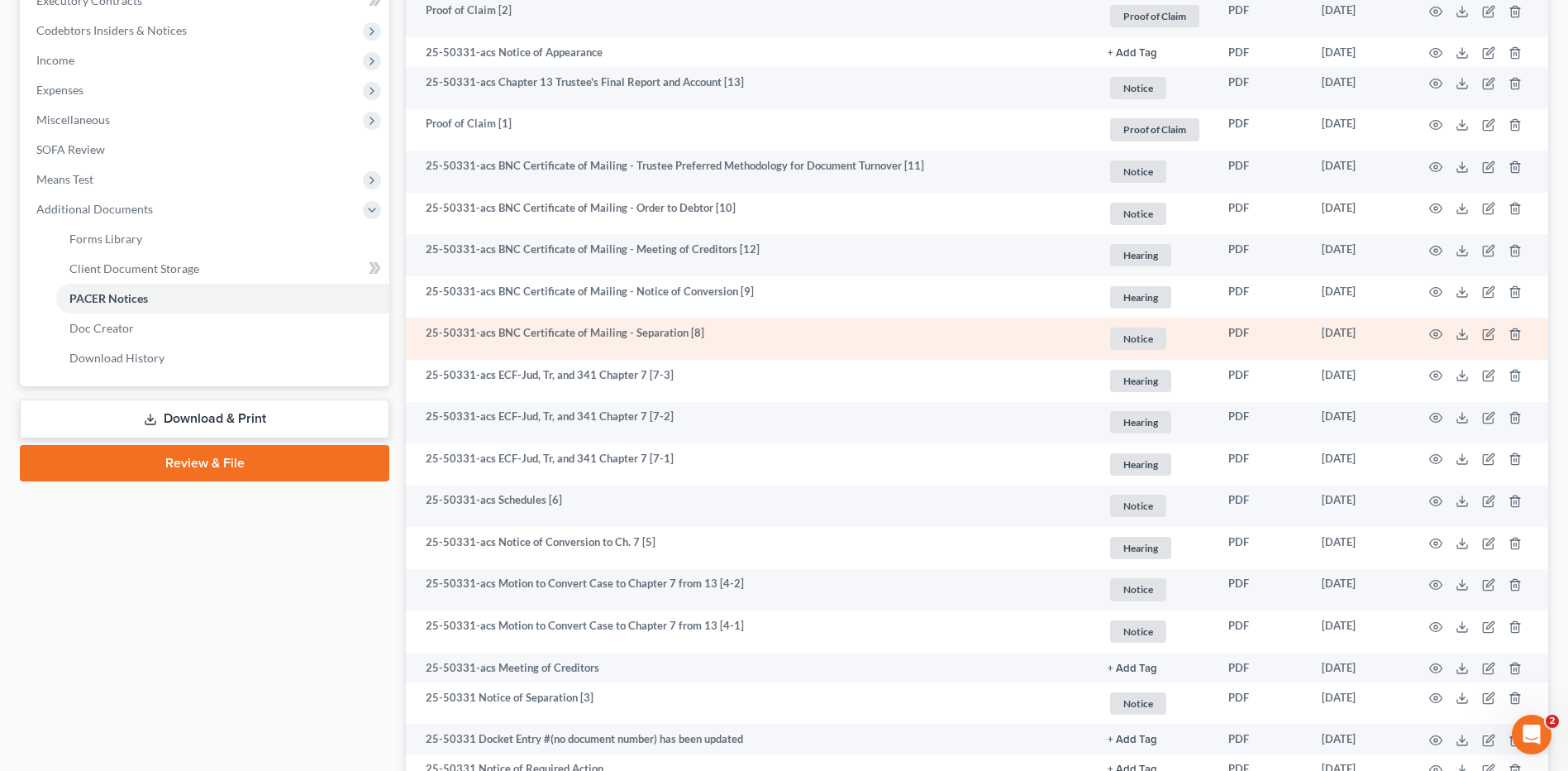
scroll to position [496, 0]
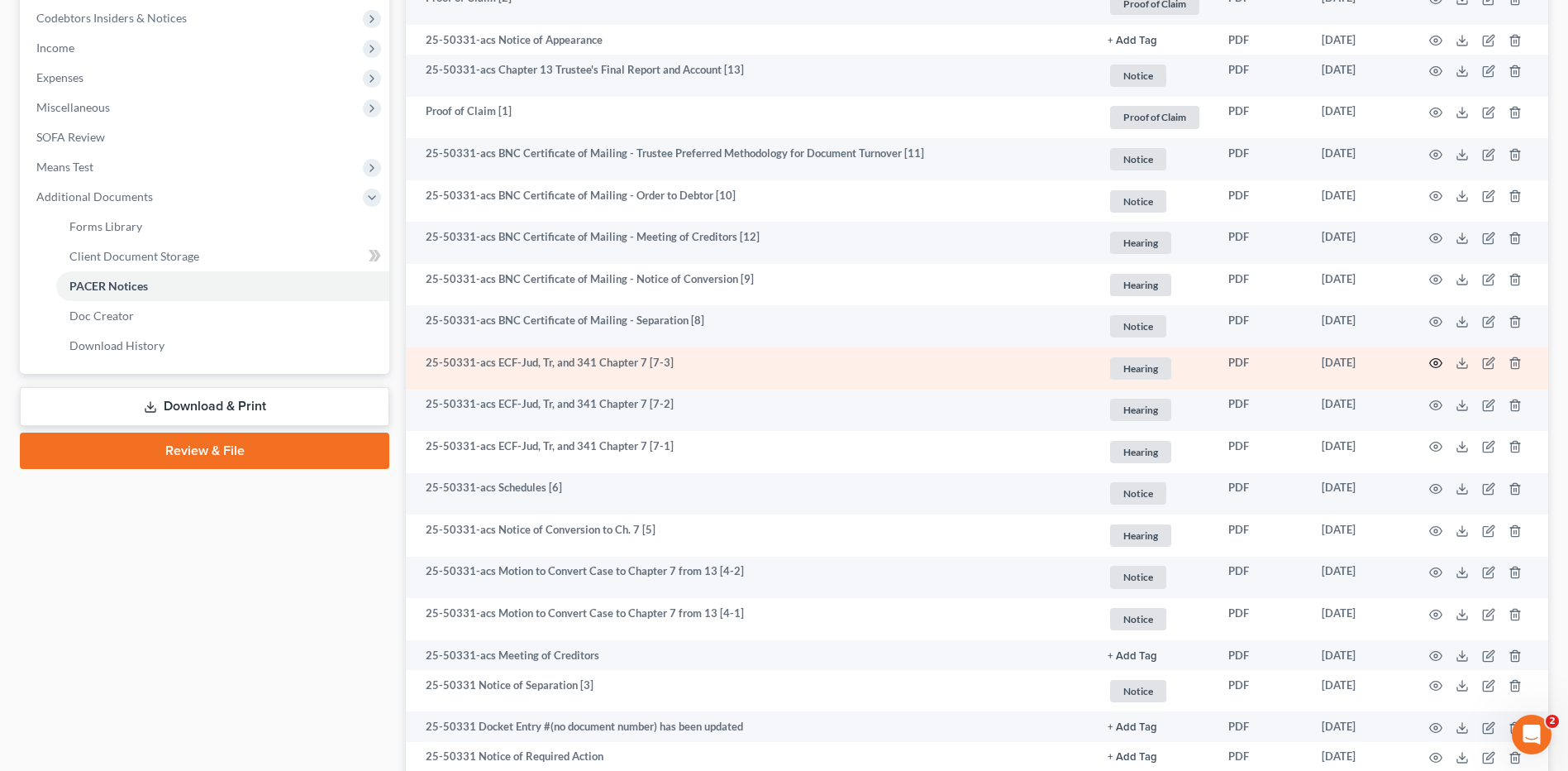
click at [1440, 367] on icon "button" at bounding box center [1436, 363] width 12 height 9
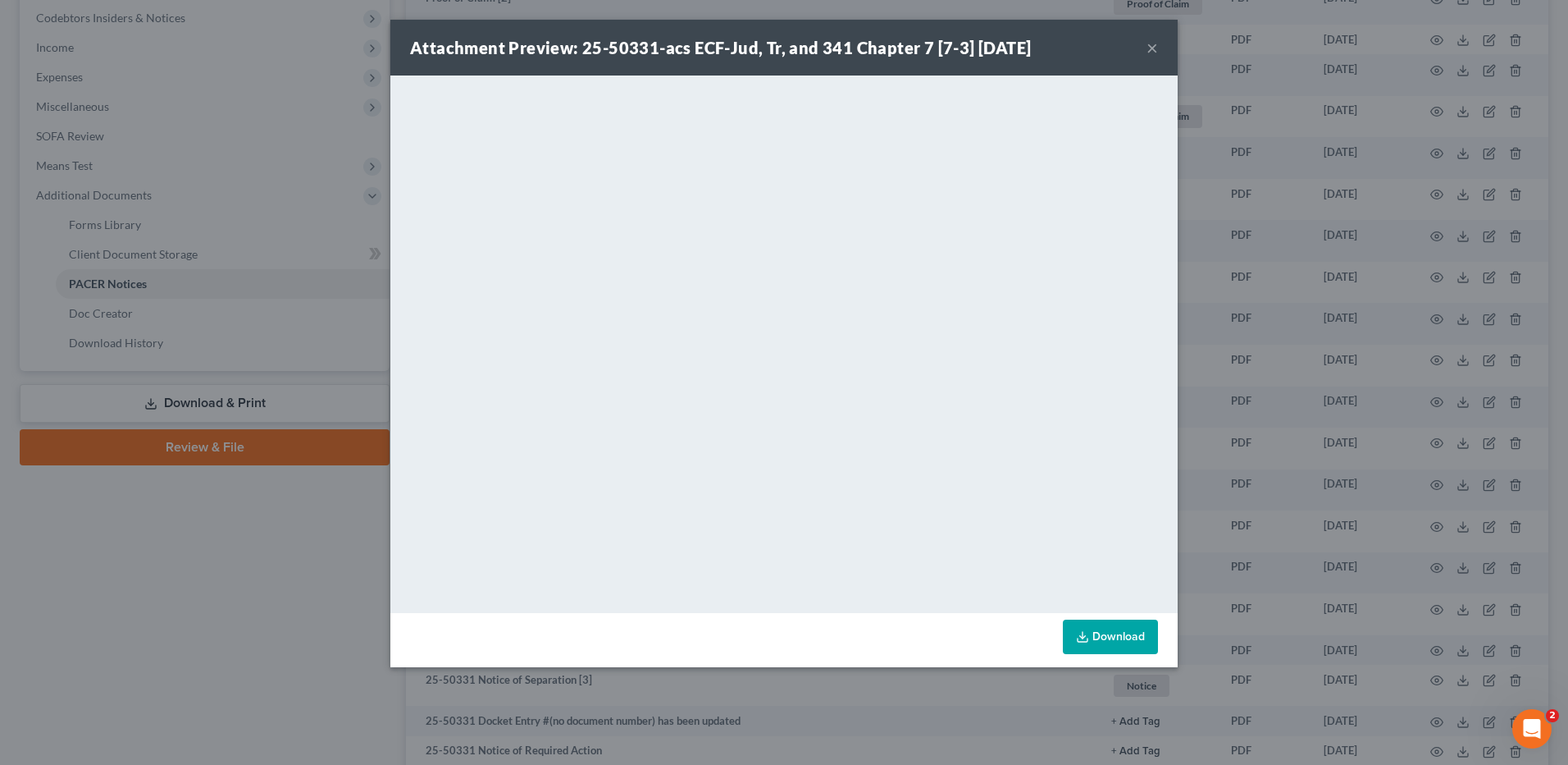
click at [1156, 44] on button "×" at bounding box center [1151, 47] width 11 height 20
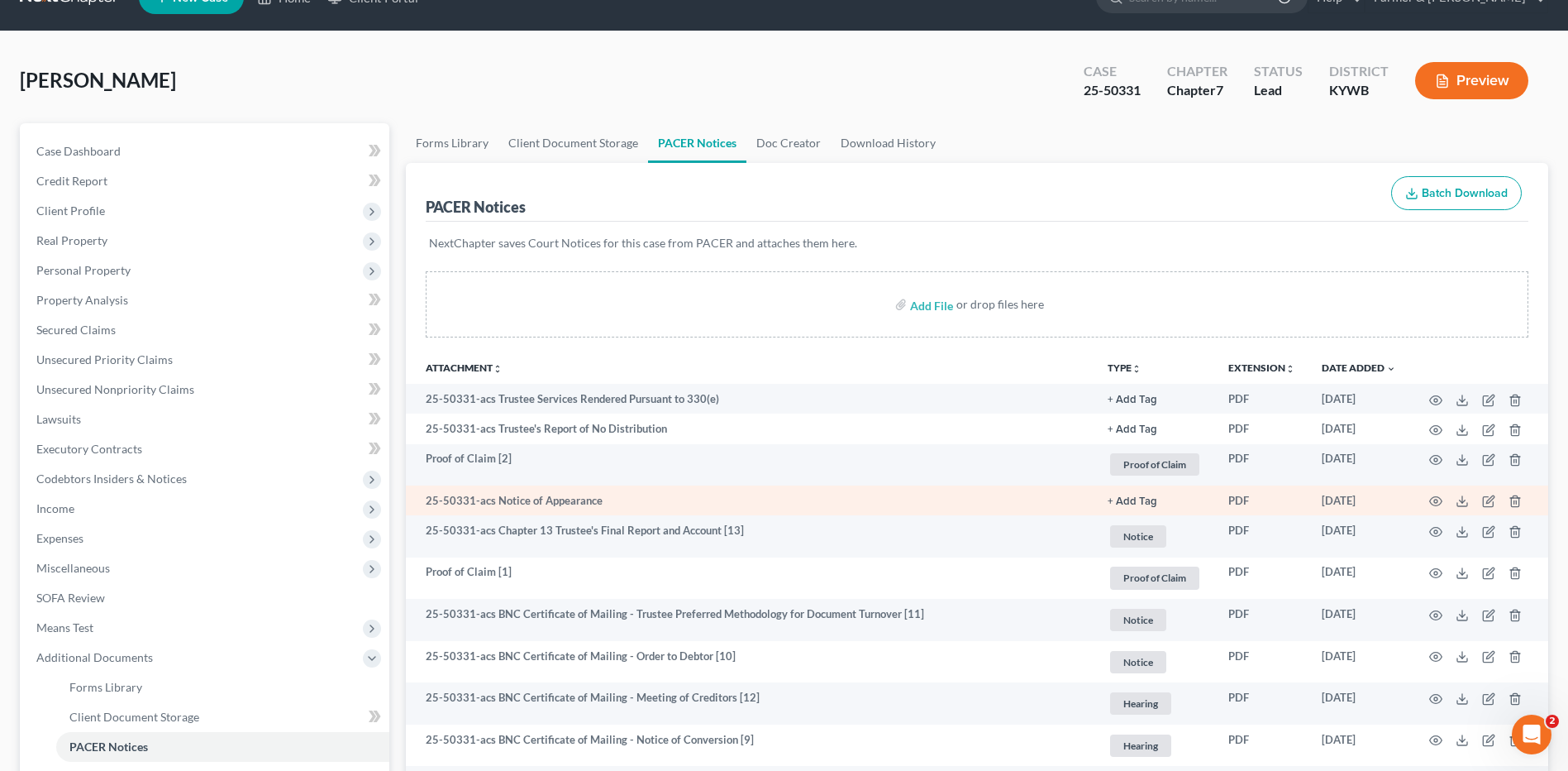
scroll to position [0, 0]
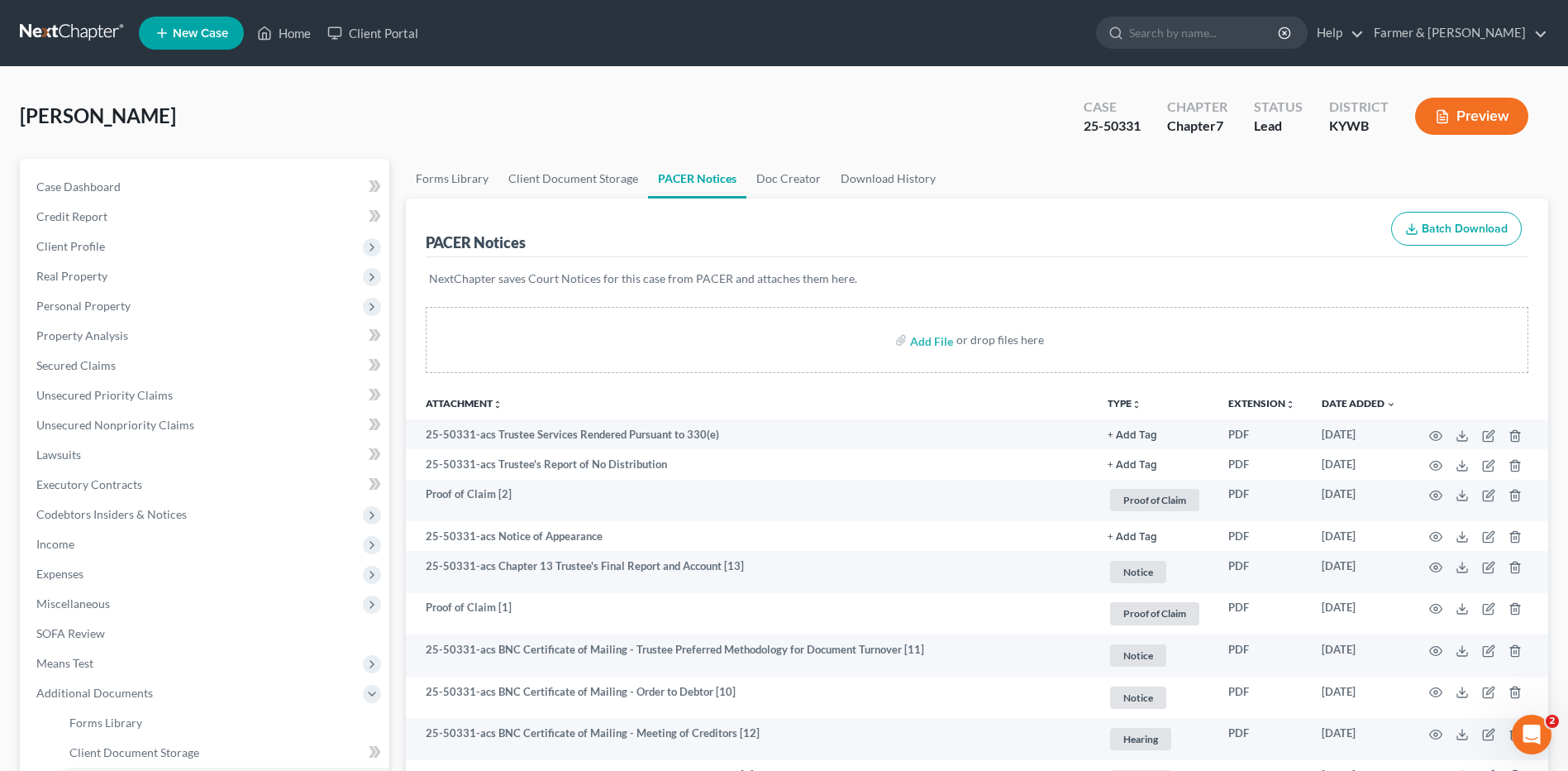
click at [48, 28] on link at bounding box center [72, 33] width 106 height 30
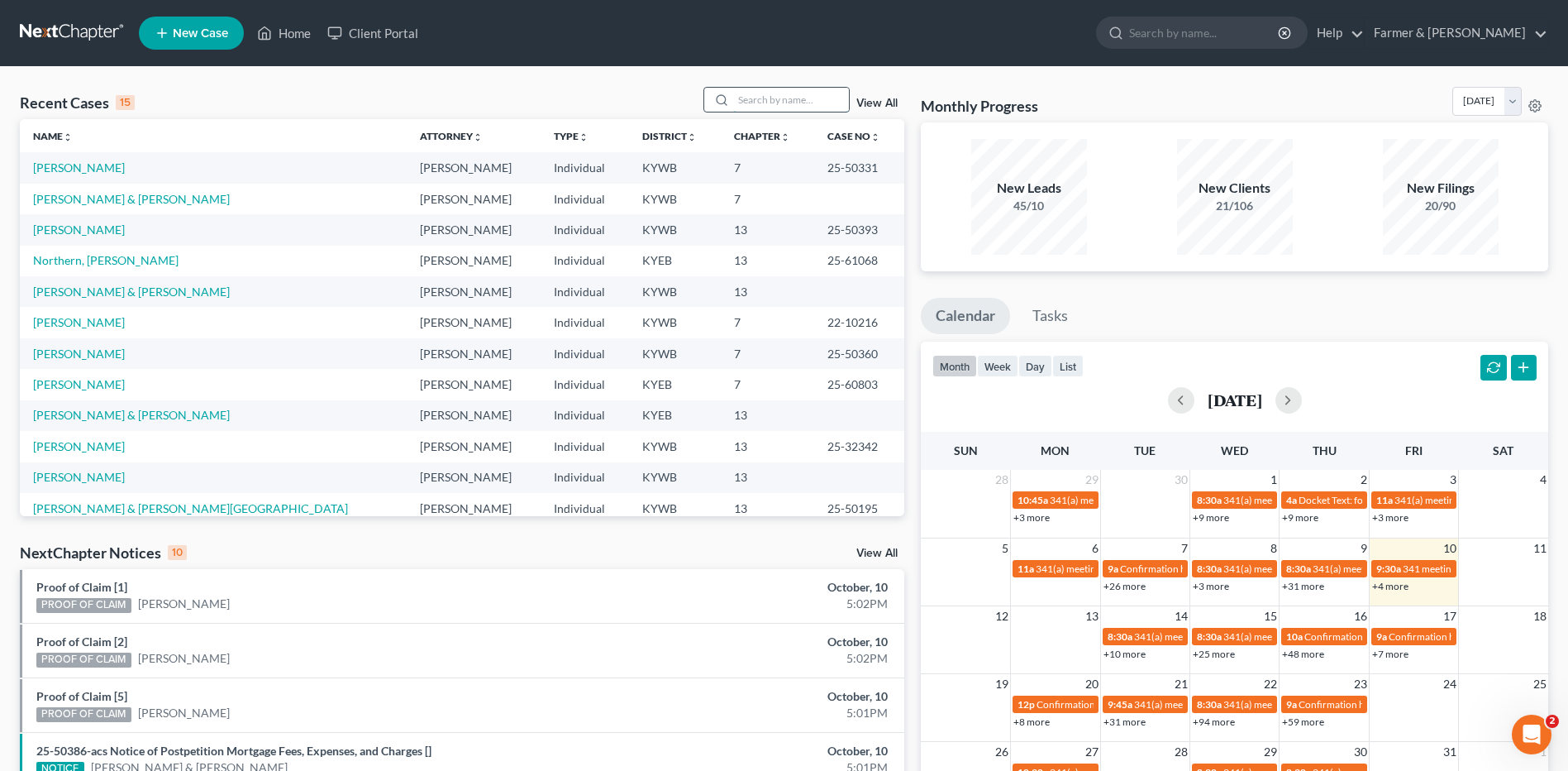
click at [790, 93] on input "search" at bounding box center [790, 100] width 116 height 24
click at [78, 356] on link "[PERSON_NAME]" at bounding box center [78, 354] width 91 height 14
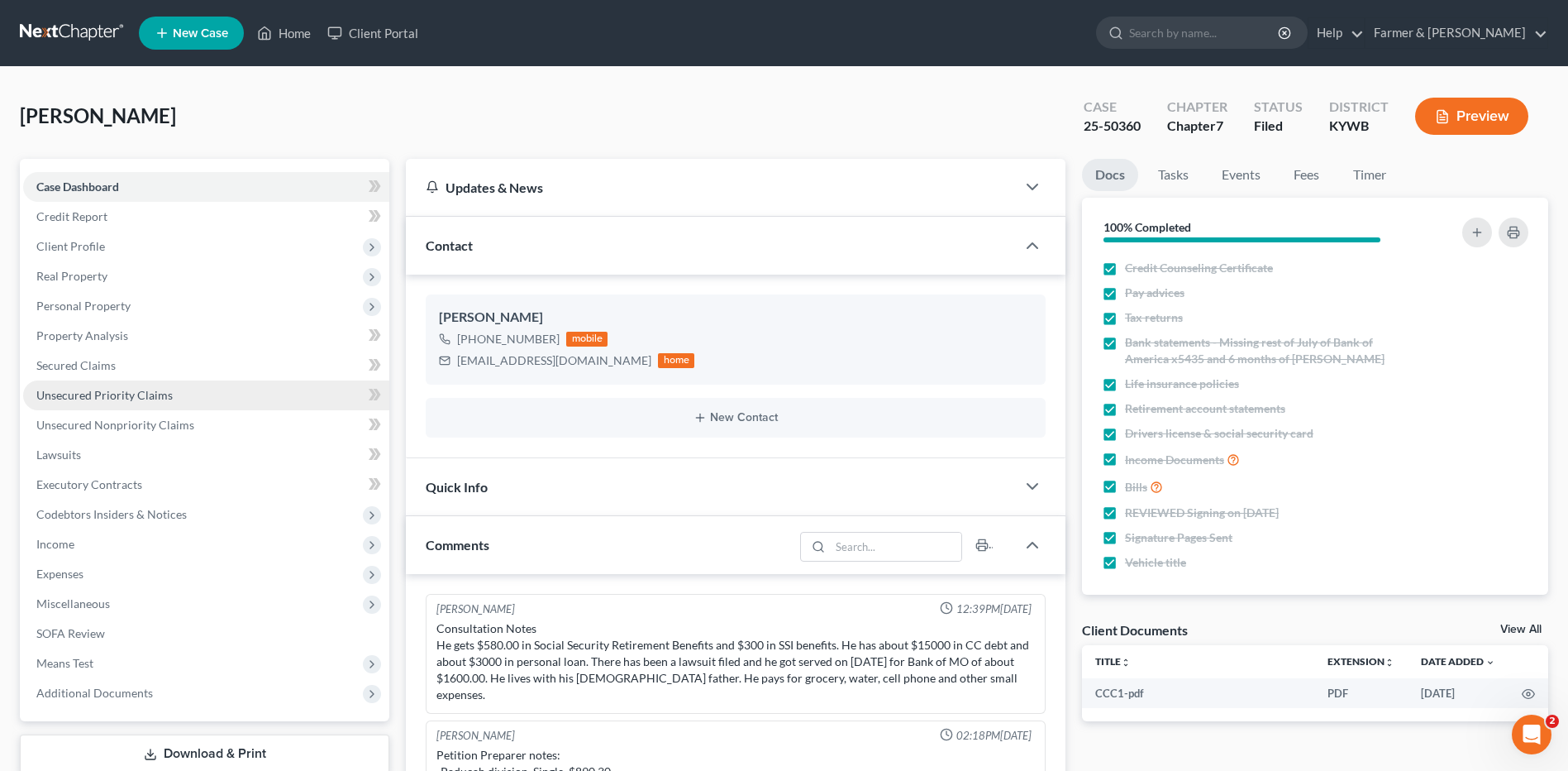
click at [122, 391] on span "Unsecured Priority Claims" at bounding box center [104, 395] width 136 height 14
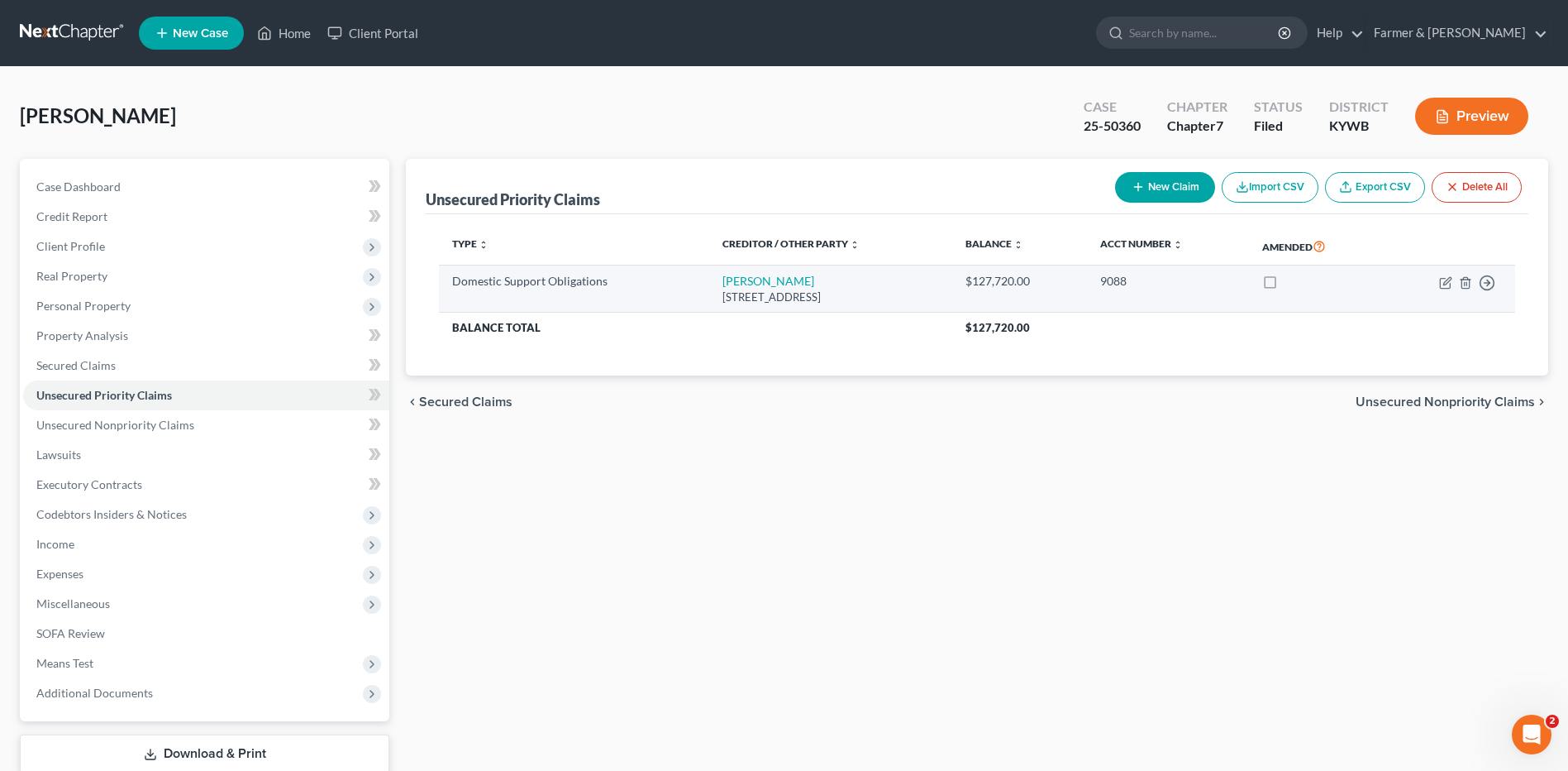
drag, startPoint x: 915, startPoint y: 302, endPoint x: 691, endPoint y: 267, distance: 226.7
click at [709, 267] on td "[PERSON_NAME] [STREET_ADDRESS]" at bounding box center [831, 289] width 243 height 47
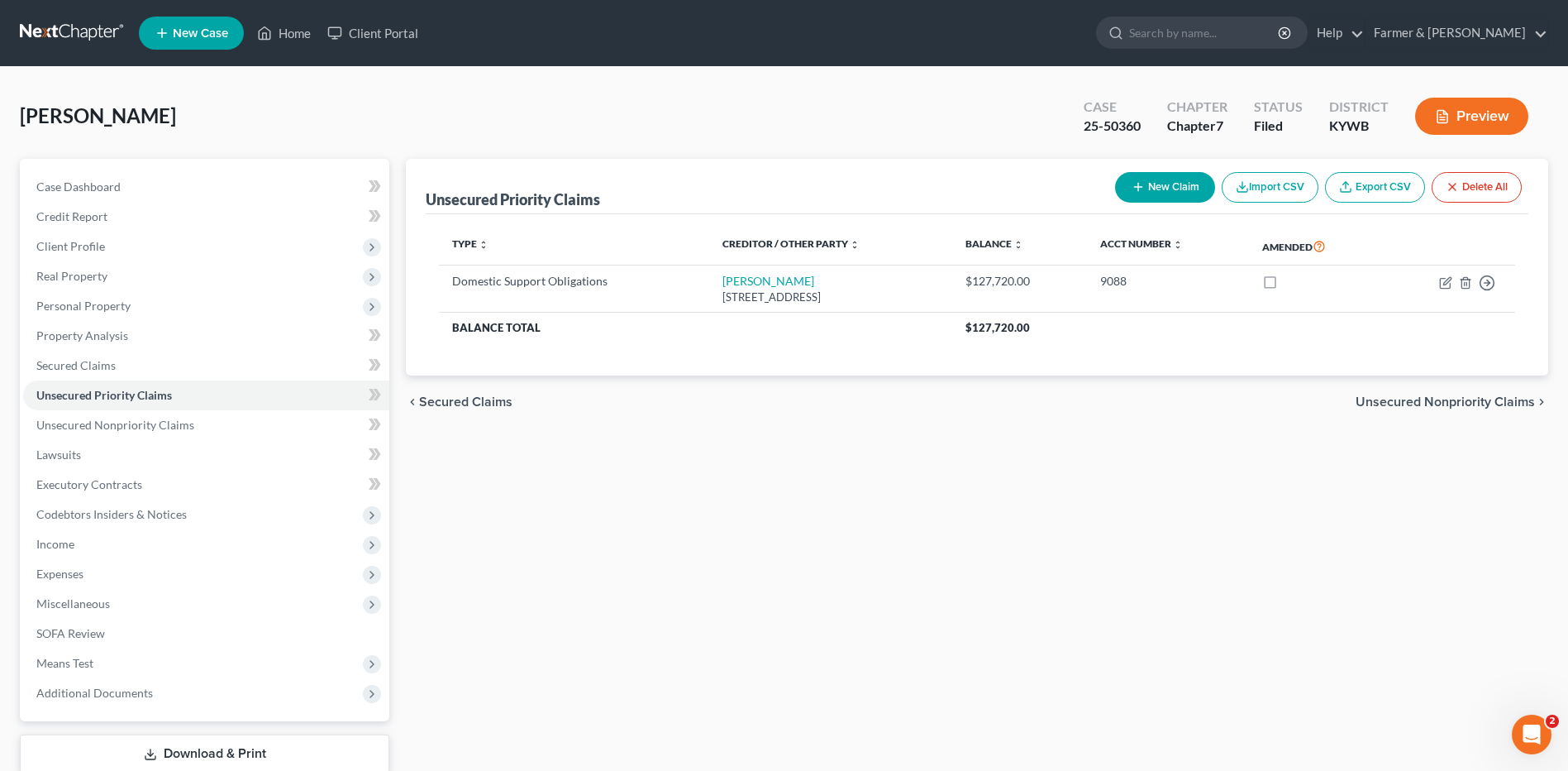
copy td "[PERSON_NAME] [STREET_ADDRESS]"
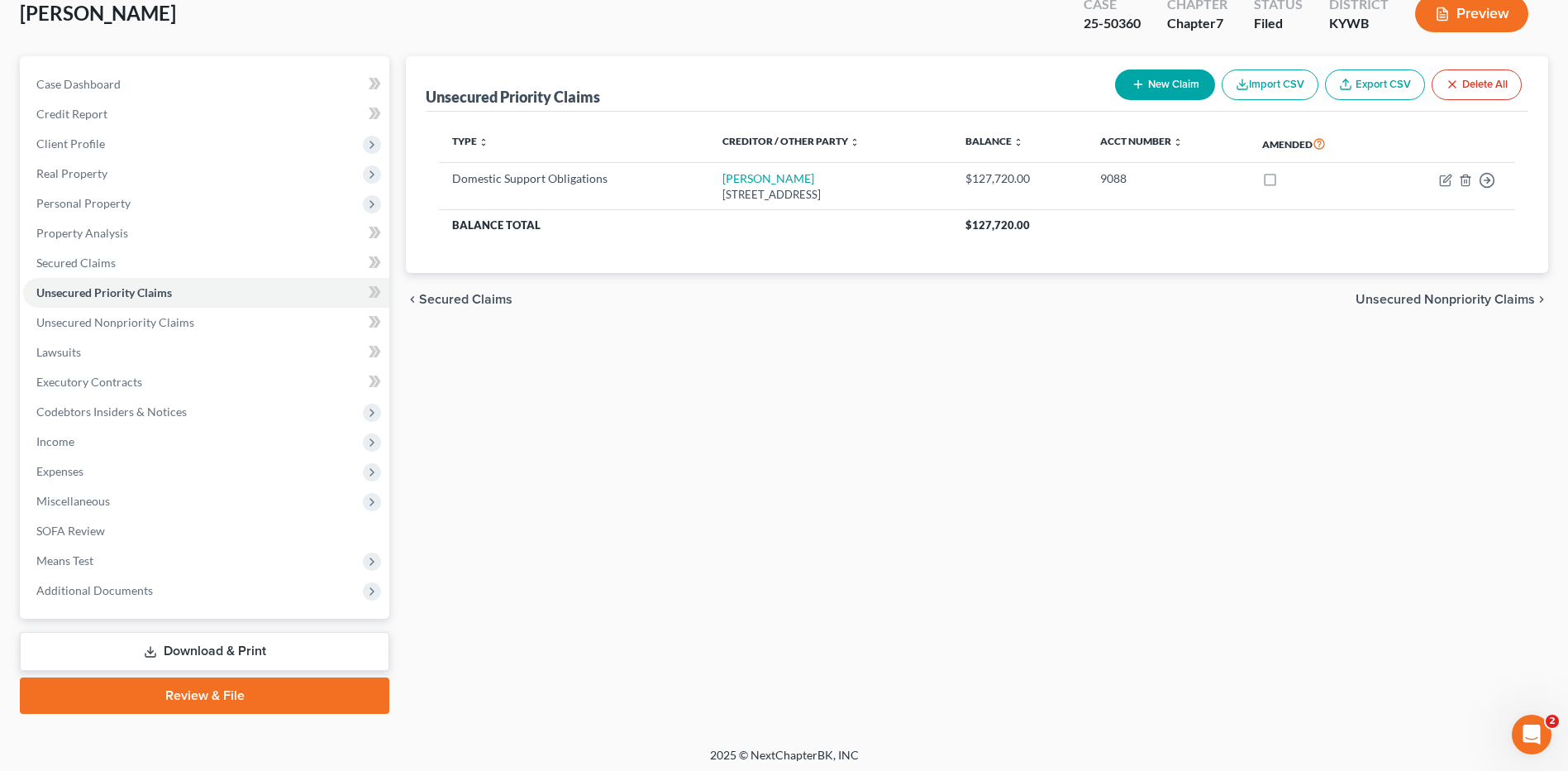
scroll to position [109, 0]
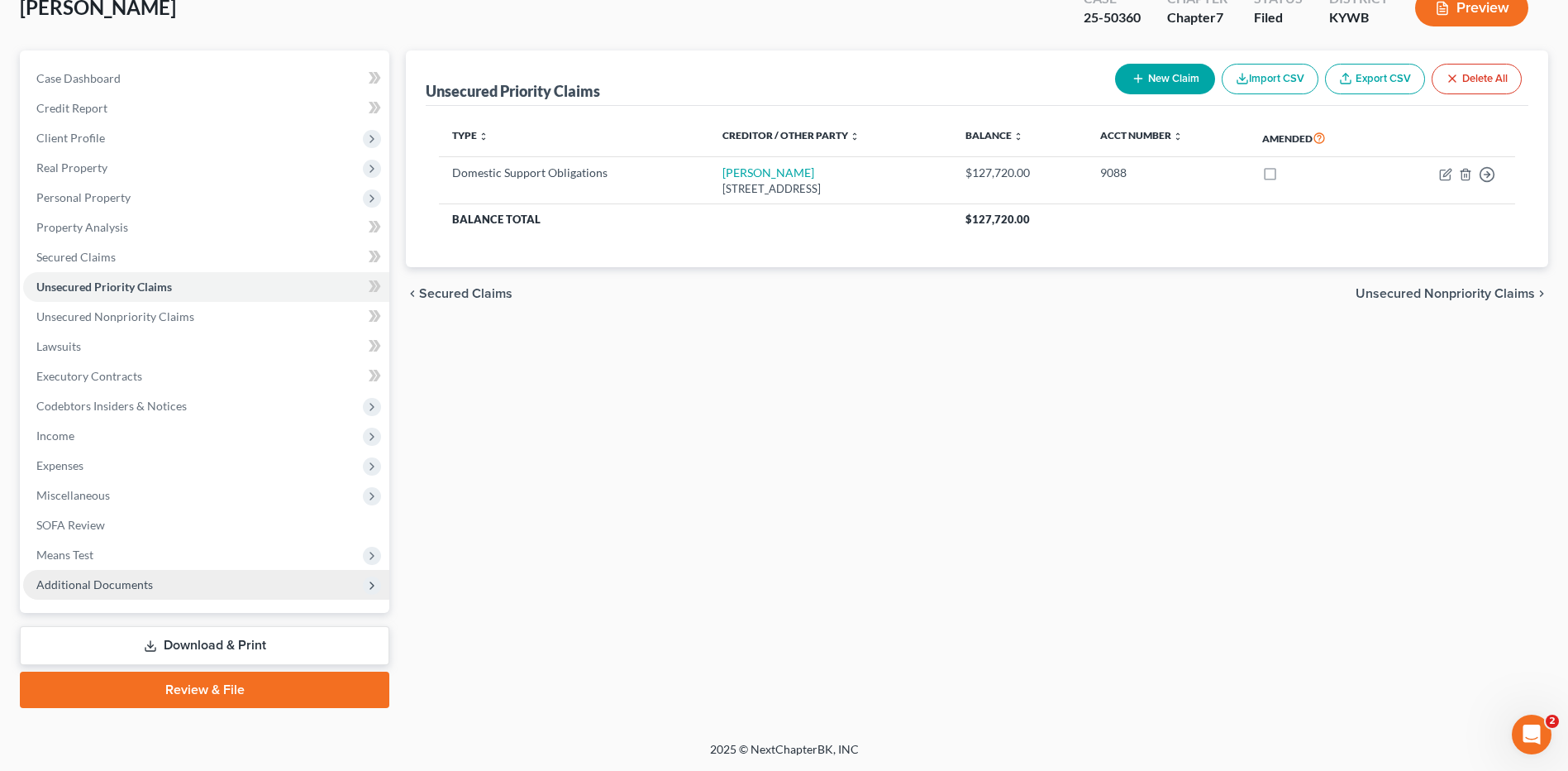
click at [170, 584] on span "Additional Documents" at bounding box center [206, 585] width 366 height 30
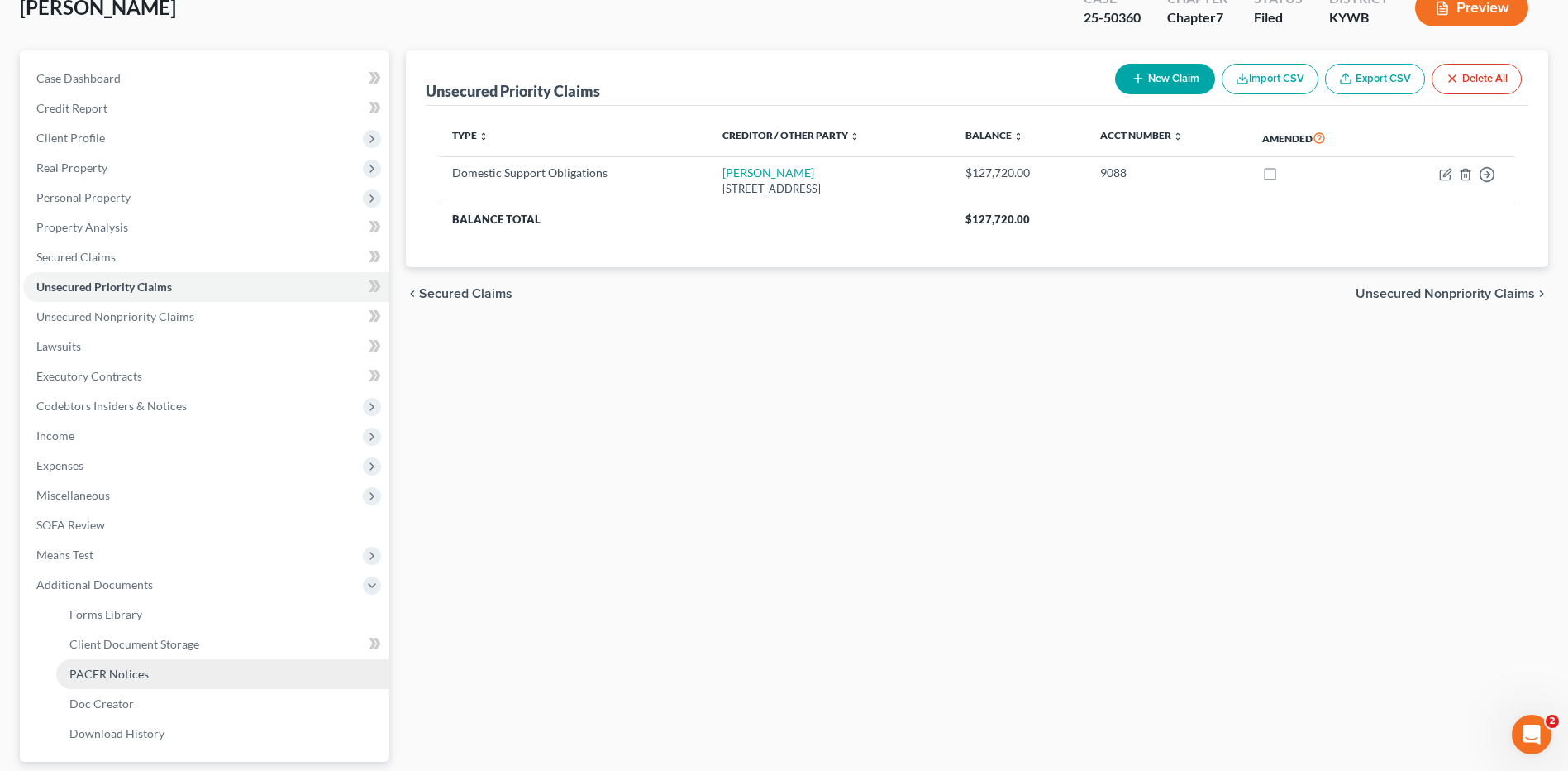
click at [153, 672] on link "PACER Notices" at bounding box center [222, 674] width 333 height 30
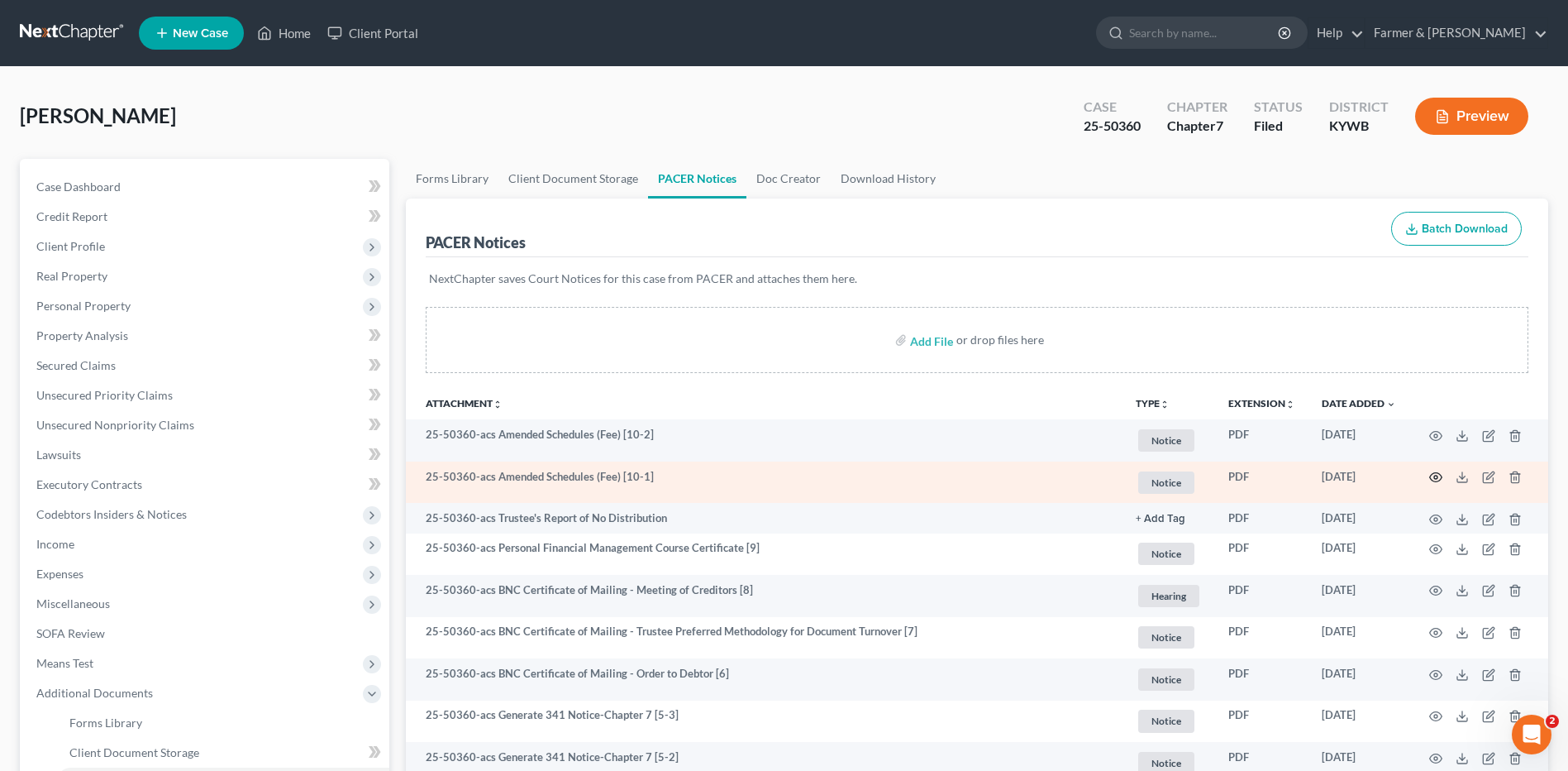
click at [1434, 474] on icon "button" at bounding box center [1435, 477] width 13 height 13
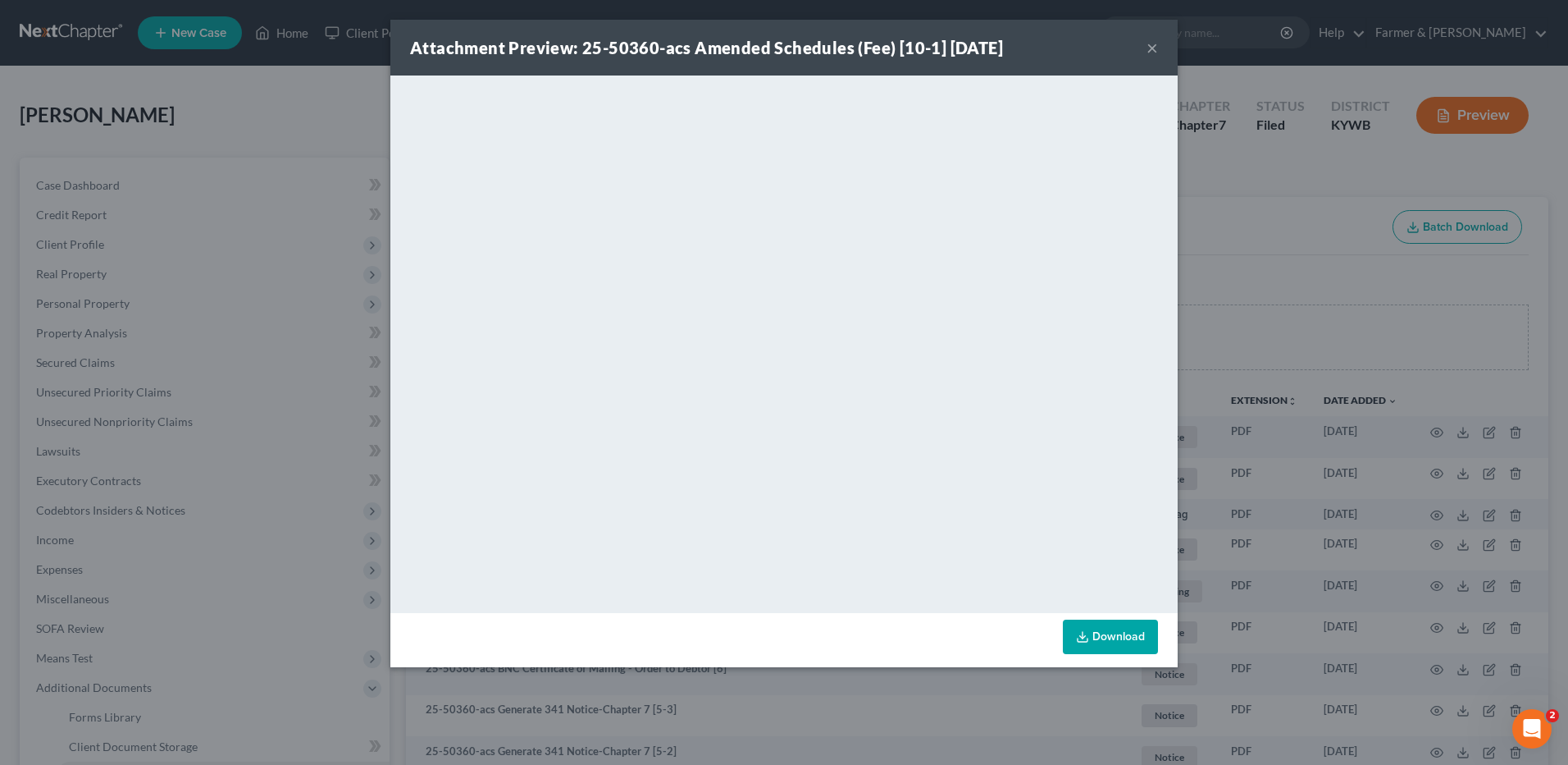
click at [1152, 46] on button "×" at bounding box center [1151, 47] width 11 height 20
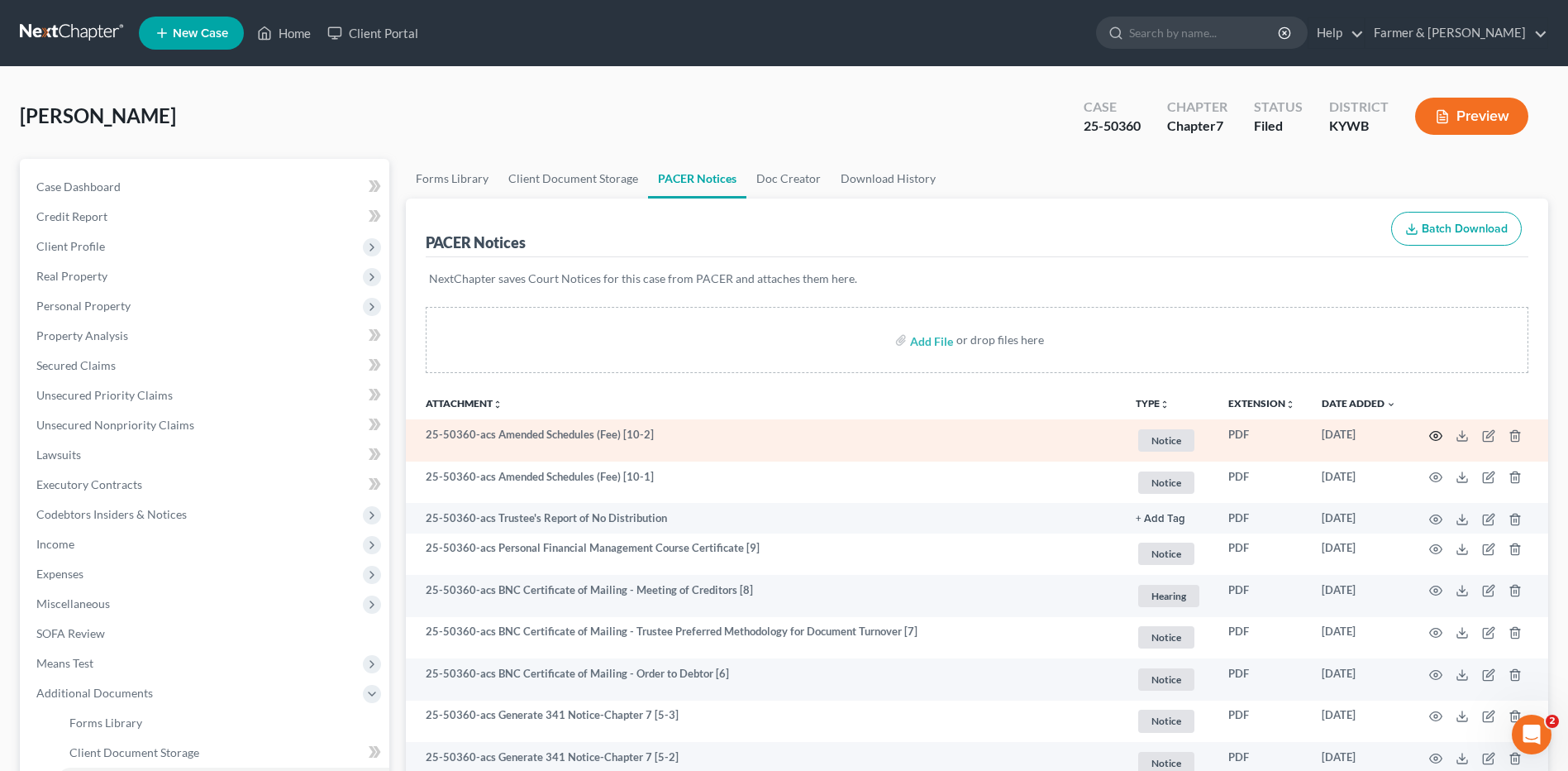
click at [1435, 435] on icon "button" at bounding box center [1435, 436] width 13 height 13
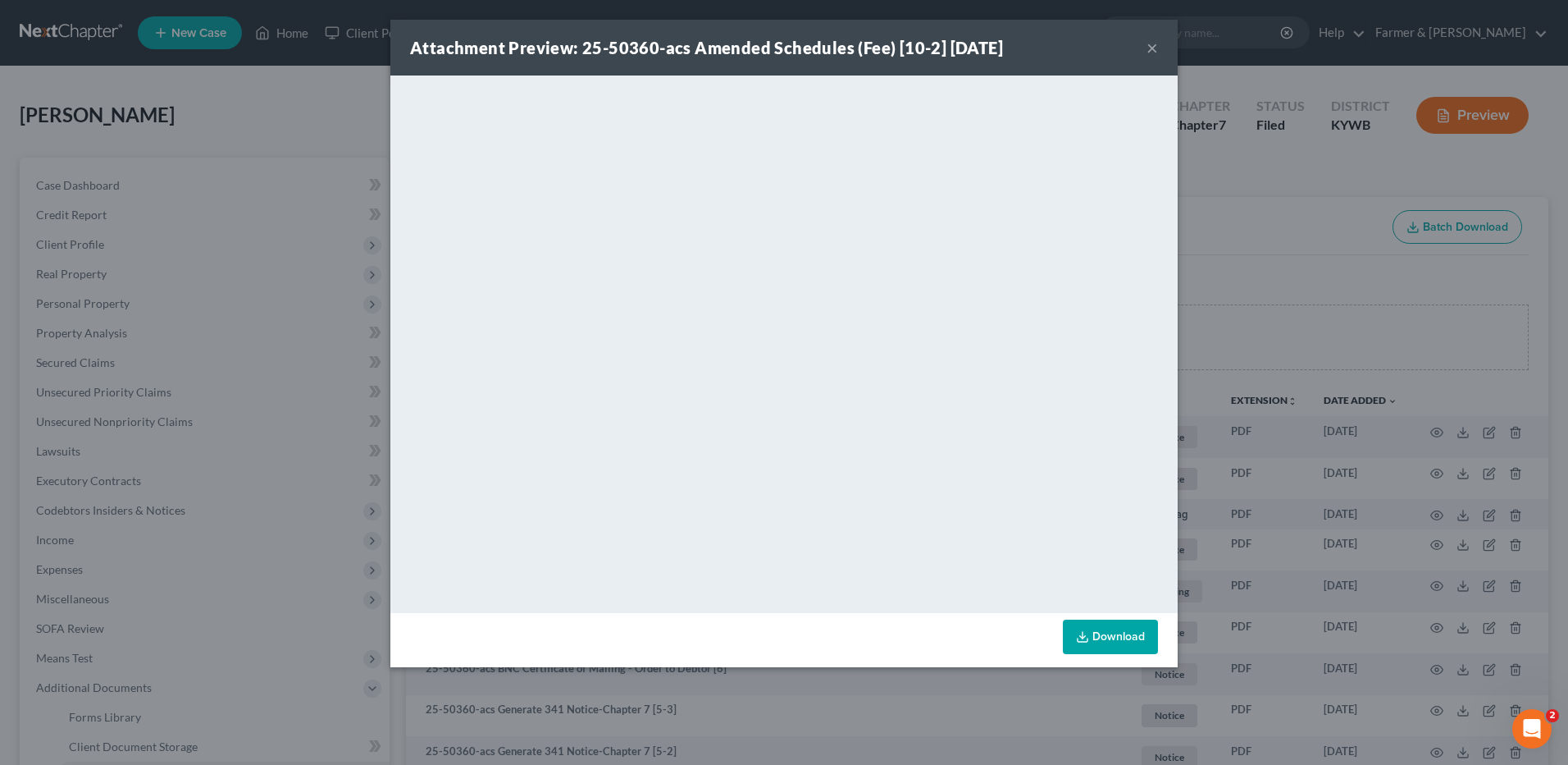
click at [1150, 51] on button "×" at bounding box center [1151, 47] width 11 height 20
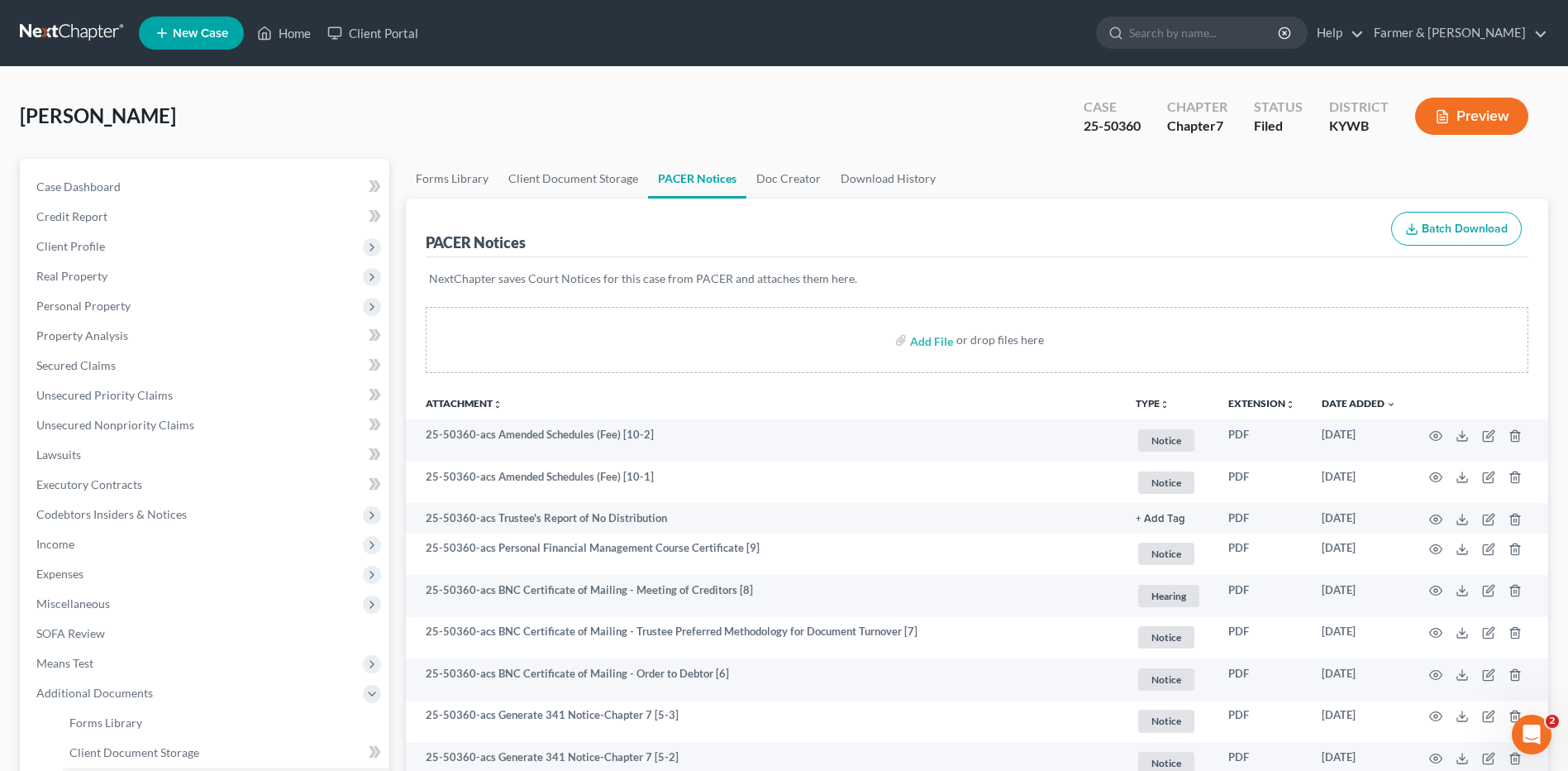
click at [67, 37] on link at bounding box center [72, 33] width 106 height 30
